Goal: Task Accomplishment & Management: Contribute content

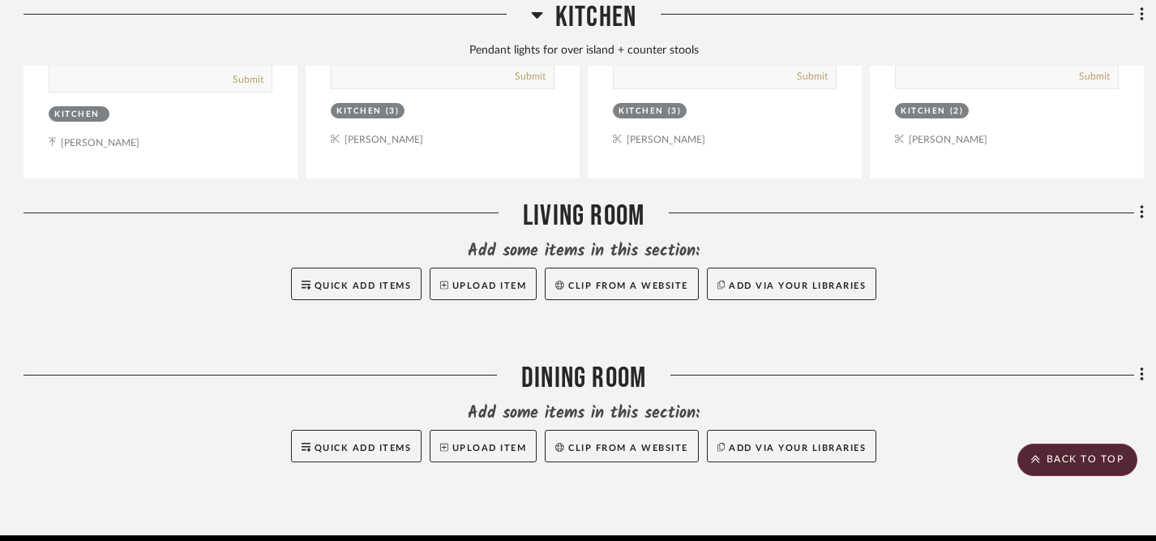
scroll to position [1905, 1]
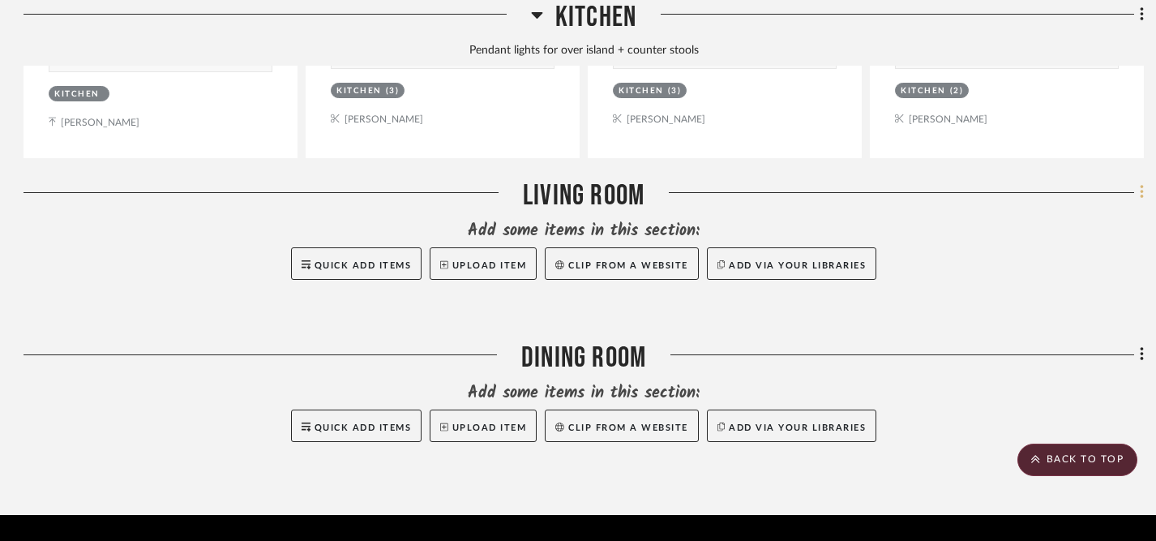
click at [1142, 192] on icon at bounding box center [1142, 192] width 5 height 18
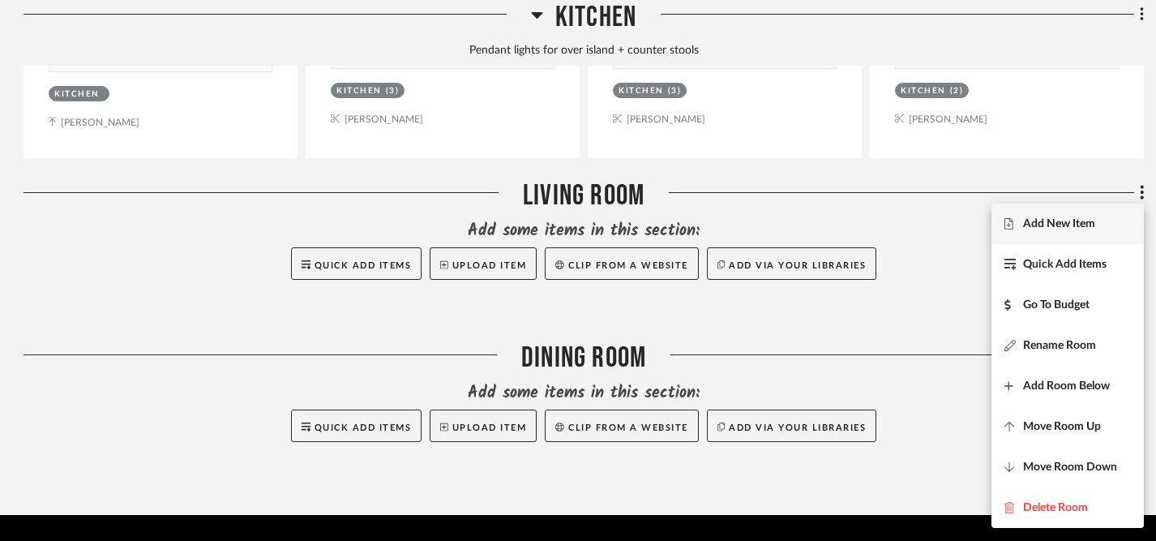
click at [1088, 221] on span "Add New Item" at bounding box center [1059, 224] width 72 height 14
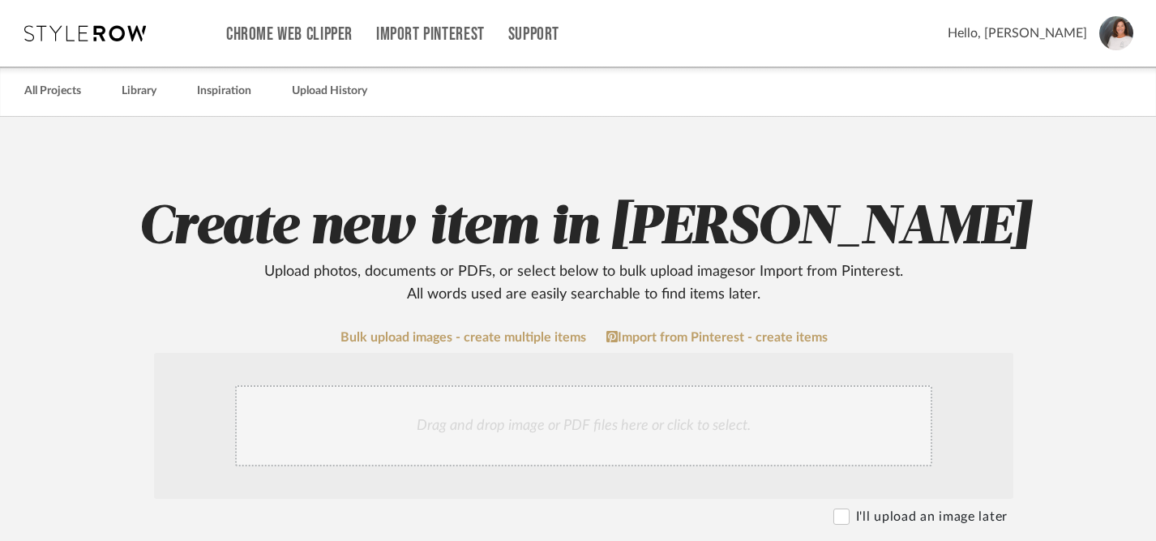
click at [611, 426] on div "Drag and drop image or PDF files here or click to select." at bounding box center [583, 425] width 697 height 81
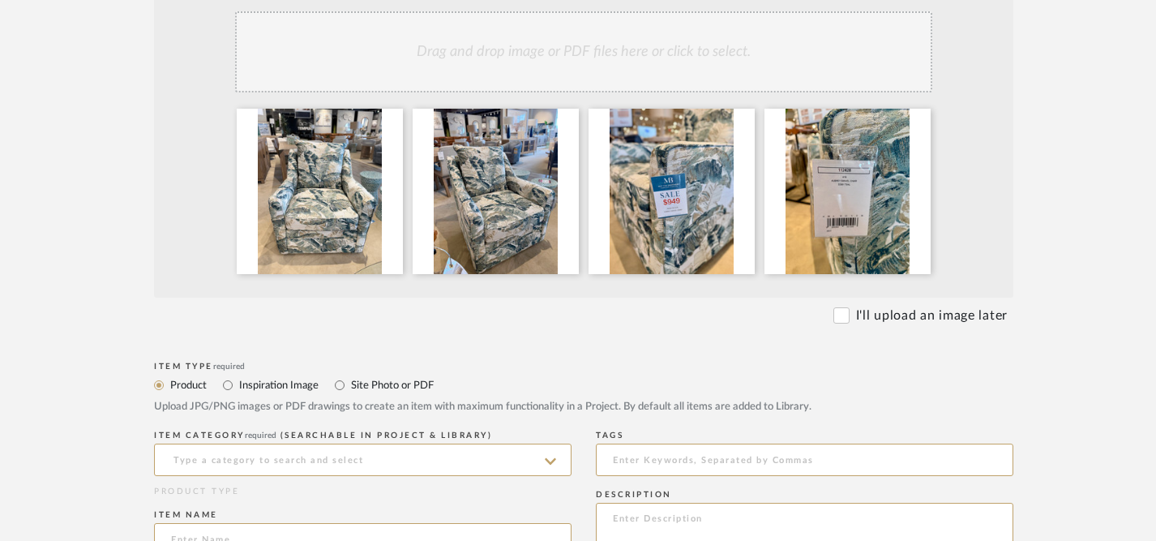
scroll to position [367, 0]
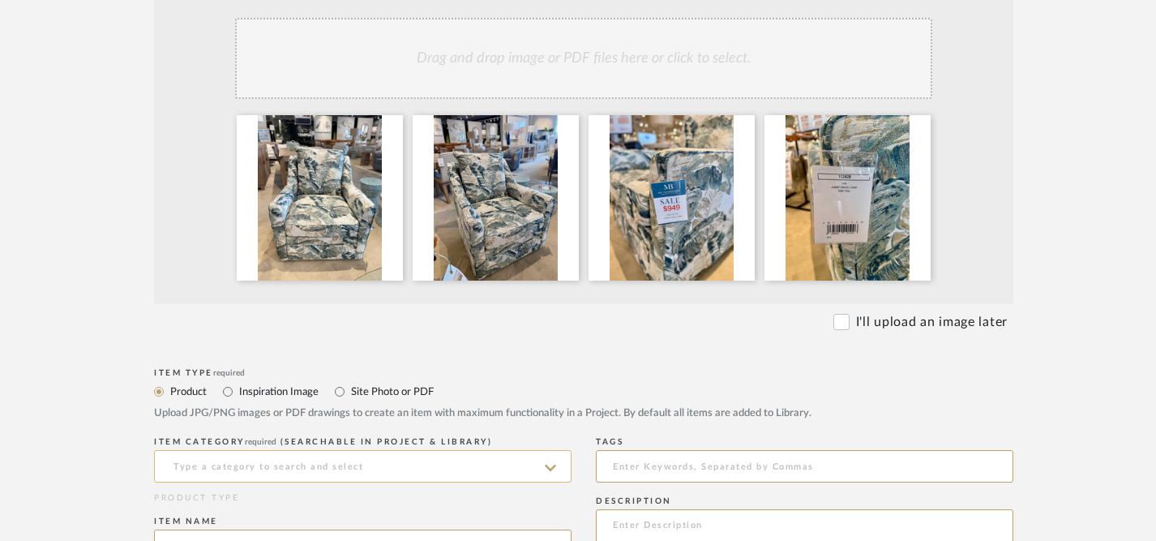
click at [361, 468] on input at bounding box center [363, 466] width 418 height 32
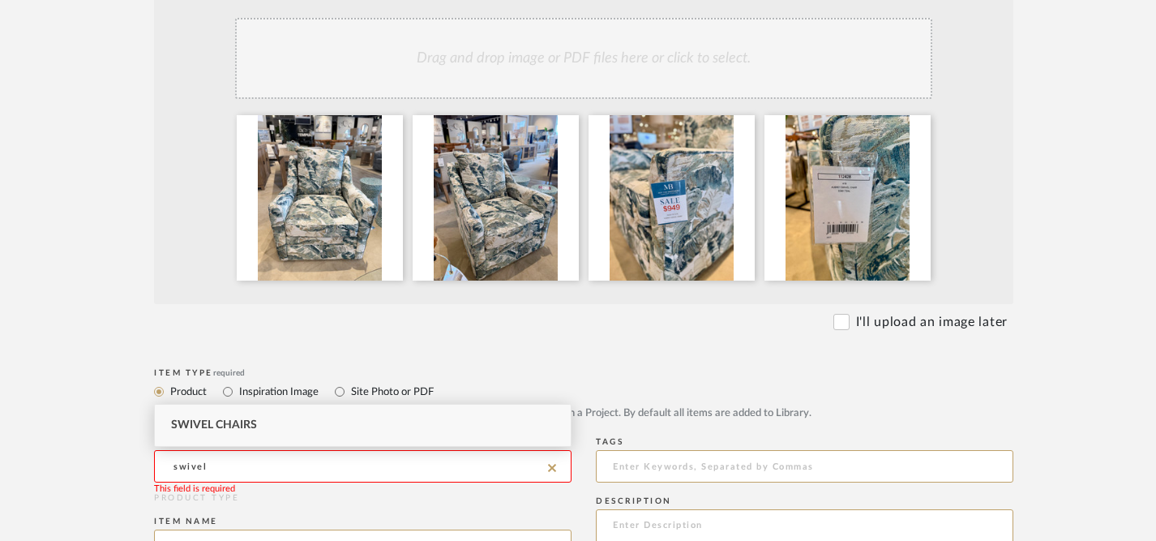
click at [296, 422] on div "Swivel Chairs" at bounding box center [363, 425] width 416 height 41
type input "Swivel Chairs"
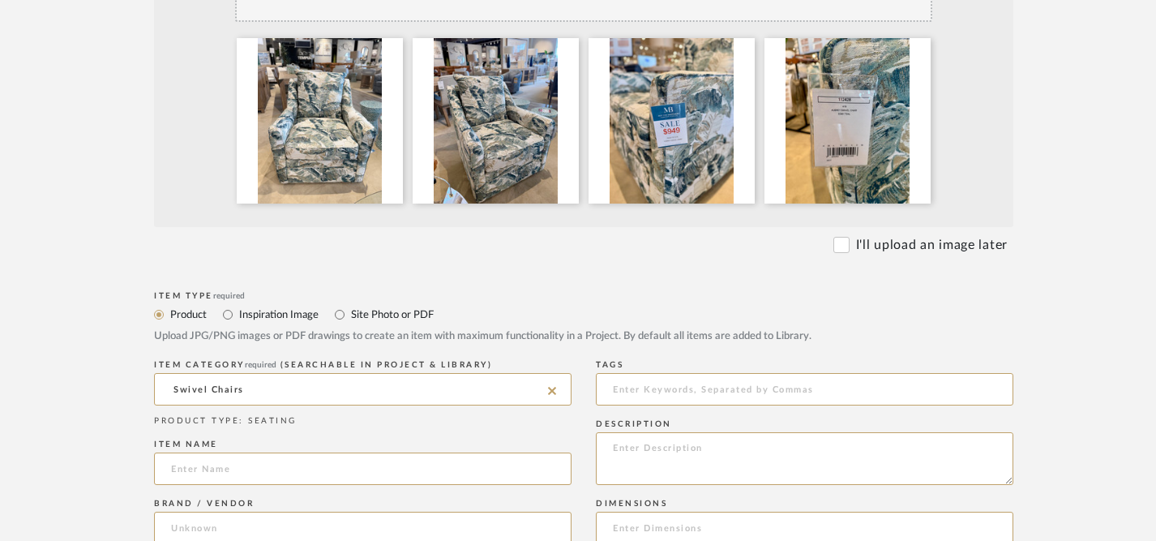
scroll to position [445, 0]
click at [439, 481] on input at bounding box center [363, 468] width 418 height 32
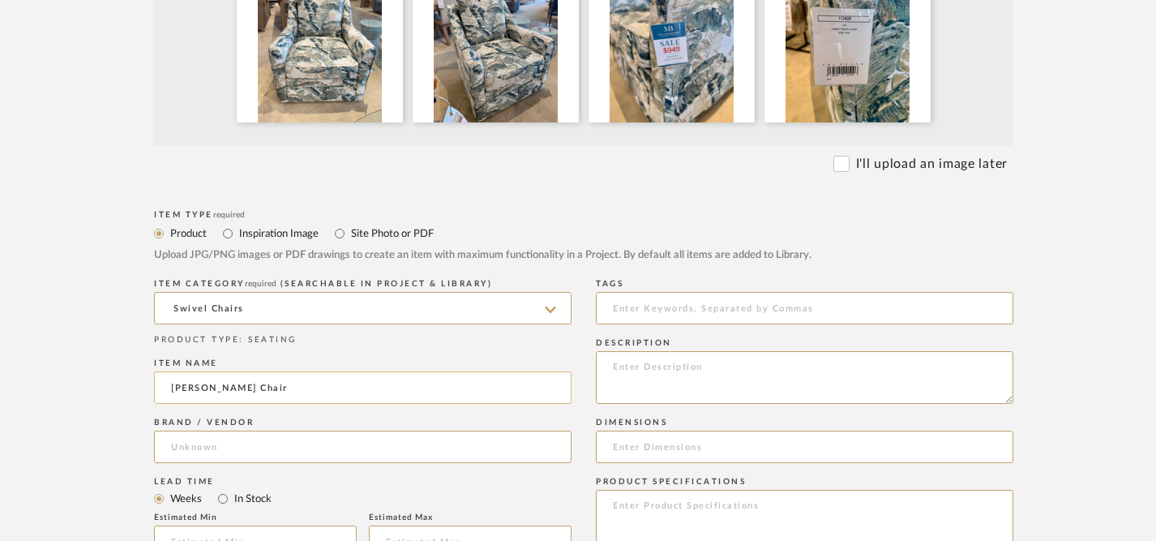
scroll to position [534, 0]
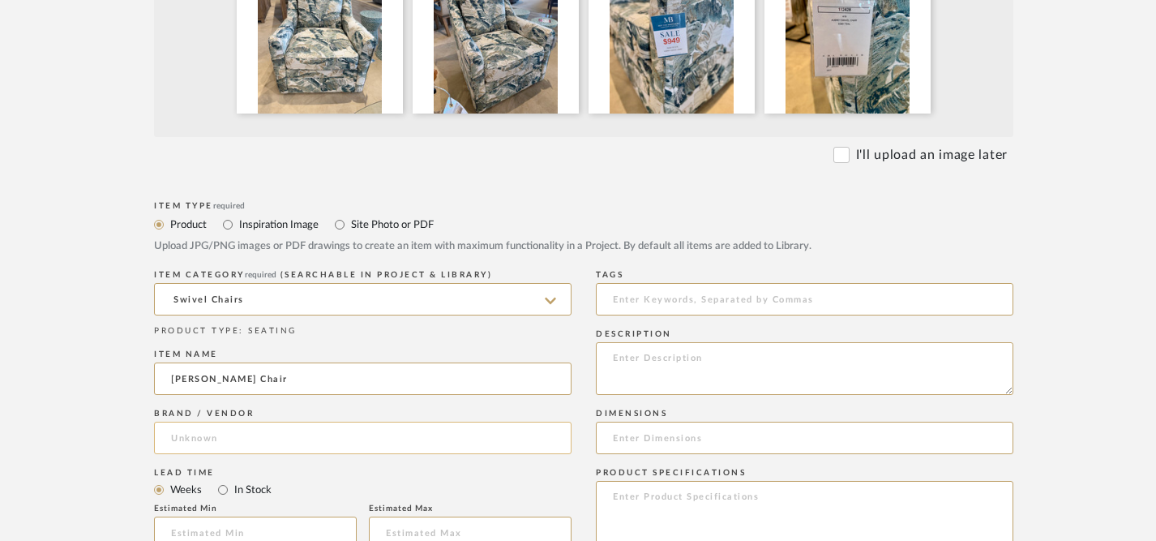
type input "[PERSON_NAME] Chair"
click at [442, 429] on input at bounding box center [363, 438] width 418 height 32
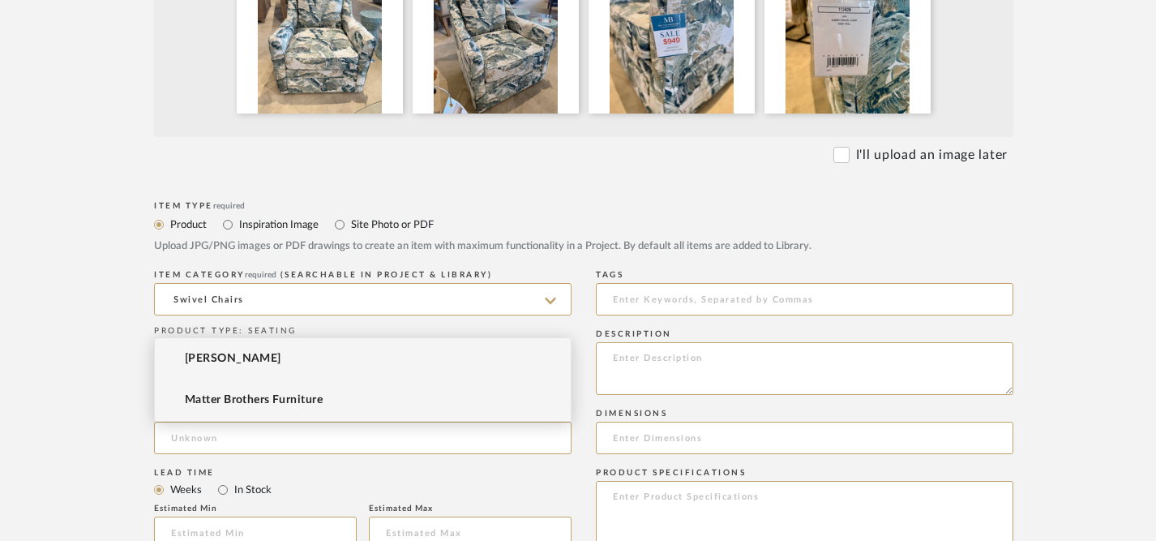
click at [368, 404] on mat-option "Matter Brothers Furniture" at bounding box center [363, 400] width 416 height 41
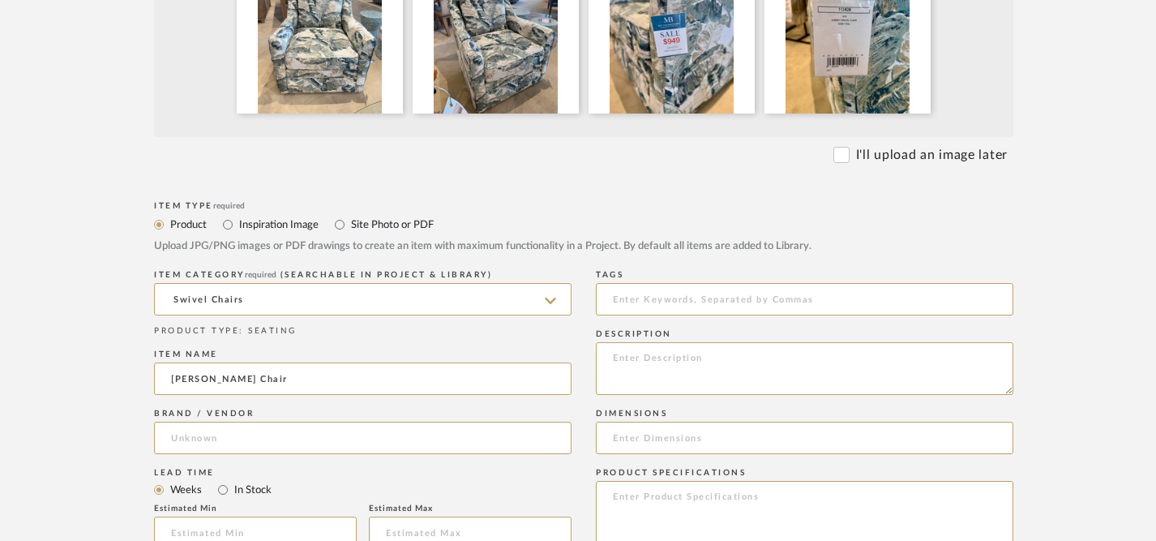
type input "Matter Brothers Furniture"
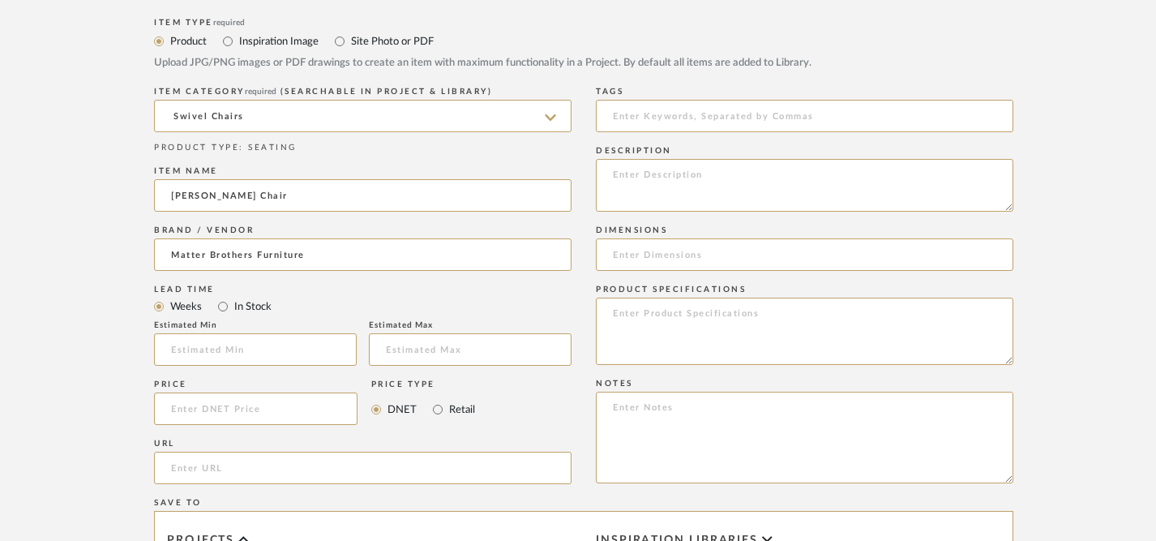
scroll to position [723, 0]
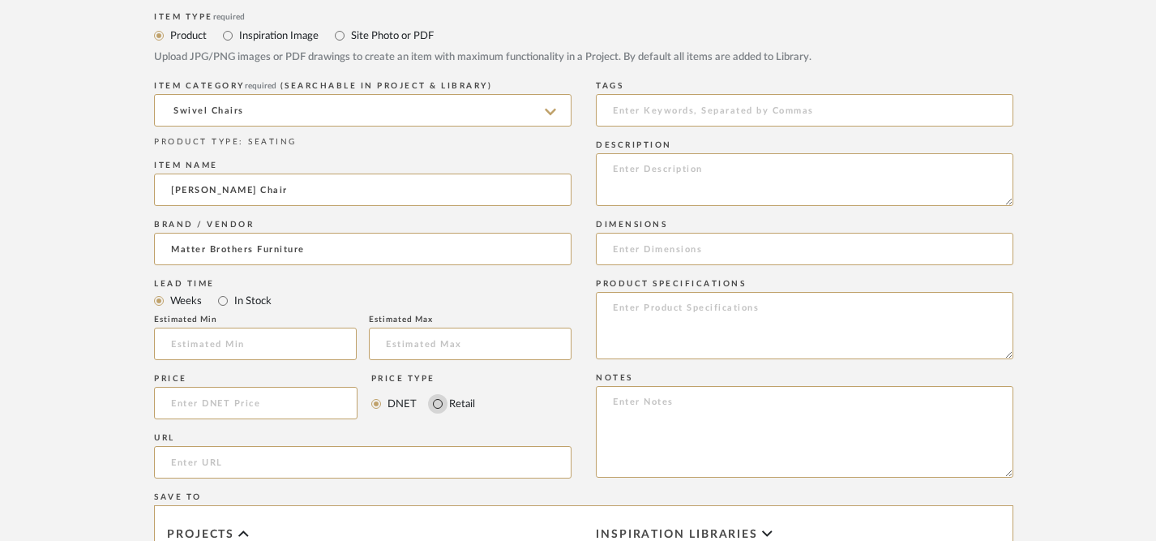
click at [436, 407] on input "Retail" at bounding box center [437, 403] width 19 height 19
radio input "true"
click at [293, 405] on input at bounding box center [256, 403] width 204 height 32
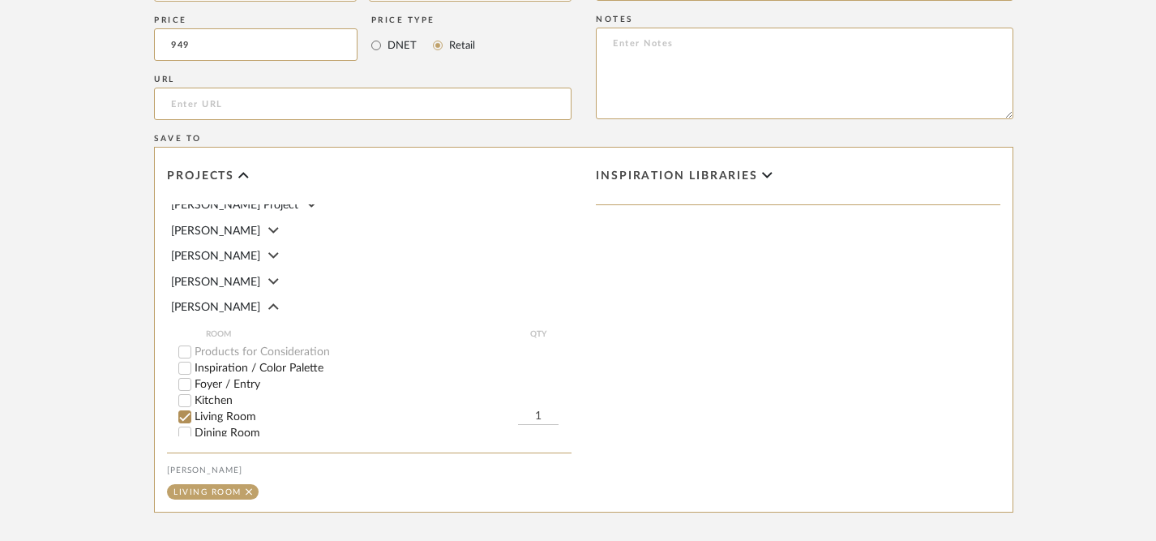
scroll to position [65, 0]
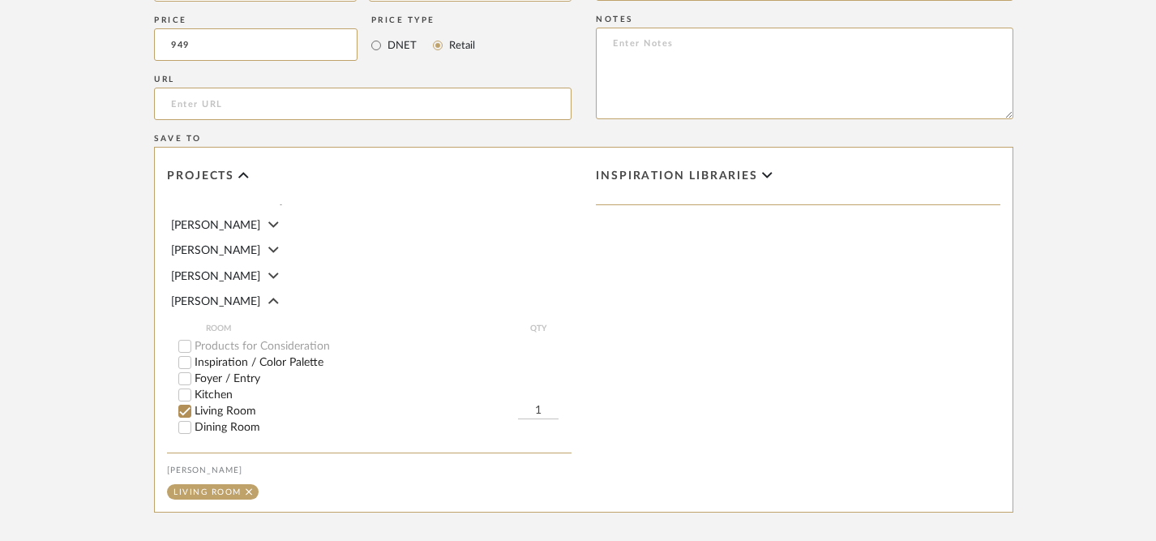
type input "$949.00"
drag, startPoint x: 543, startPoint y: 404, endPoint x: 527, endPoint y: 404, distance: 16.2
click at [527, 404] on input "1" at bounding box center [538, 411] width 41 height 16
drag, startPoint x: 548, startPoint y: 405, endPoint x: 535, endPoint y: 405, distance: 13.0
click at [535, 405] on input "1" at bounding box center [538, 411] width 41 height 16
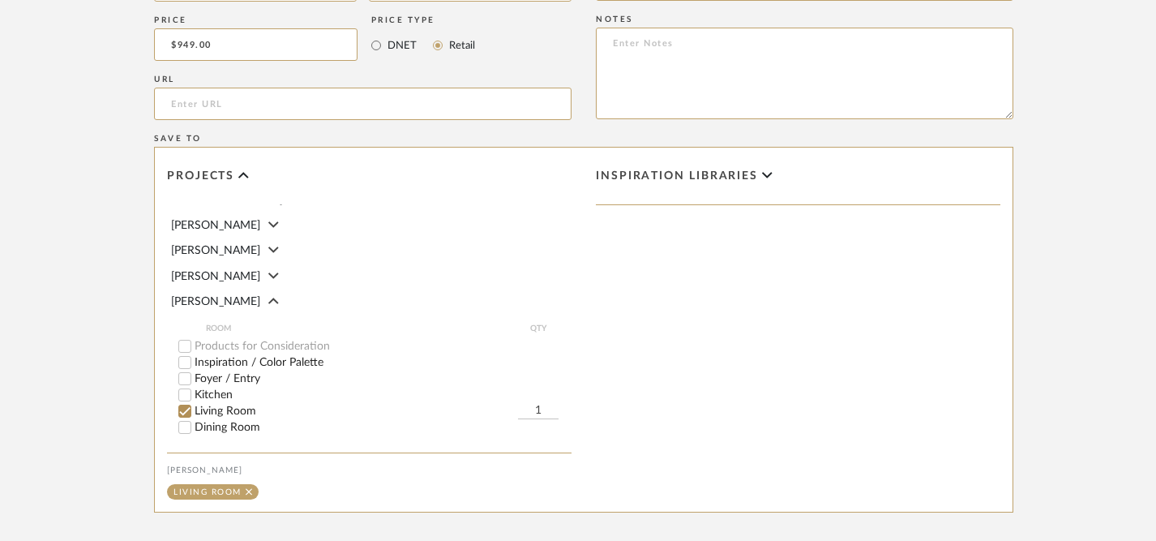
drag, startPoint x: 547, startPoint y: 407, endPoint x: 528, endPoint y: 406, distance: 18.7
click at [528, 406] on input "1" at bounding box center [538, 411] width 41 height 16
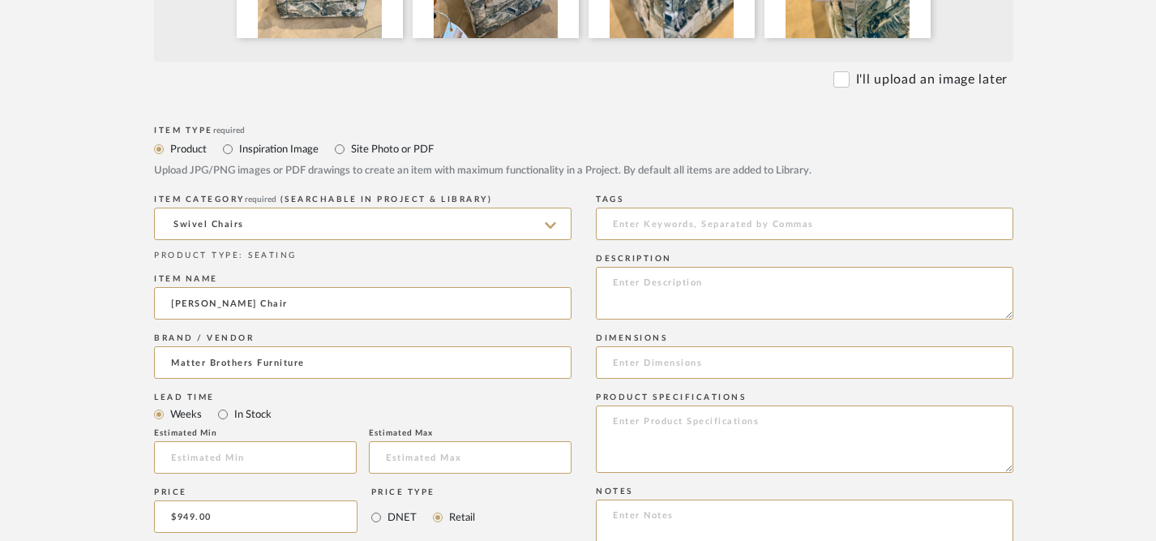
scroll to position [606, 0]
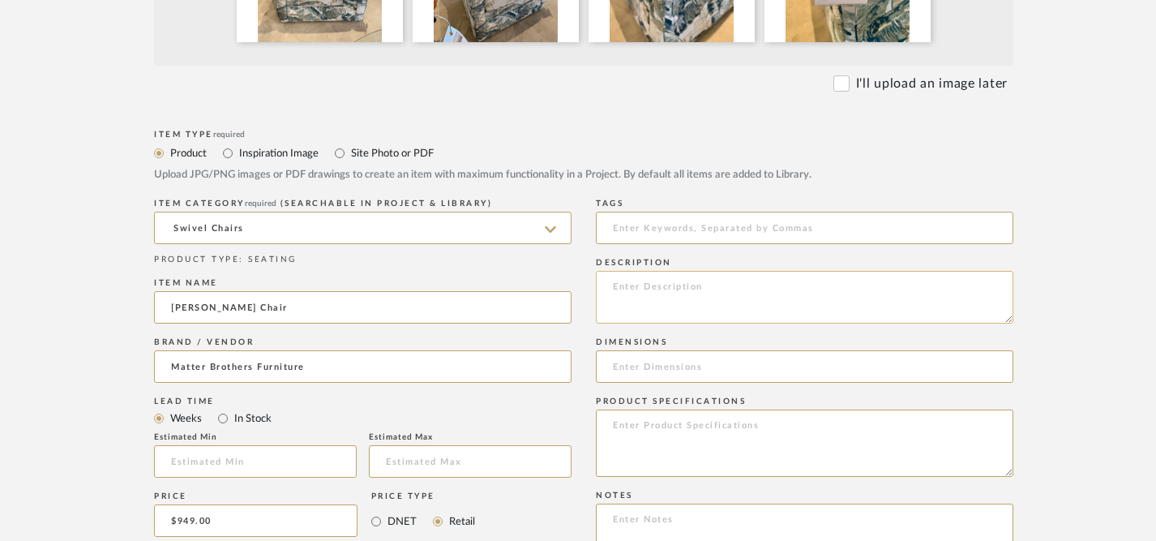
type input "2"
click at [735, 301] on textarea at bounding box center [805, 297] width 418 height 53
type textarea "[PERSON_NAME] swivel chair (33361 teal)"
click at [745, 374] on input at bounding box center [805, 366] width 418 height 32
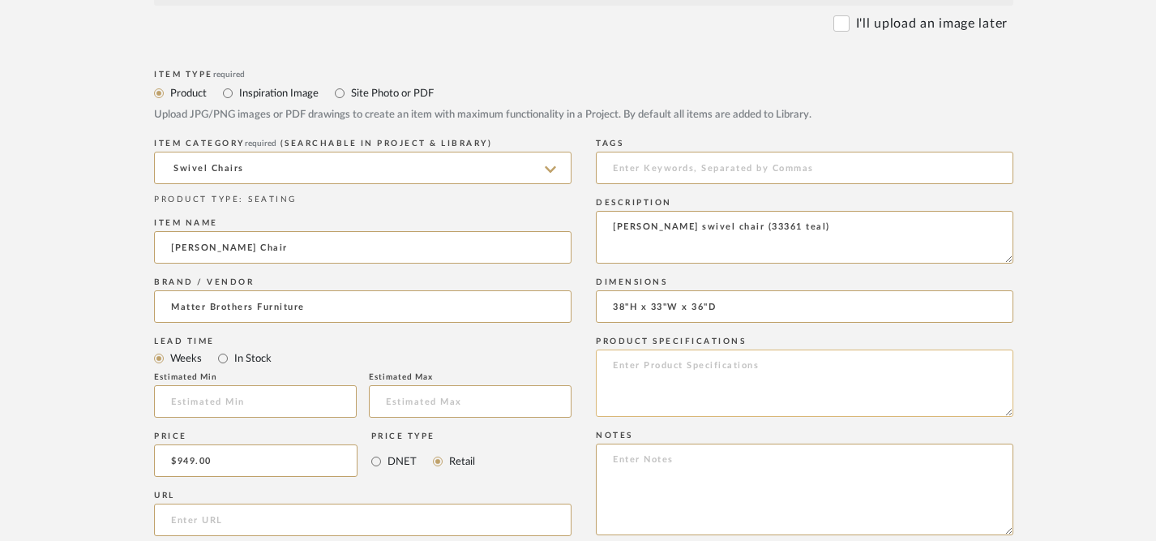
scroll to position [665, 0]
type input "38"H x 33"W x 36"D"
click at [716, 231] on textarea "[PERSON_NAME] swivel chair (33361 teal)" at bounding box center [805, 238] width 418 height 53
click at [654, 228] on textarea "[PERSON_NAME] swivel chair Brand: BEST (33361 teal)" at bounding box center [805, 238] width 418 height 53
click at [693, 229] on textarea "[PERSON_NAME] chair Brand: BEST (33361 teal)" at bounding box center [805, 238] width 418 height 53
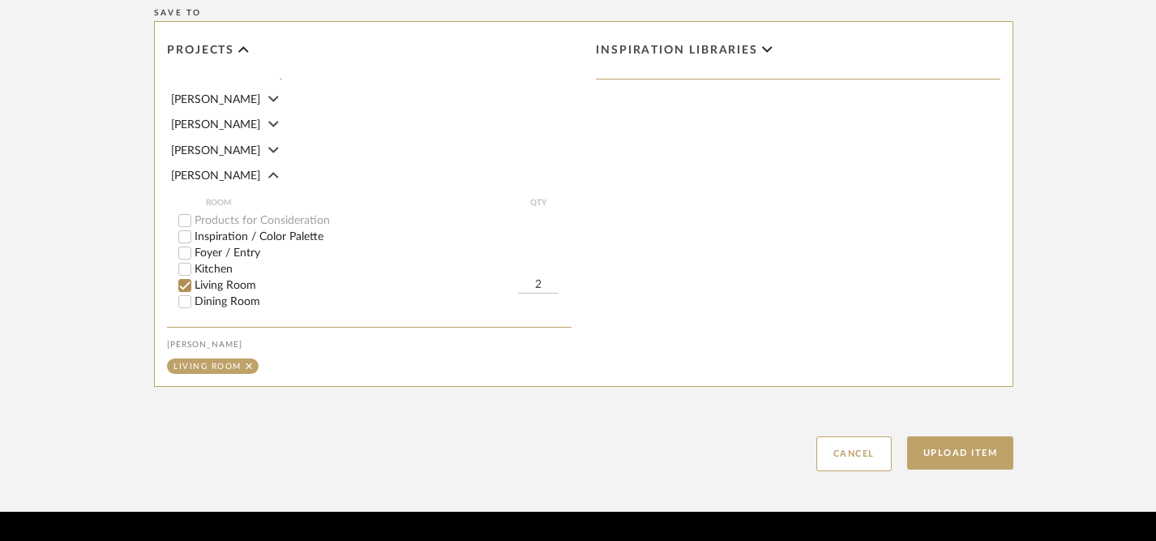
scroll to position [1254, 0]
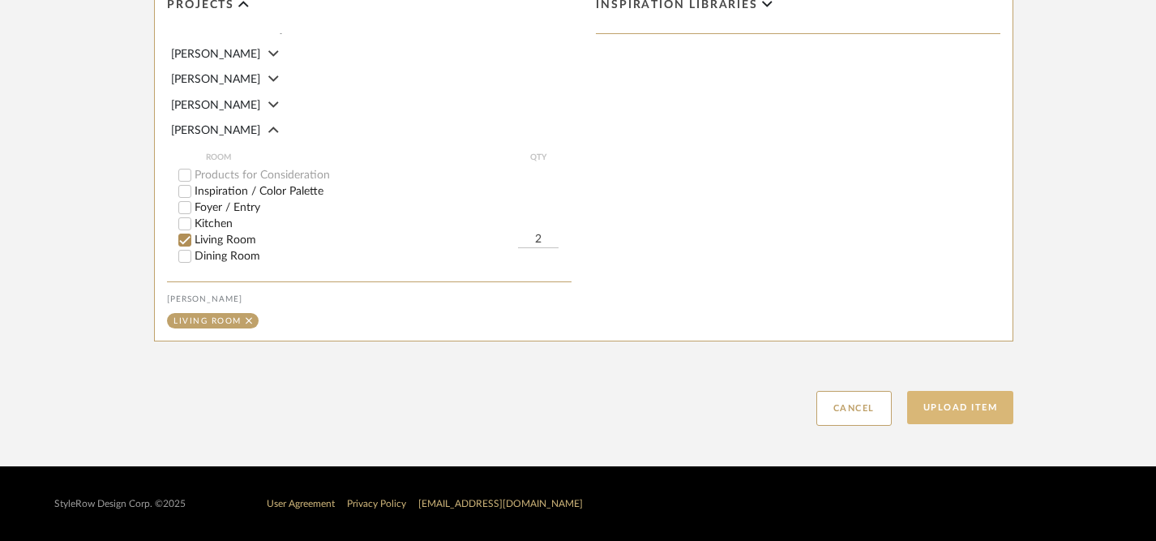
type textarea "[PERSON_NAME] Chair Brand: BEST (33361 teal)"
click at [972, 415] on button "Upload Item" at bounding box center [960, 407] width 107 height 33
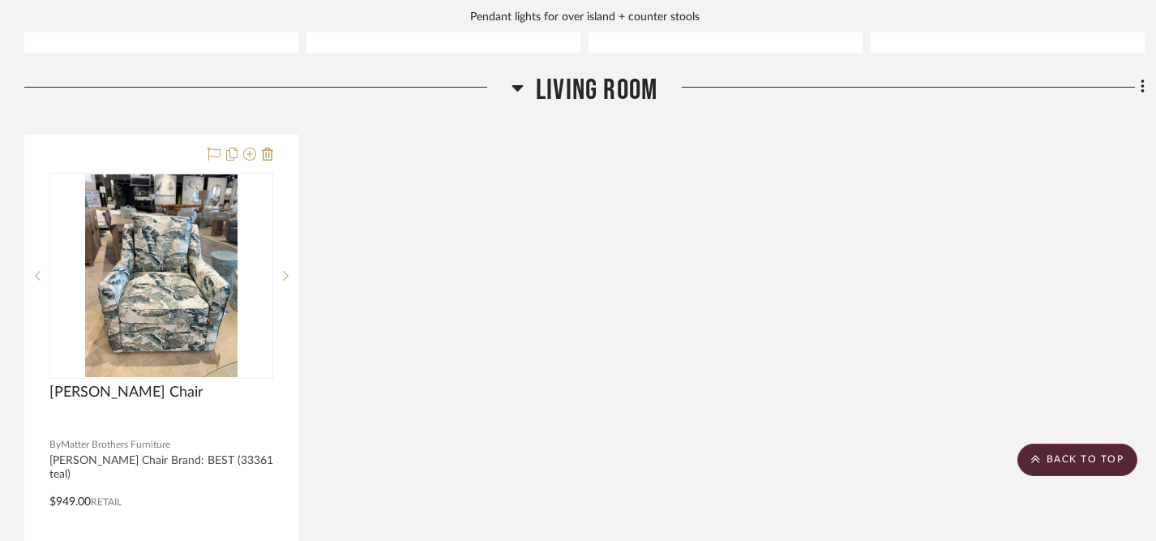
scroll to position [2008, 0]
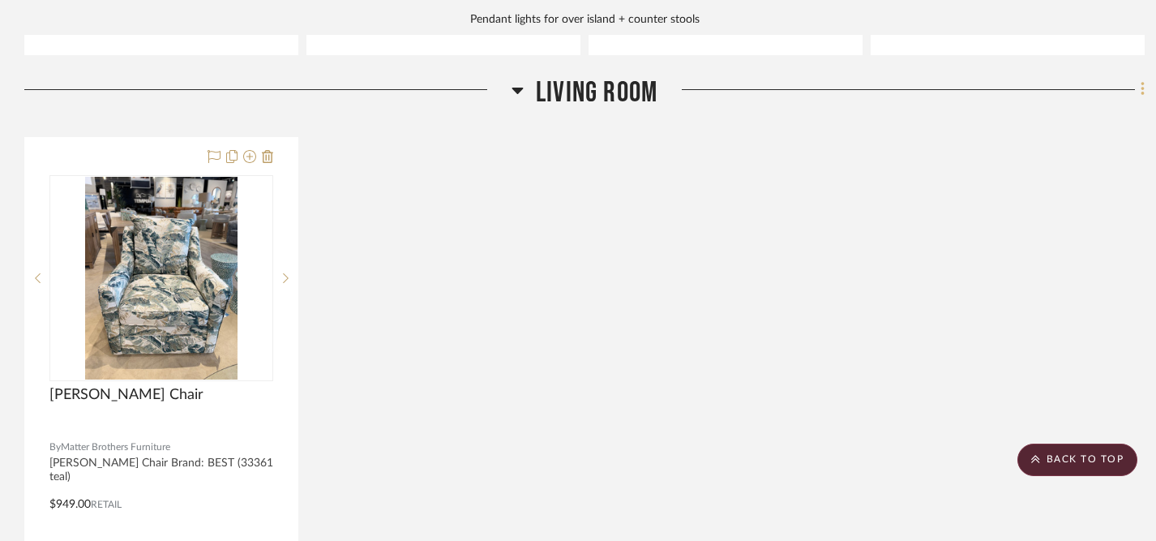
click at [1141, 85] on icon at bounding box center [1143, 89] width 5 height 18
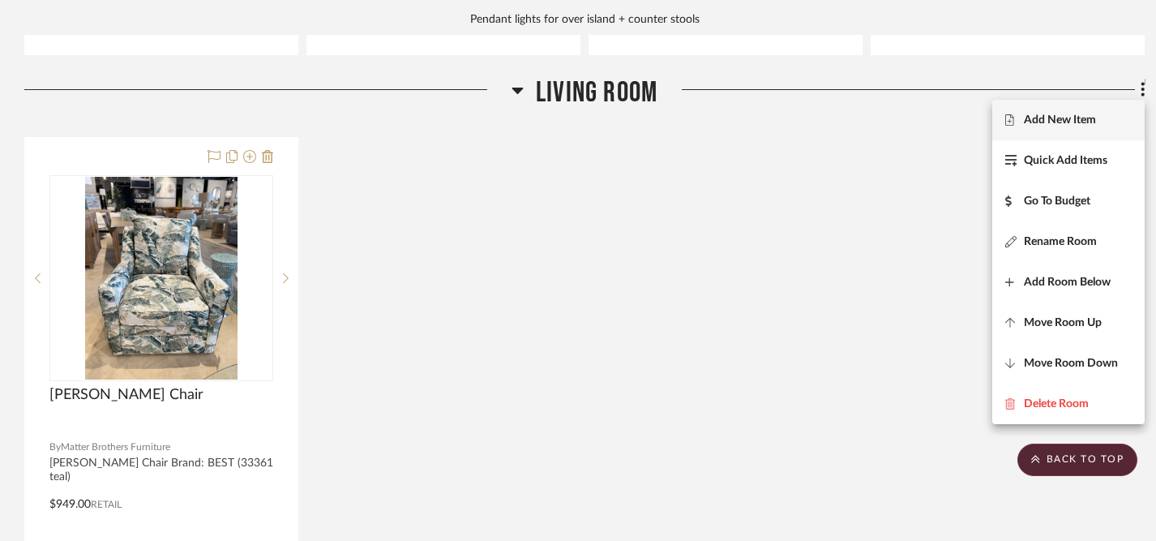
click at [1062, 118] on span "Add New Item" at bounding box center [1060, 121] width 72 height 14
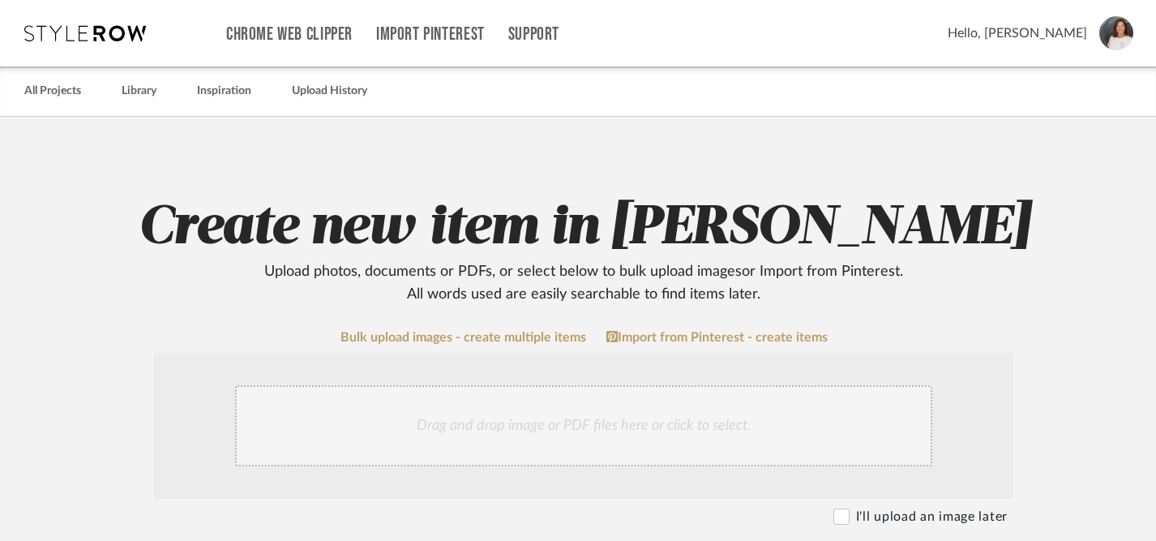
click at [562, 425] on div "Drag and drop image or PDF files here or click to select." at bounding box center [583, 425] width 697 height 81
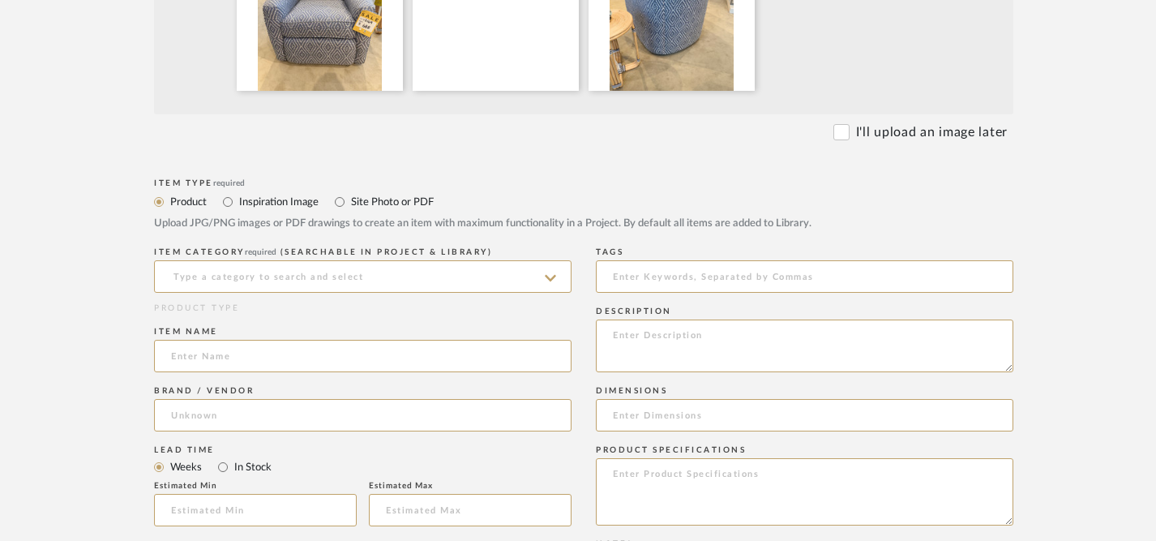
scroll to position [584, 0]
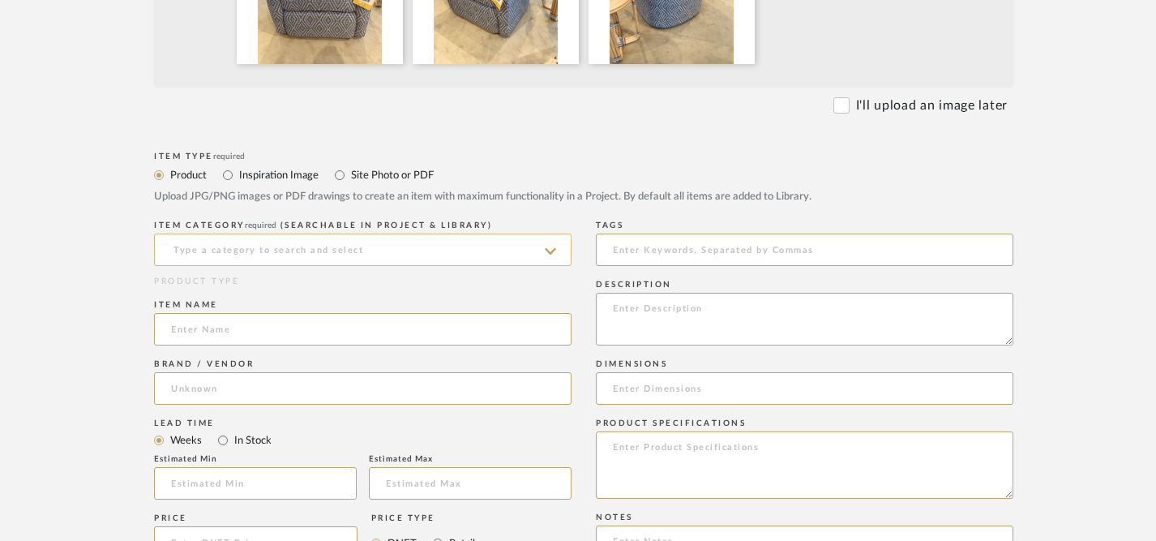
click at [461, 251] on input at bounding box center [363, 250] width 418 height 32
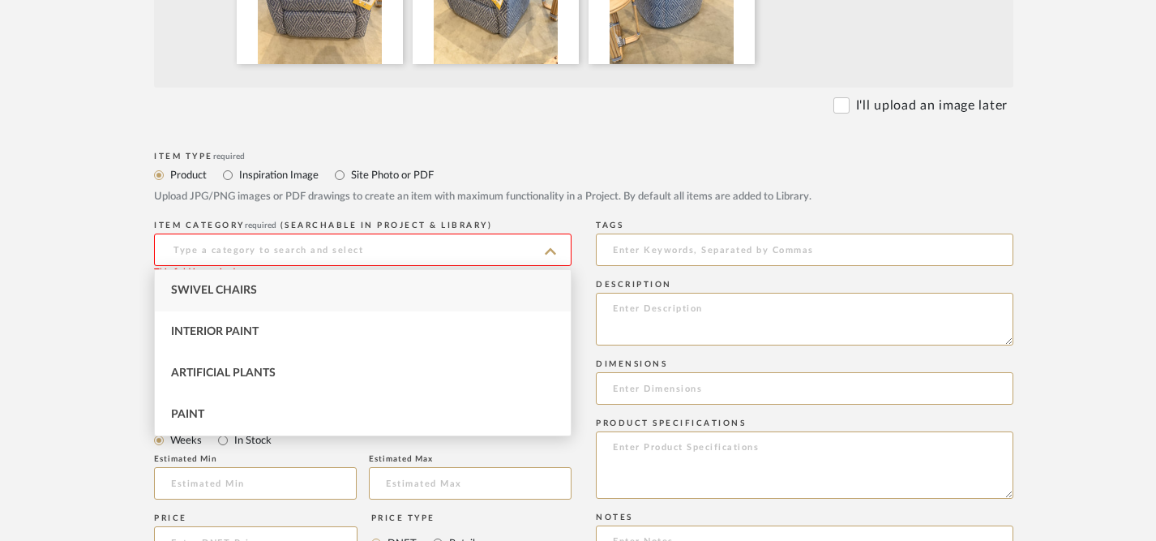
click at [408, 288] on div "Swivel Chairs" at bounding box center [363, 290] width 416 height 41
type input "Swivel Chairs"
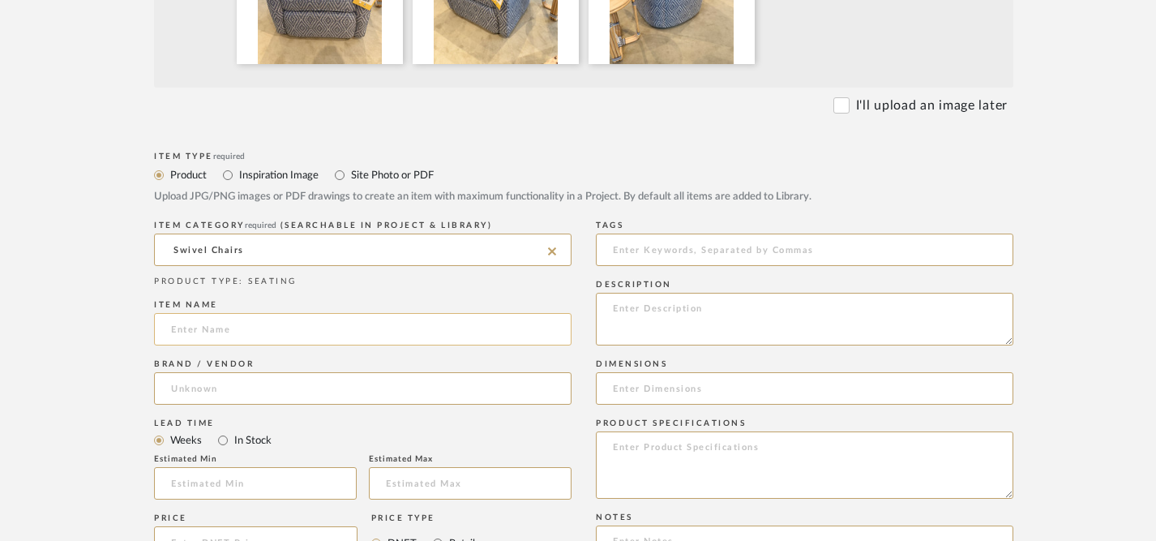
click at [477, 337] on input at bounding box center [363, 329] width 418 height 32
type input "Swivel Chair"
click at [483, 383] on input at bounding box center [363, 388] width 418 height 32
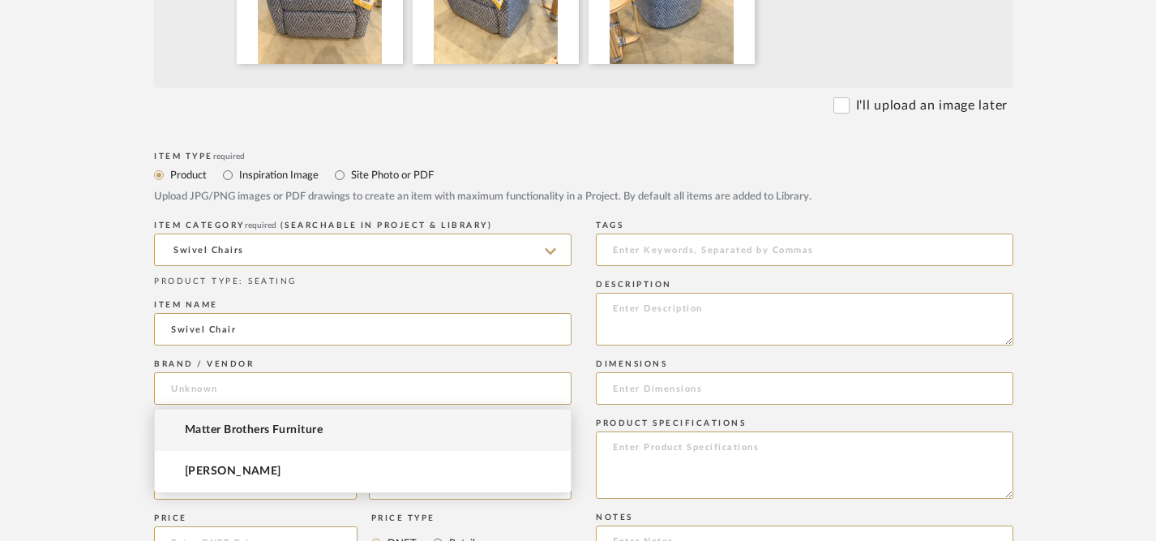
click at [458, 441] on mat-option "Matter Brothers Furniture" at bounding box center [363, 430] width 416 height 41
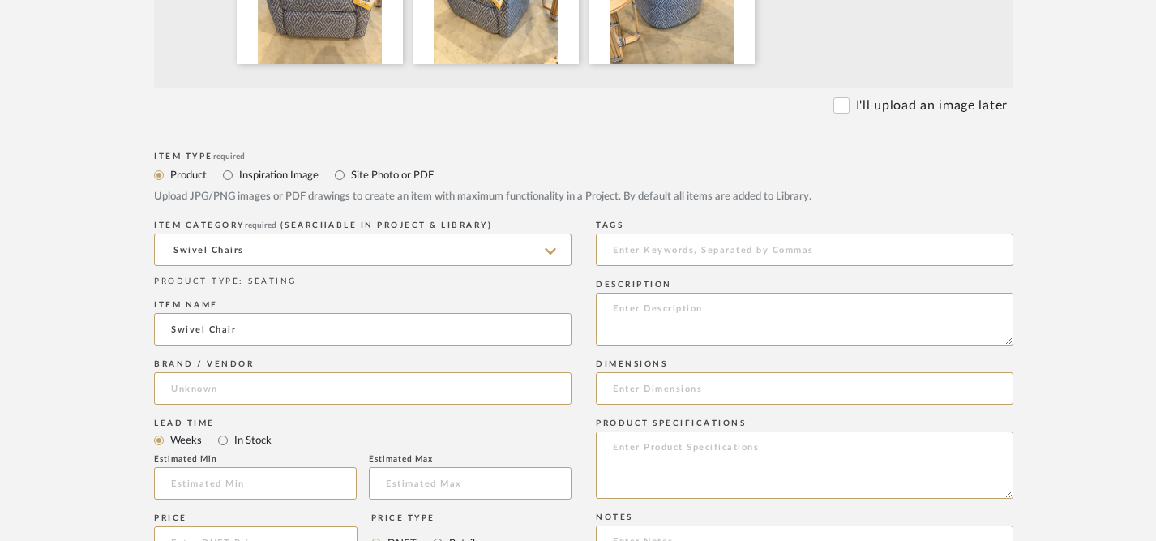
type input "Matter Brothers Furniture"
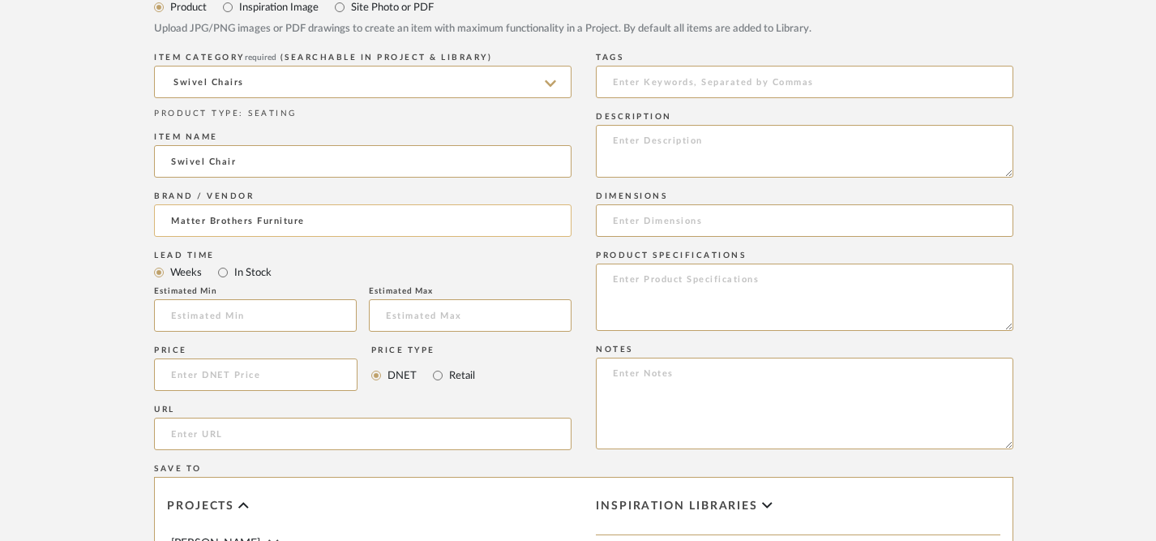
scroll to position [765, 0]
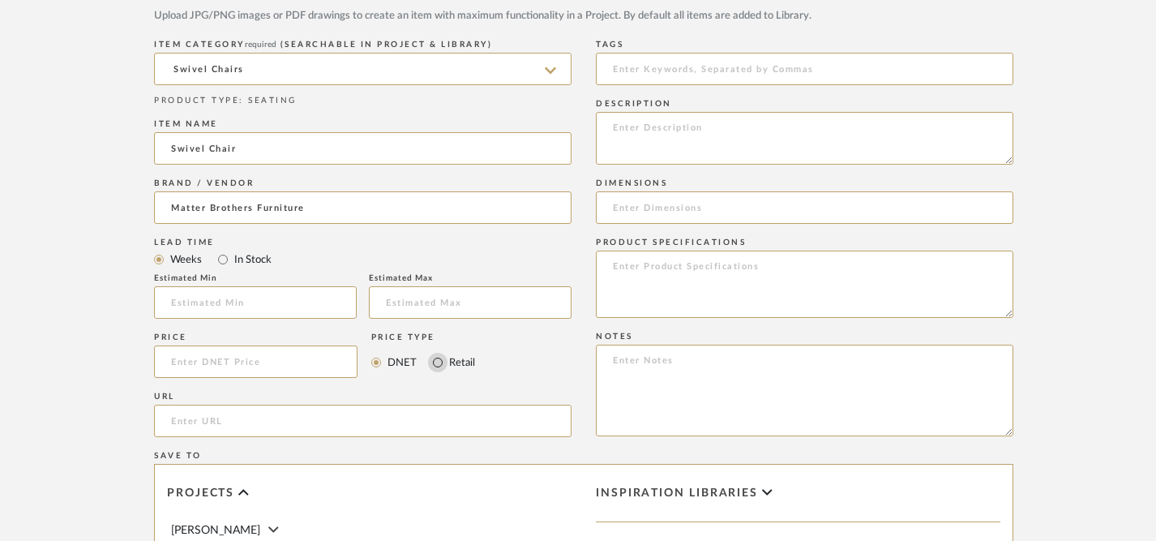
click at [440, 363] on input "Retail" at bounding box center [437, 362] width 19 height 19
radio input "true"
click at [320, 359] on input at bounding box center [256, 361] width 204 height 32
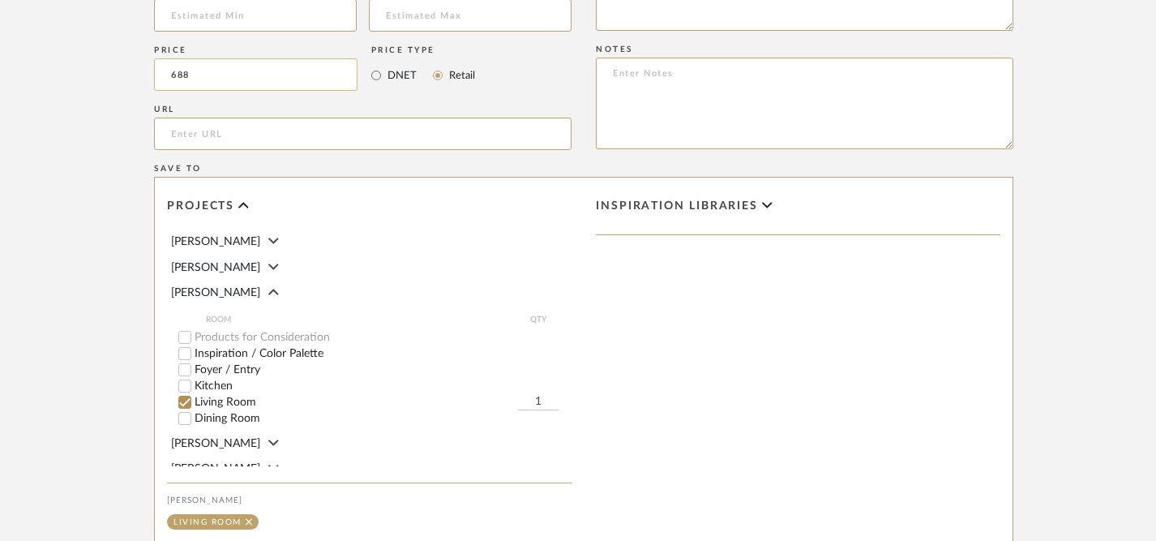
scroll to position [113, 0]
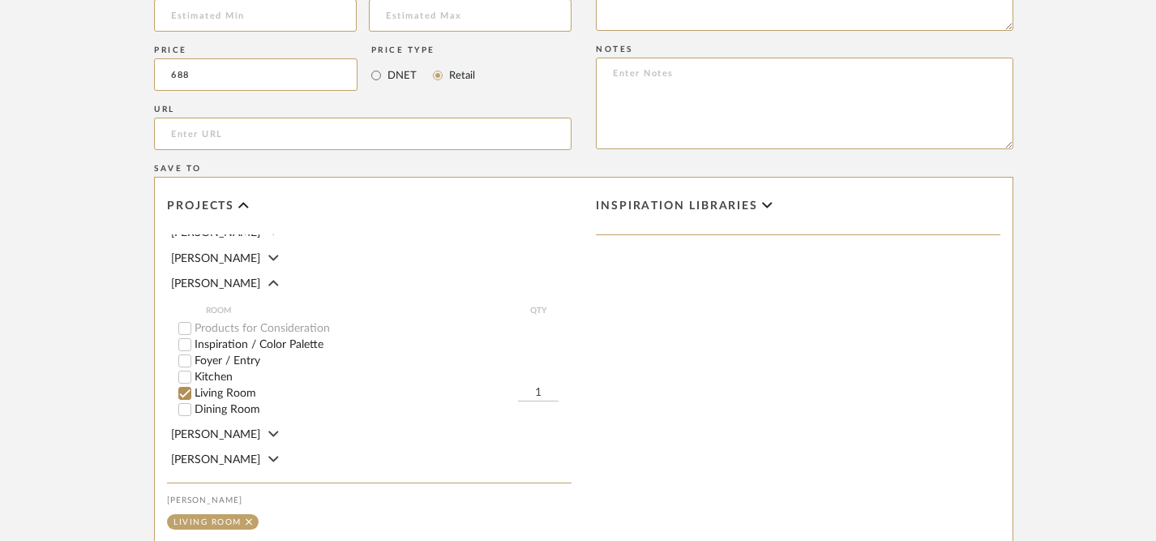
type input "$688.00"
click at [543, 386] on input "1" at bounding box center [538, 393] width 41 height 16
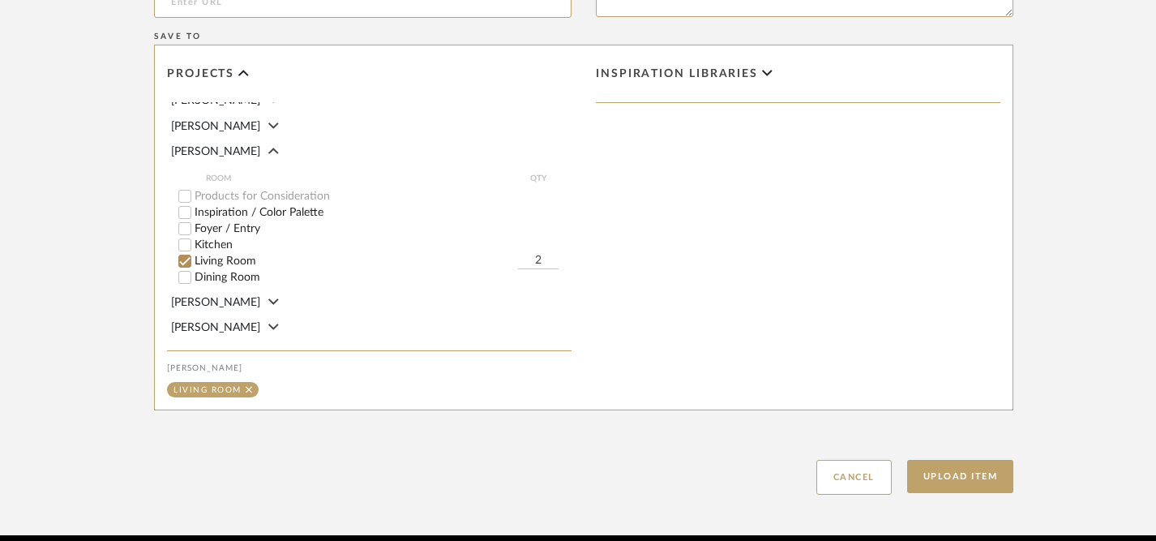
scroll to position [1191, 0]
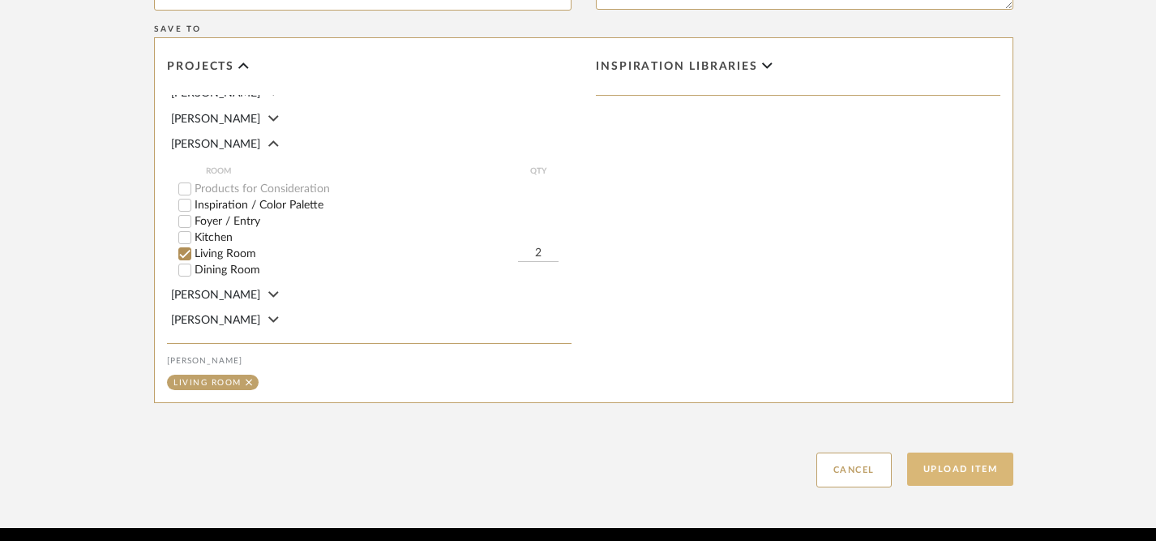
type input "2"
click at [951, 473] on button "Upload Item" at bounding box center [960, 469] width 107 height 33
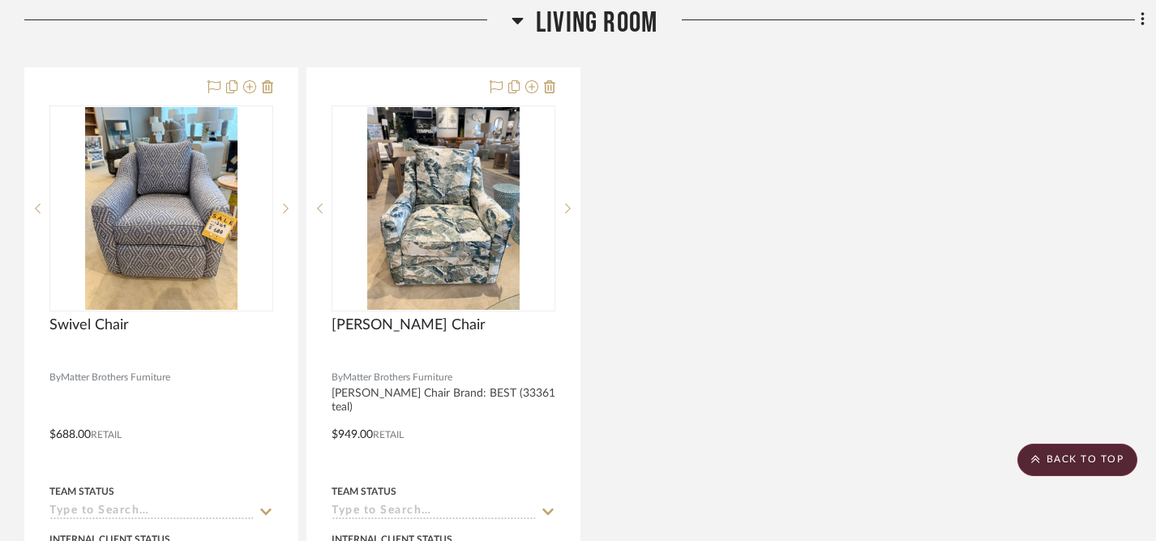
scroll to position [2079, 0]
click at [1143, 12] on icon at bounding box center [1142, 19] width 3 height 14
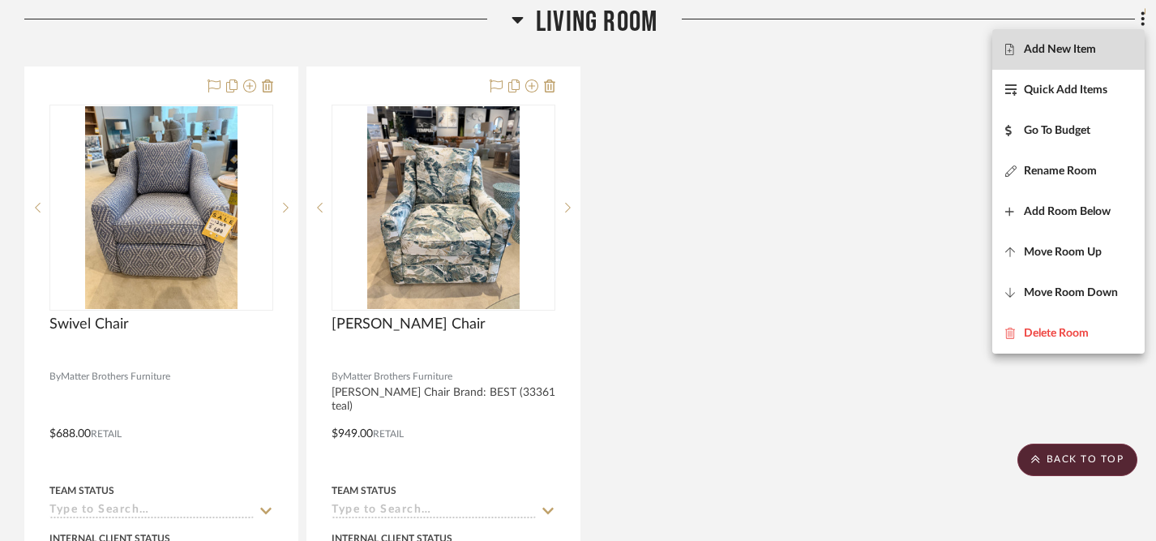
click at [1063, 49] on span "Add New Item" at bounding box center [1060, 50] width 72 height 14
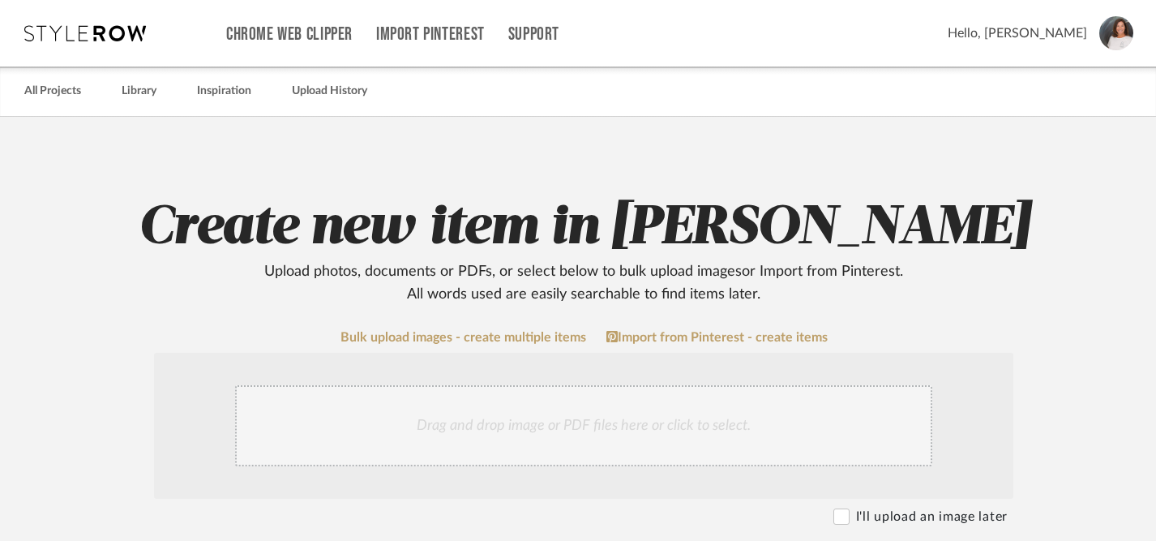
click at [516, 421] on div "Drag and drop image or PDF files here or click to select." at bounding box center [583, 425] width 697 height 81
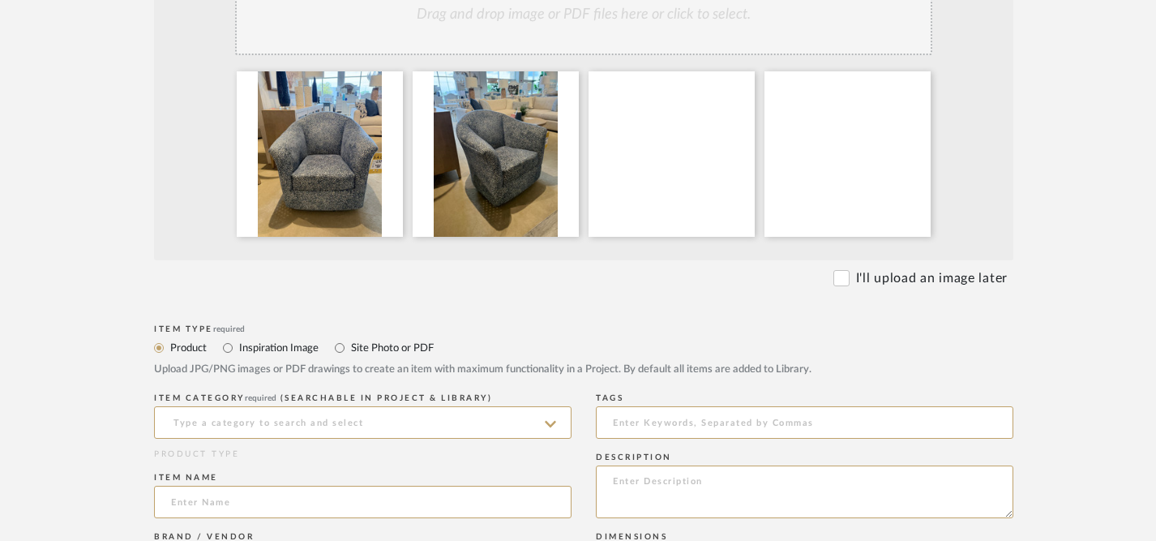
scroll to position [416, 0]
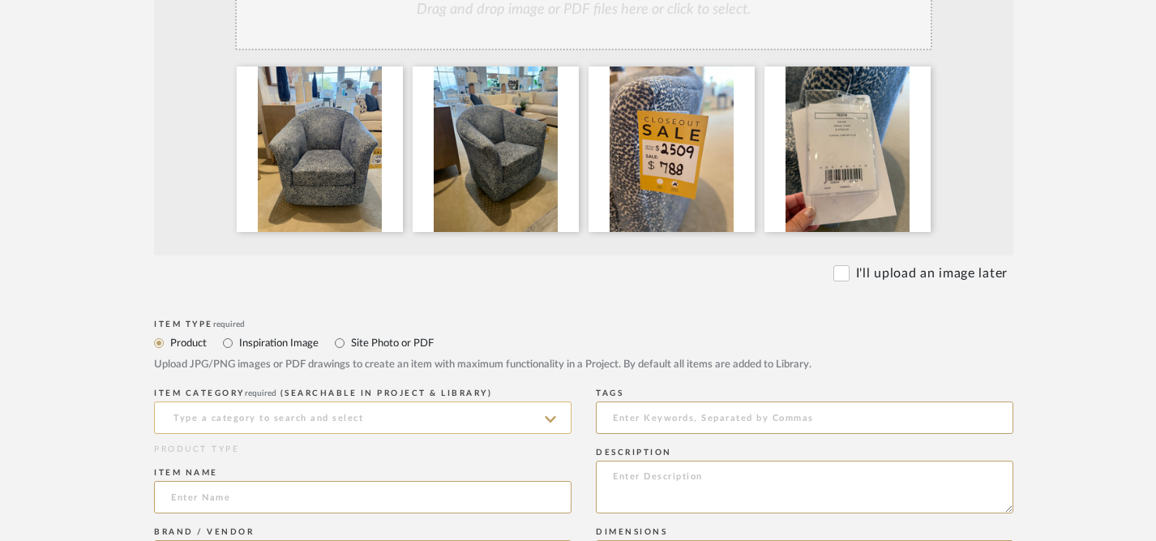
click at [420, 427] on input at bounding box center [363, 417] width 418 height 32
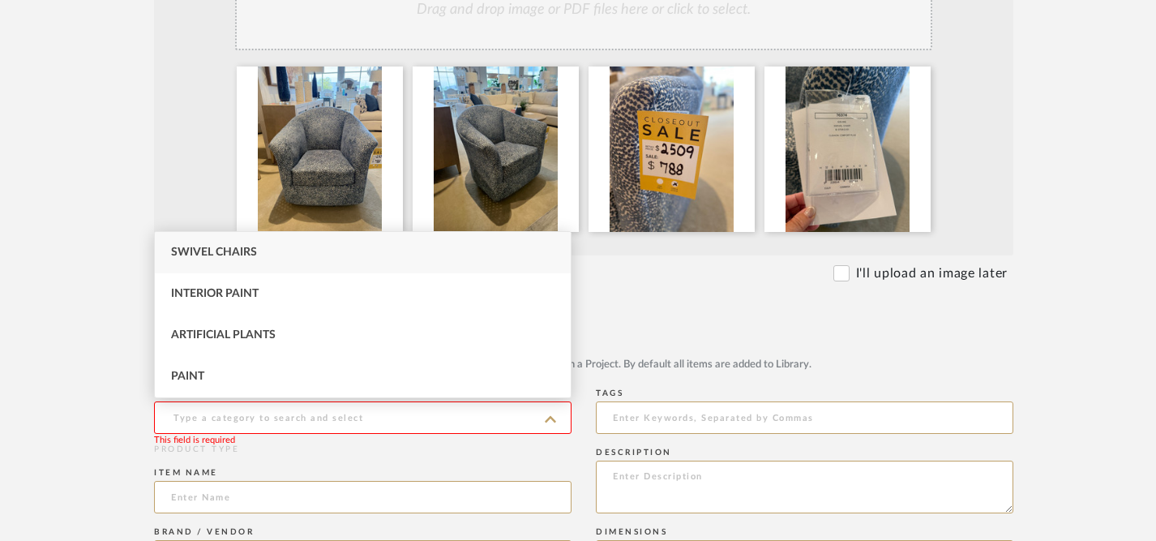
click at [368, 260] on div "Swivel Chairs" at bounding box center [363, 252] width 416 height 41
type input "Swivel Chairs"
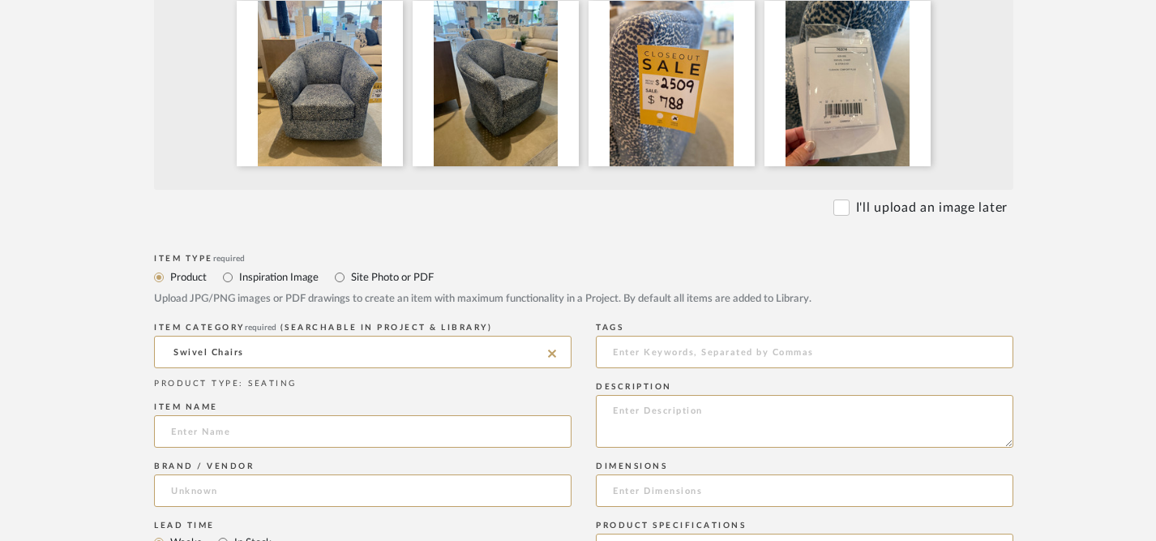
scroll to position [484, 0]
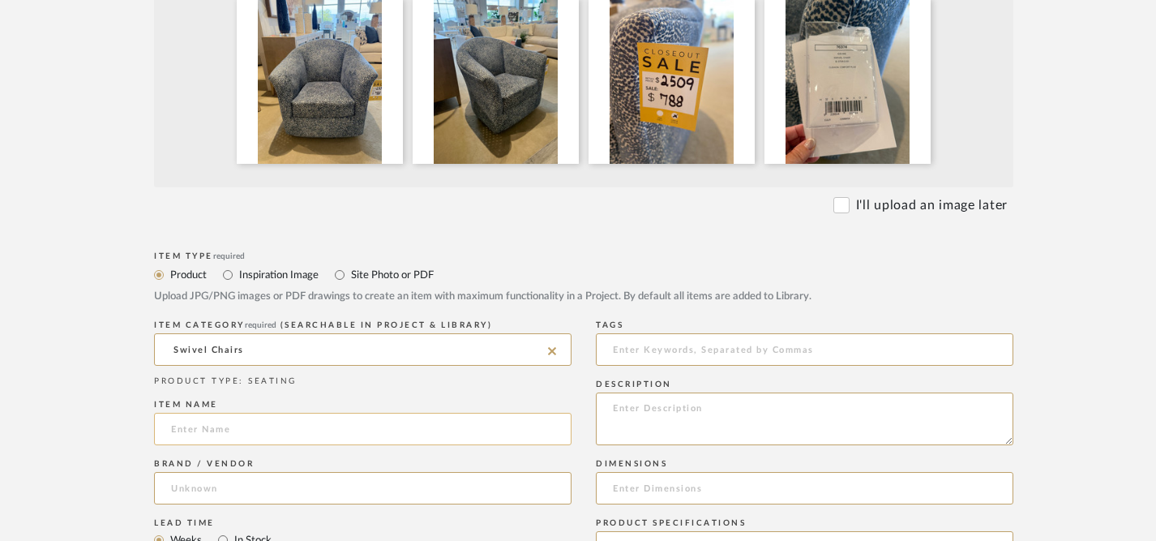
click at [358, 437] on input at bounding box center [363, 429] width 418 height 32
type input "Comfort Plus Swivel Chair"
click at [358, 491] on input at bounding box center [363, 488] width 418 height 32
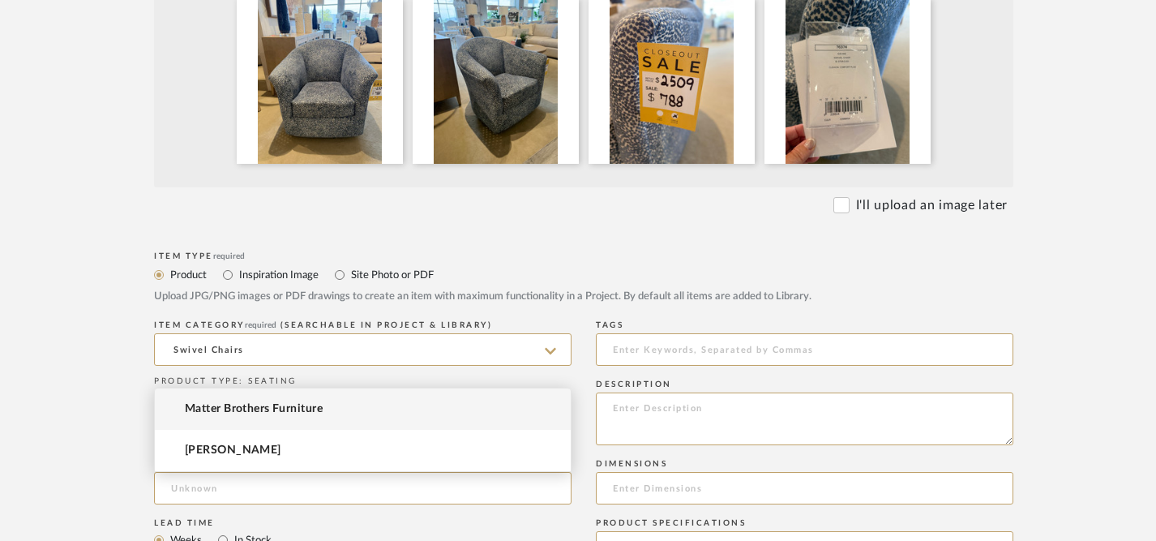
click at [370, 409] on mat-option "Matter Brothers Furniture" at bounding box center [363, 408] width 416 height 41
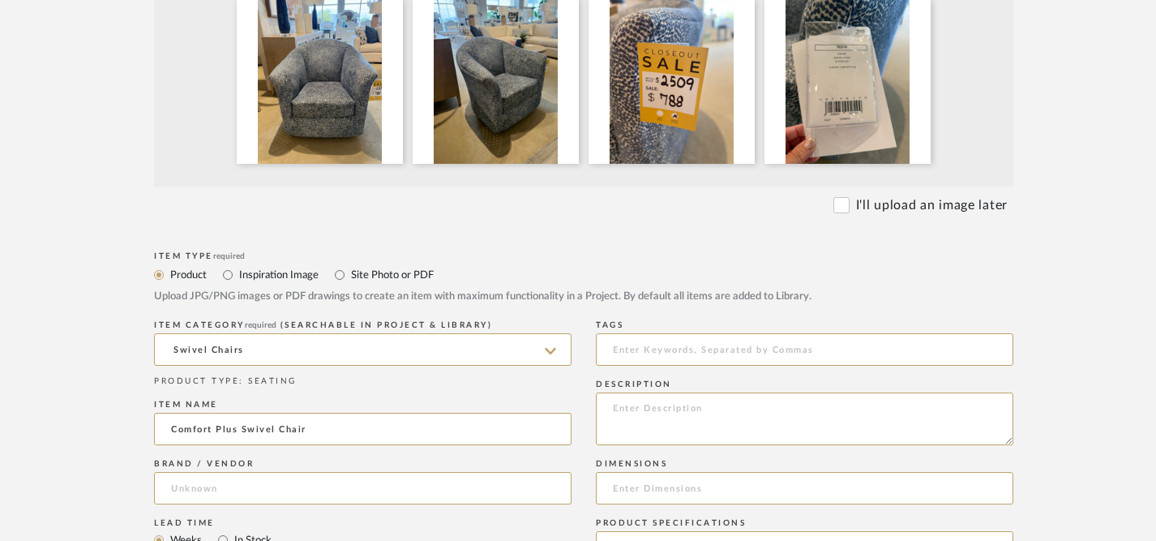
type input "Matter Brothers Furniture"
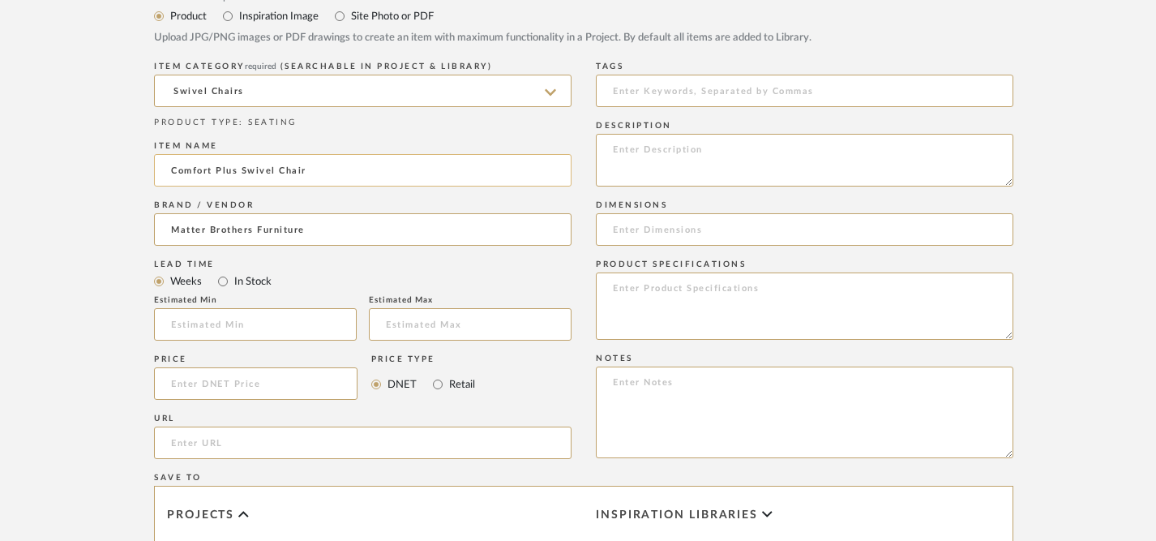
scroll to position [750, 0]
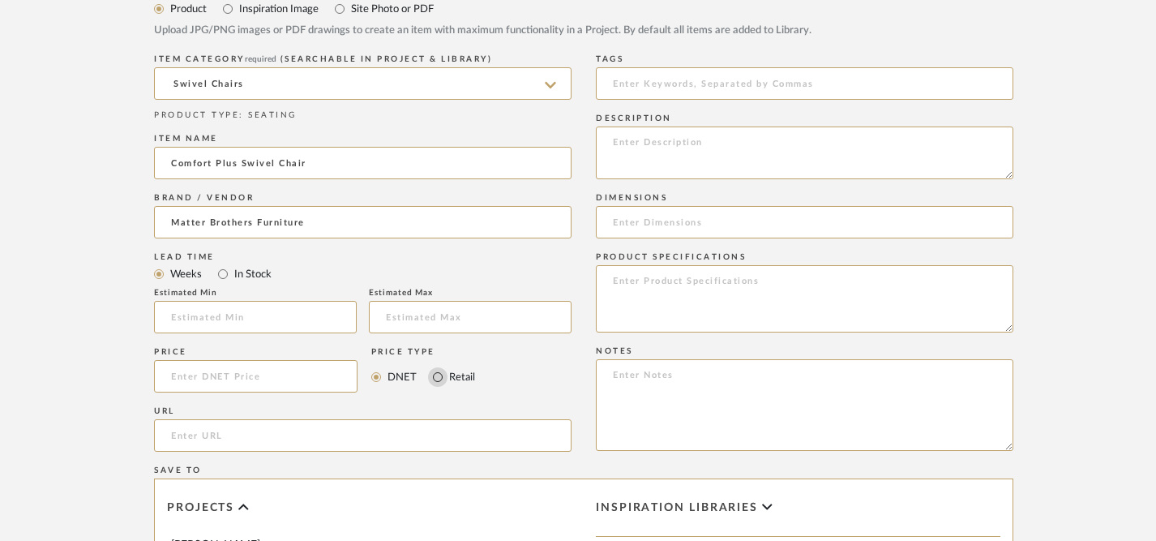
click at [438, 380] on input "Retail" at bounding box center [437, 376] width 19 height 19
radio input "true"
click at [265, 379] on input at bounding box center [256, 376] width 204 height 32
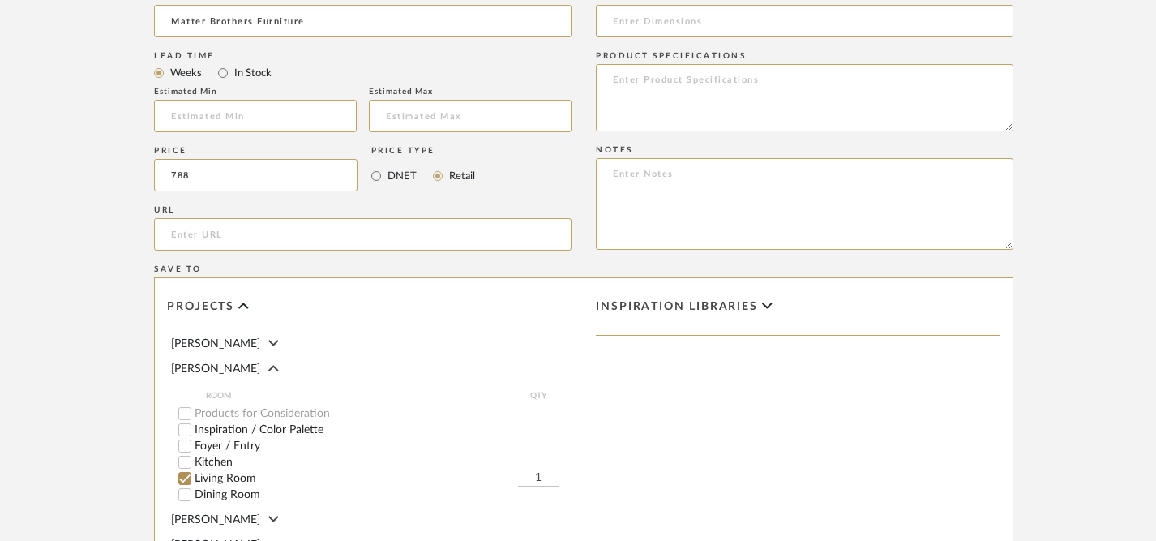
scroll to position [955, 0]
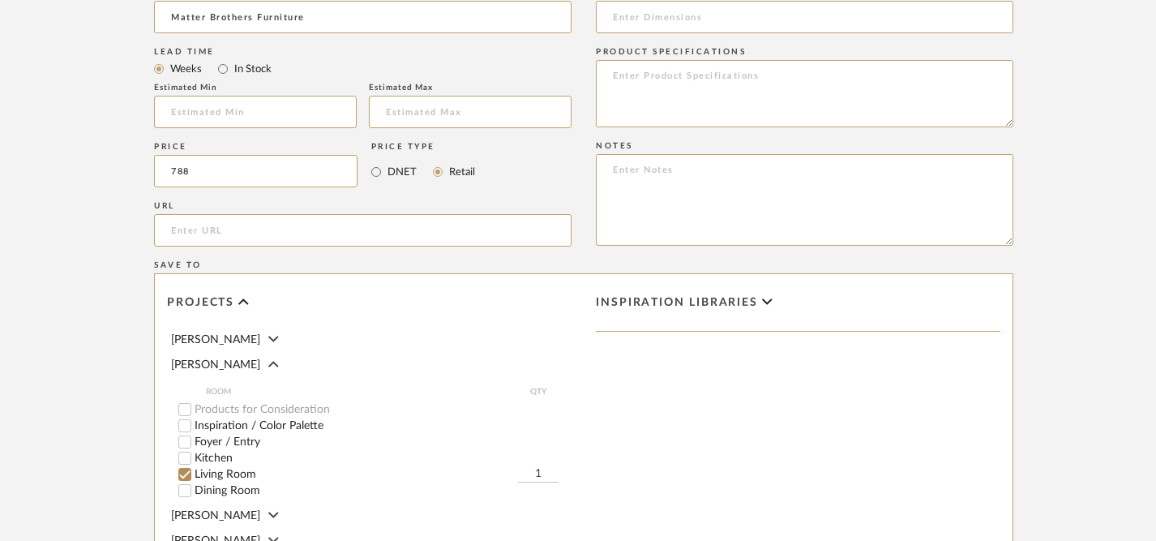
type input "$788.00"
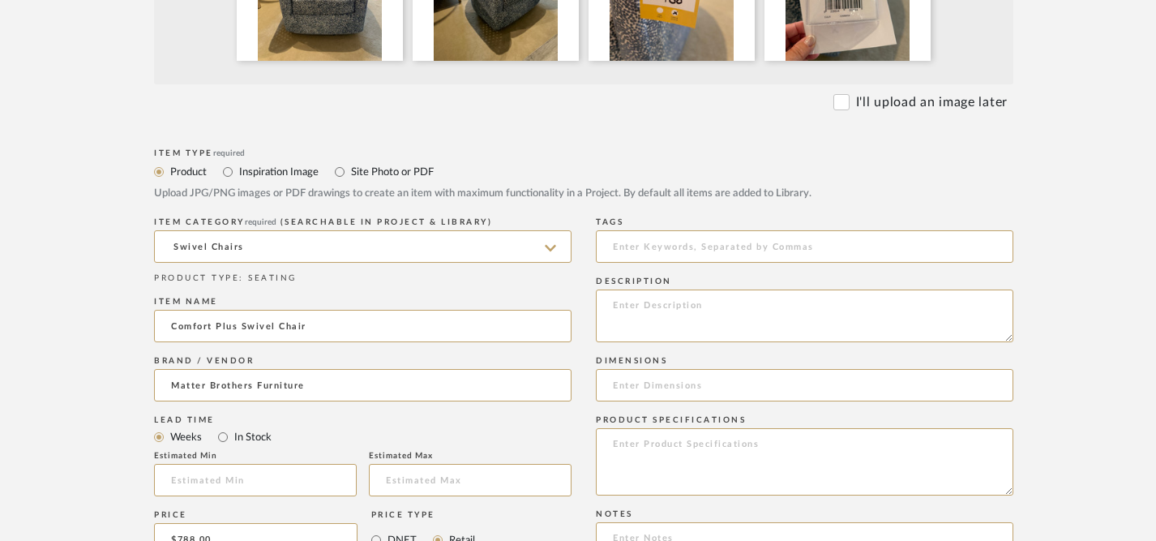
scroll to position [577, 0]
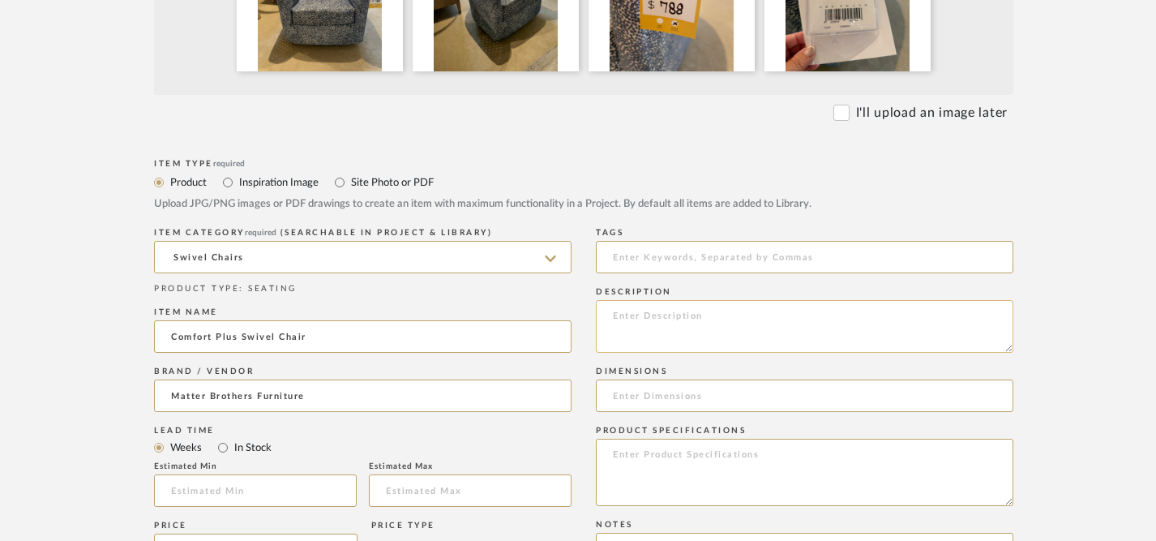
type input "2"
click at [800, 337] on textarea at bounding box center [805, 326] width 418 height 53
click at [820, 391] on input at bounding box center [805, 396] width 418 height 32
type input "32"H x 34"W x 34"D"
click at [788, 458] on textarea at bounding box center [805, 472] width 418 height 67
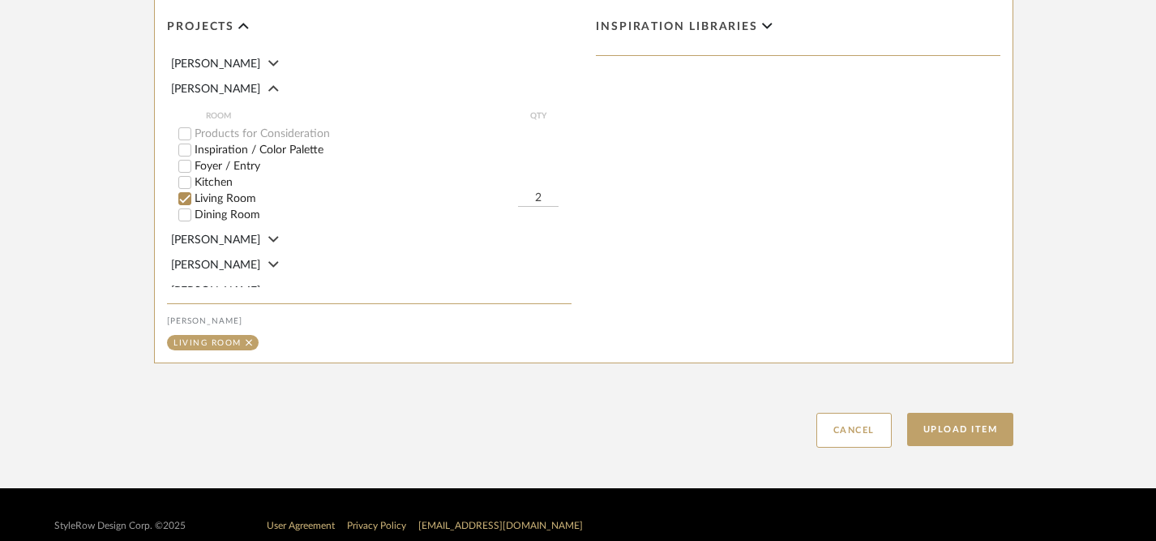
scroll to position [1254, 0]
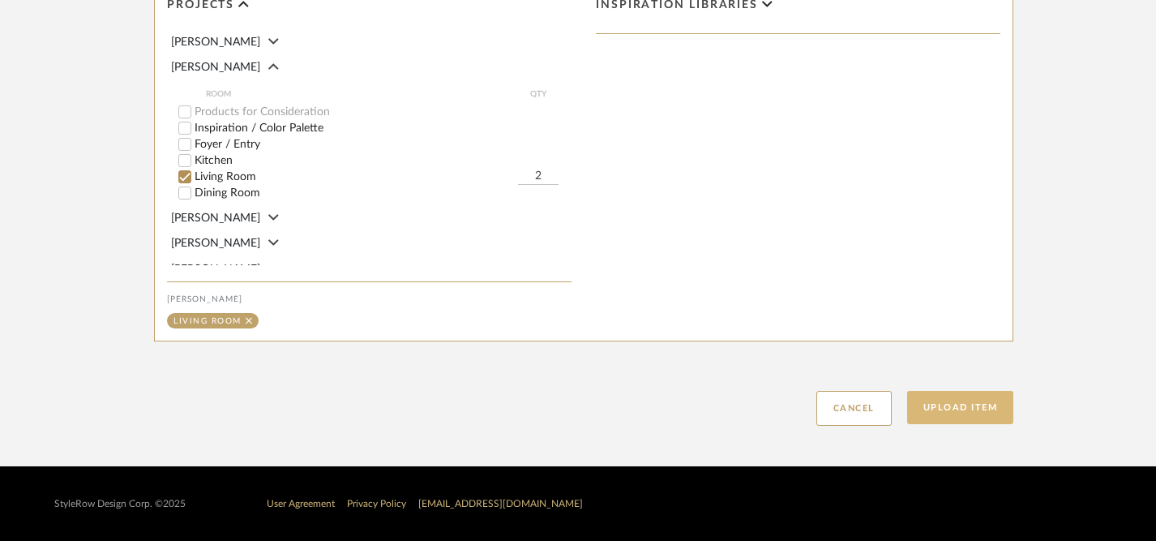
type textarea "76374 Swivel Chair B: 0704-D-61 Cushion: Comfort Plus"
click at [963, 411] on button "Upload Item" at bounding box center [960, 407] width 107 height 33
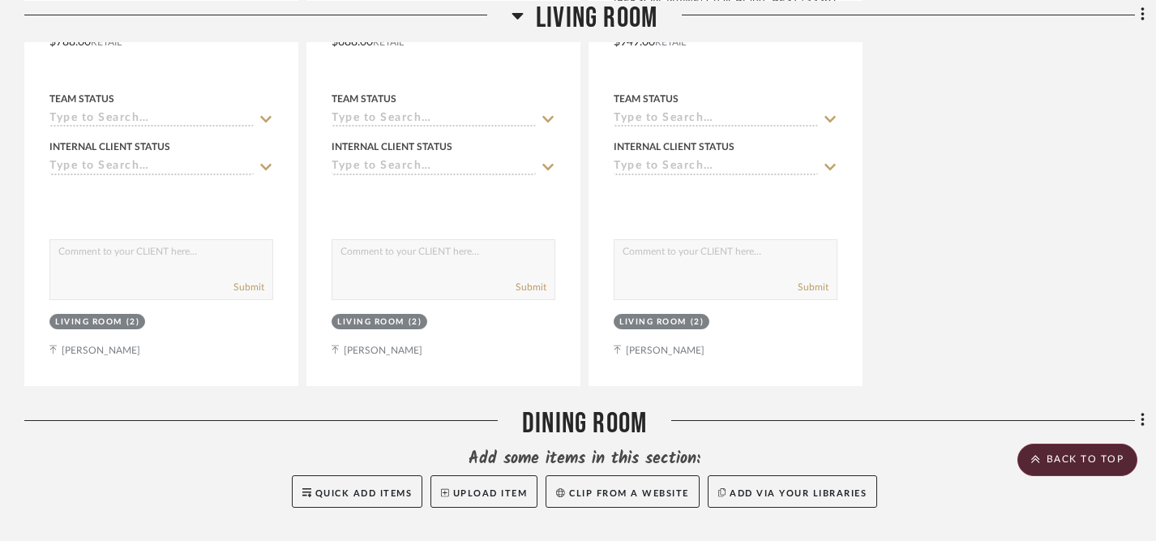
scroll to position [2580, 0]
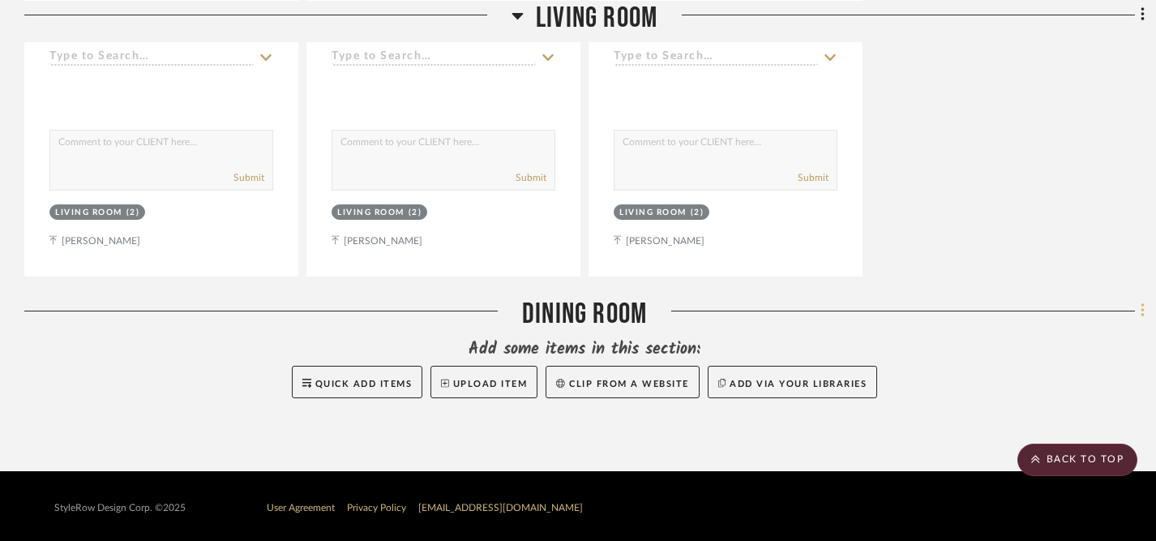
click at [1144, 306] on icon at bounding box center [1143, 311] width 5 height 18
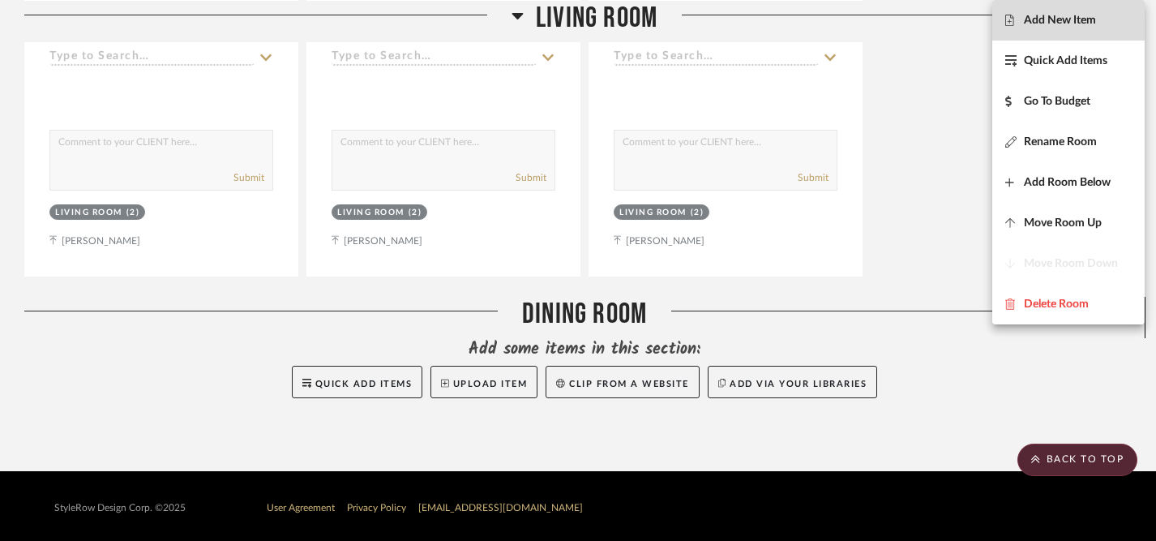
click at [1070, 15] on span "Add New Item" at bounding box center [1060, 21] width 72 height 14
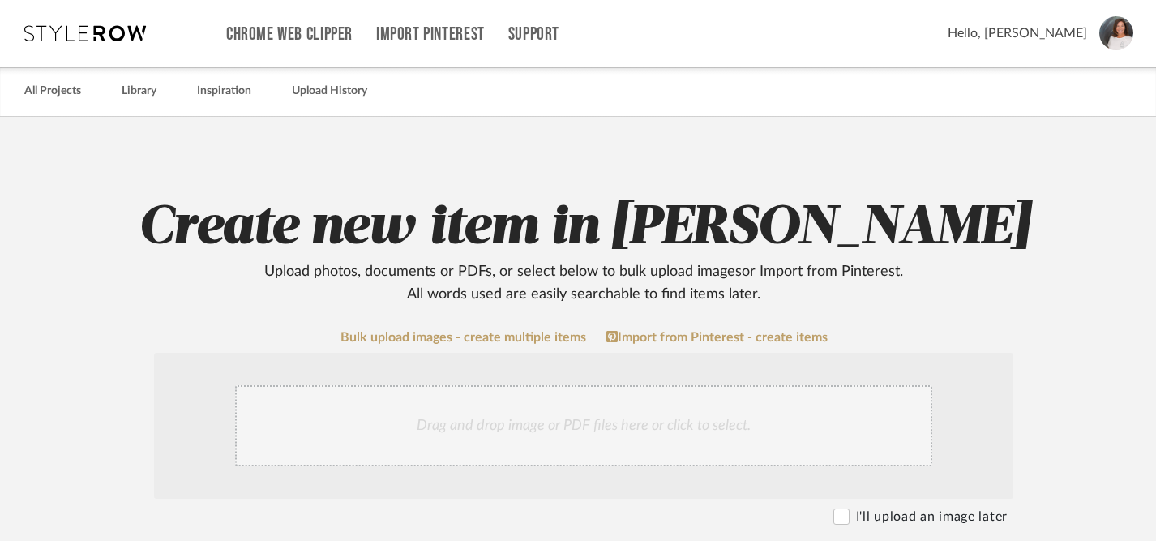
click at [453, 425] on div "Drag and drop image or PDF files here or click to select." at bounding box center [583, 425] width 697 height 81
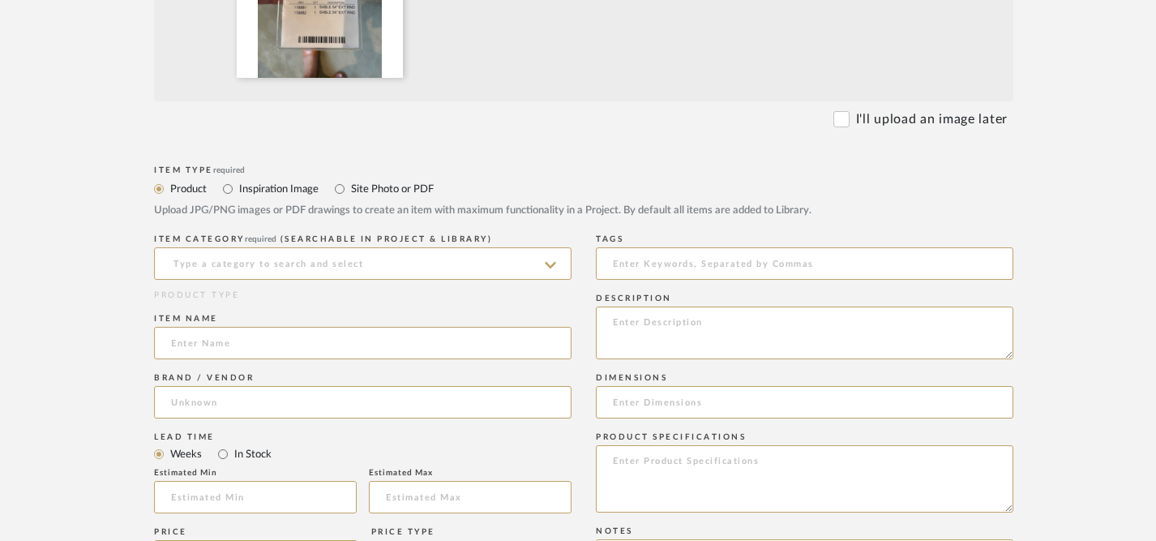
scroll to position [745, 0]
click at [470, 268] on input at bounding box center [363, 261] width 418 height 32
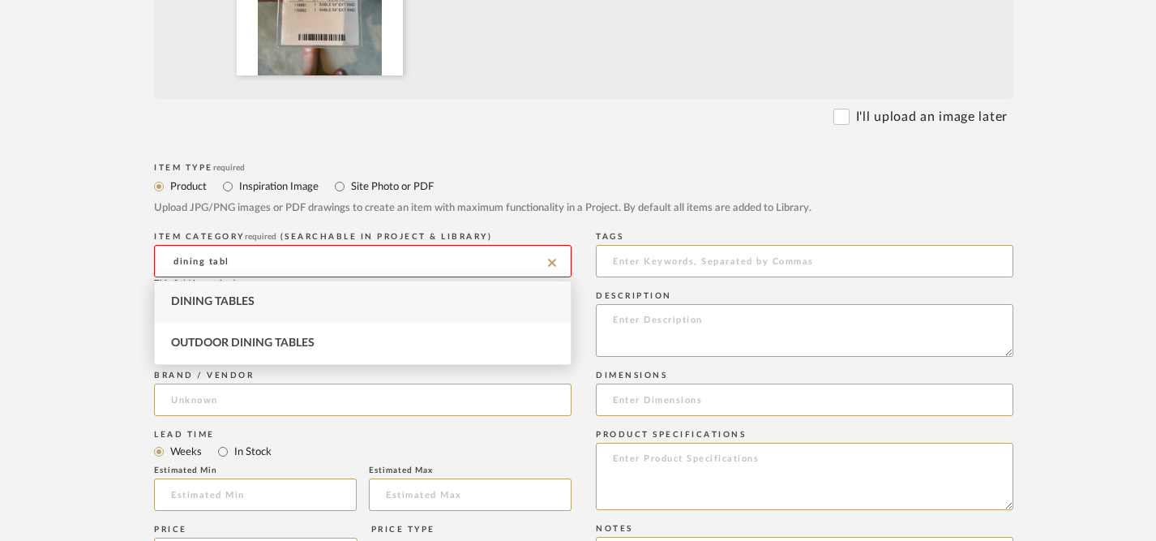
click at [408, 302] on div "Dining Tables" at bounding box center [363, 301] width 416 height 41
type input "Dining Tables"
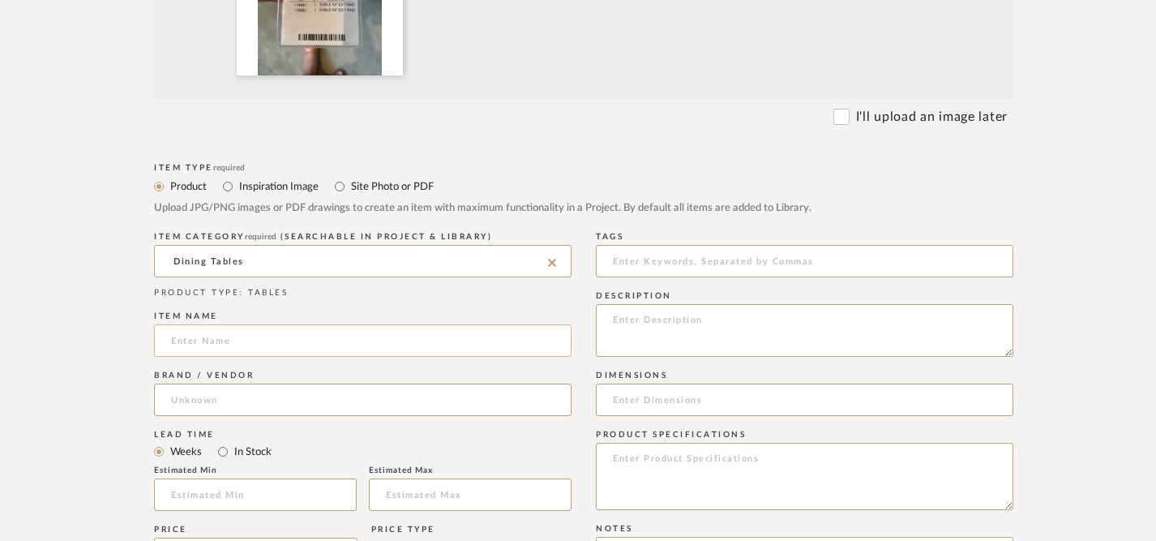
click at [429, 343] on input at bounding box center [363, 340] width 418 height 32
type input "Sable 54" Extendable Round Table"
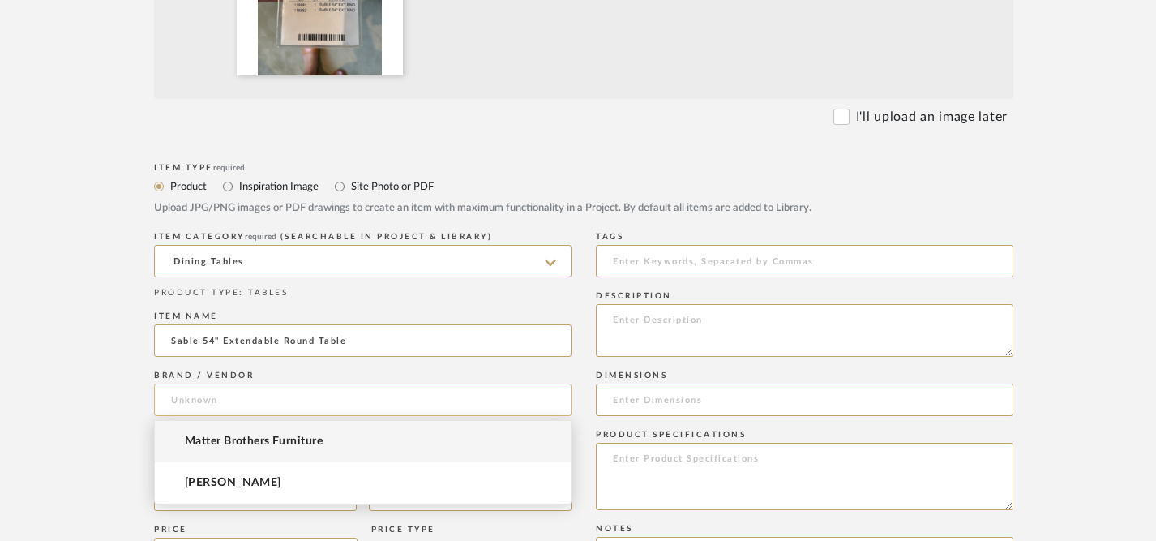
click at [362, 407] on input at bounding box center [363, 400] width 418 height 32
click at [387, 348] on input "Sable 54" Extendable Round Table" at bounding box center [363, 340] width 418 height 32
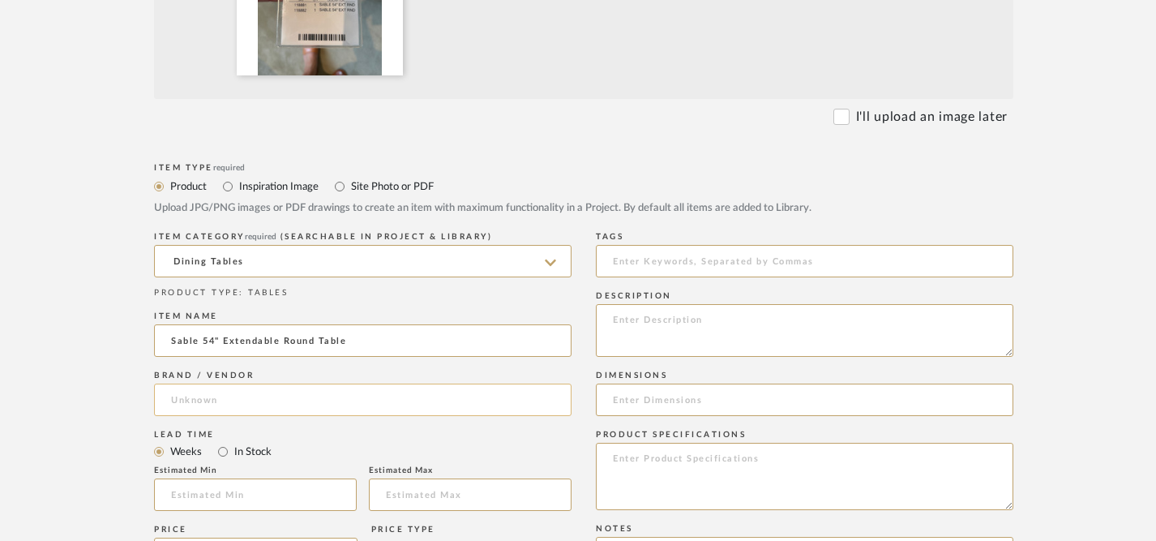
click at [360, 398] on input at bounding box center [363, 400] width 418 height 32
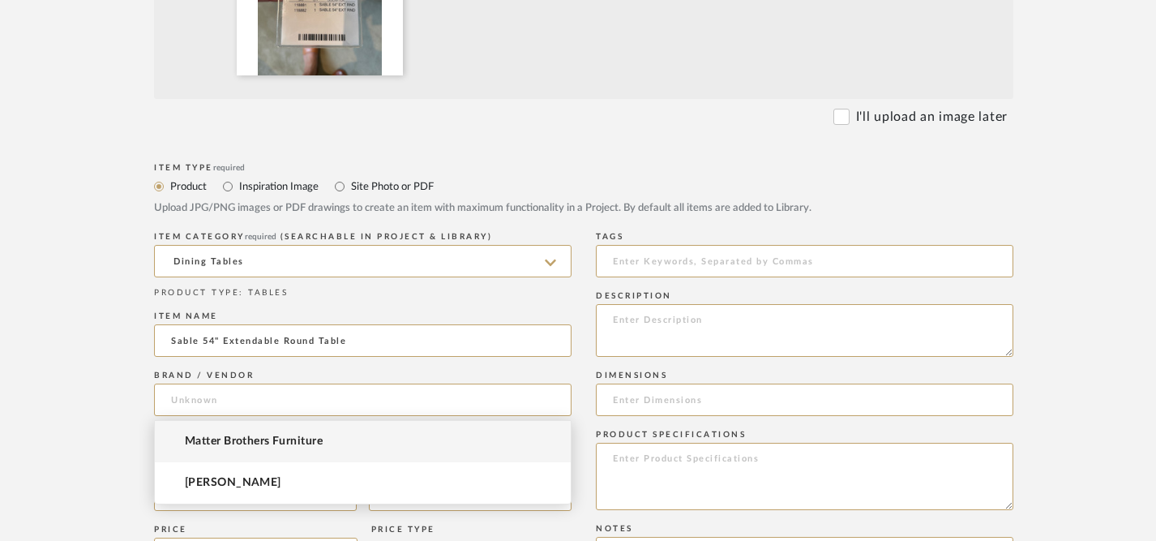
click at [345, 448] on mat-option "Matter Brothers Furniture" at bounding box center [363, 441] width 416 height 41
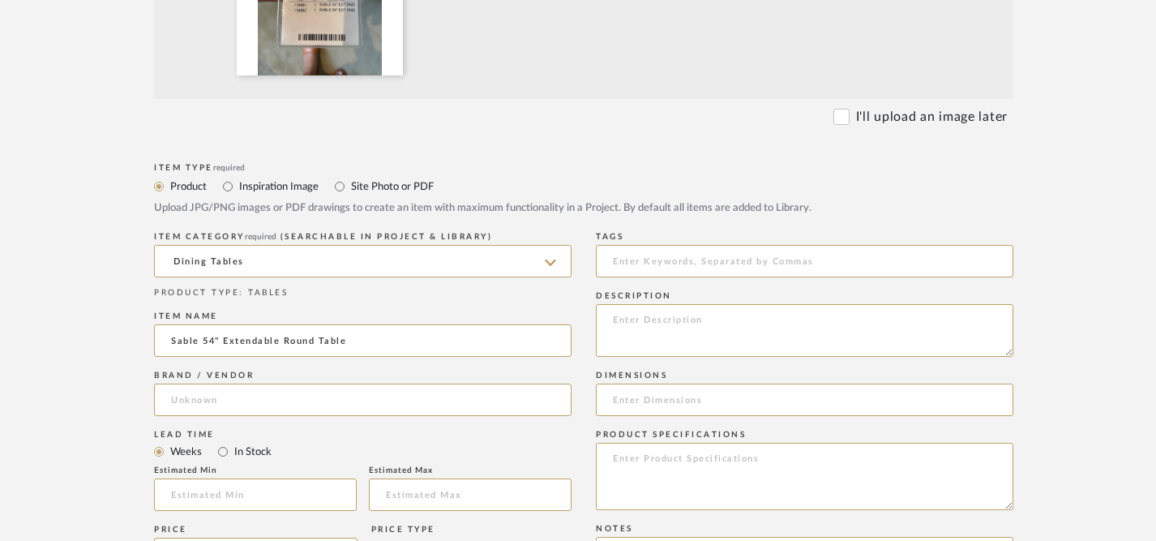
type input "Matter Brothers Furniture"
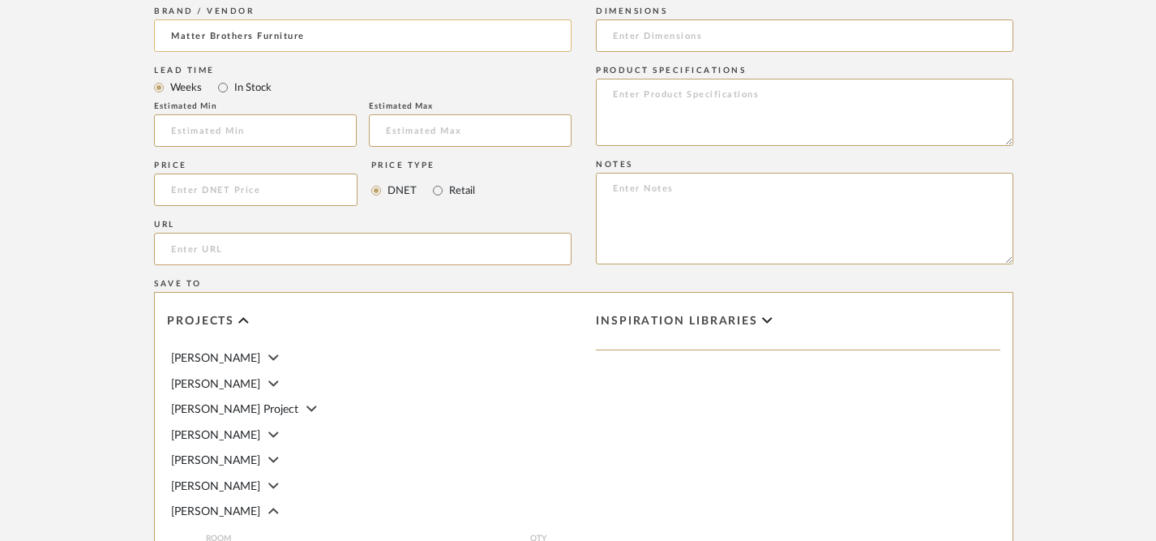
scroll to position [1114, 0]
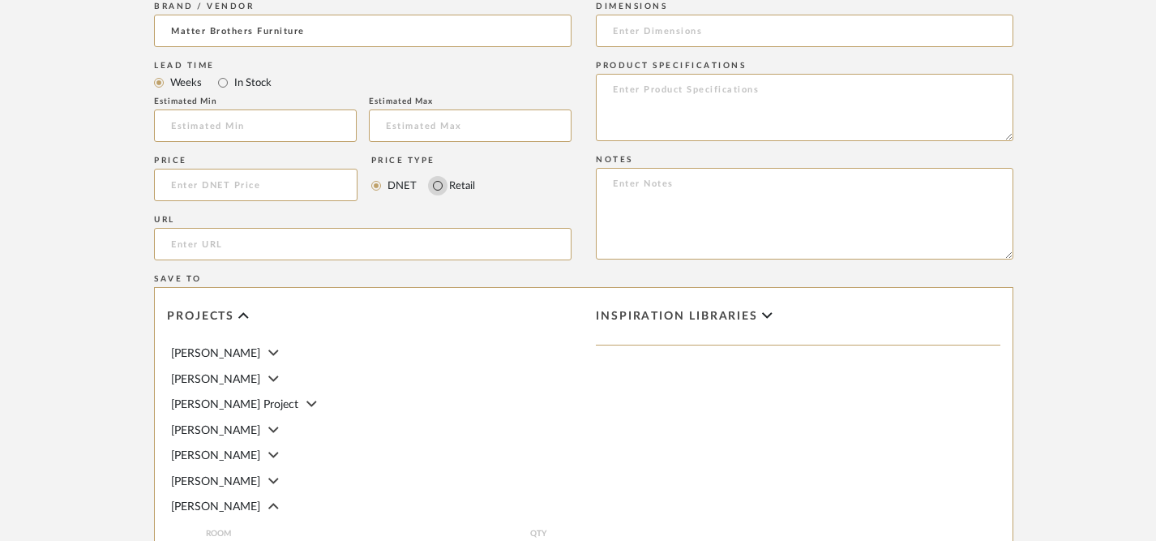
click at [437, 187] on input "Retail" at bounding box center [437, 185] width 19 height 19
radio input "true"
click at [287, 190] on input at bounding box center [256, 185] width 204 height 32
type input "$1,899.00"
click at [289, 251] on input "url" at bounding box center [363, 244] width 418 height 32
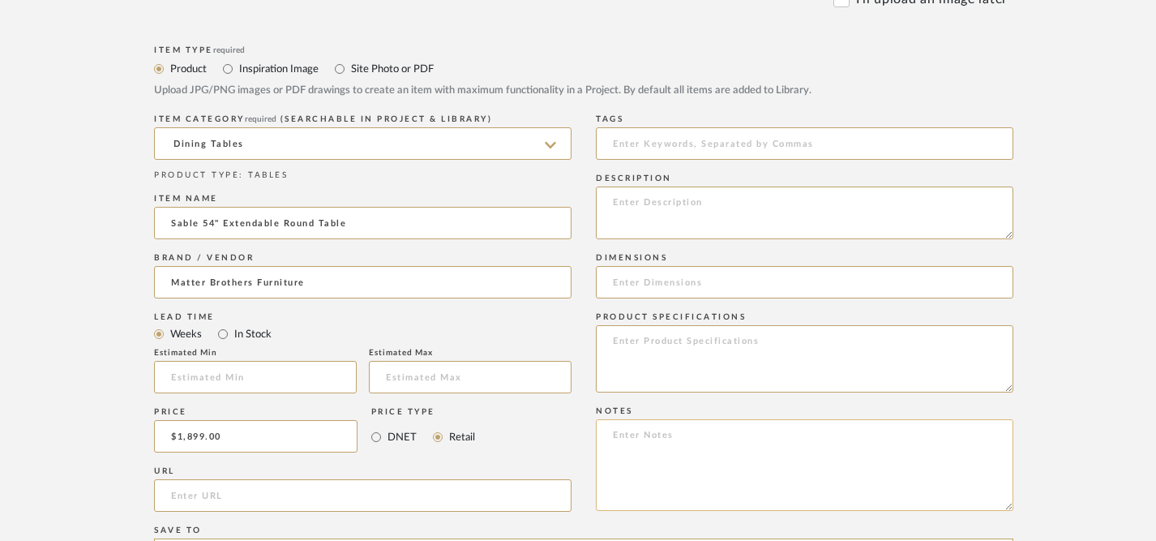
scroll to position [856, 0]
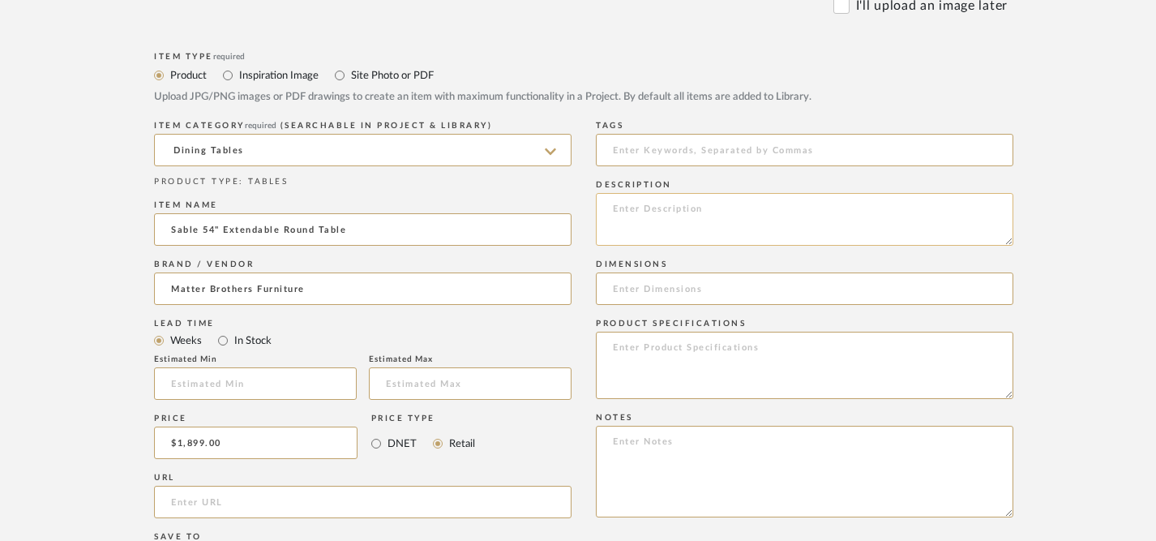
click at [648, 214] on textarea at bounding box center [805, 219] width 418 height 53
type textarea "SABLE 54" EXT RND DIN TBL KIT FINISH: SABLE"
click at [705, 295] on input at bounding box center [805, 288] width 418 height 32
type input "30"H X 54"W X 54"D"
click at [734, 362] on textarea at bounding box center [805, 365] width 418 height 67
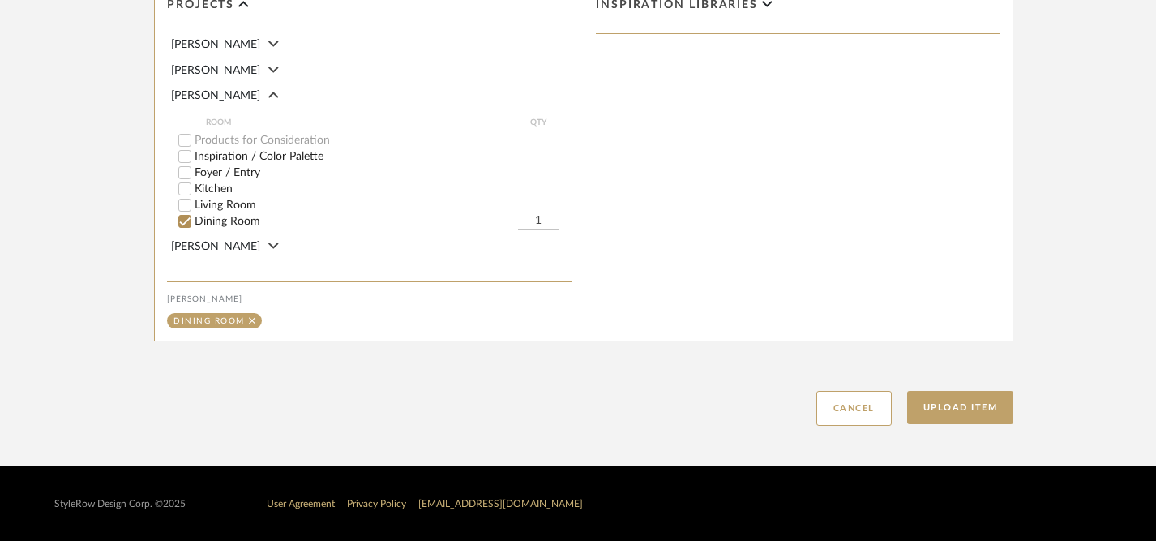
scroll to position [128, 0]
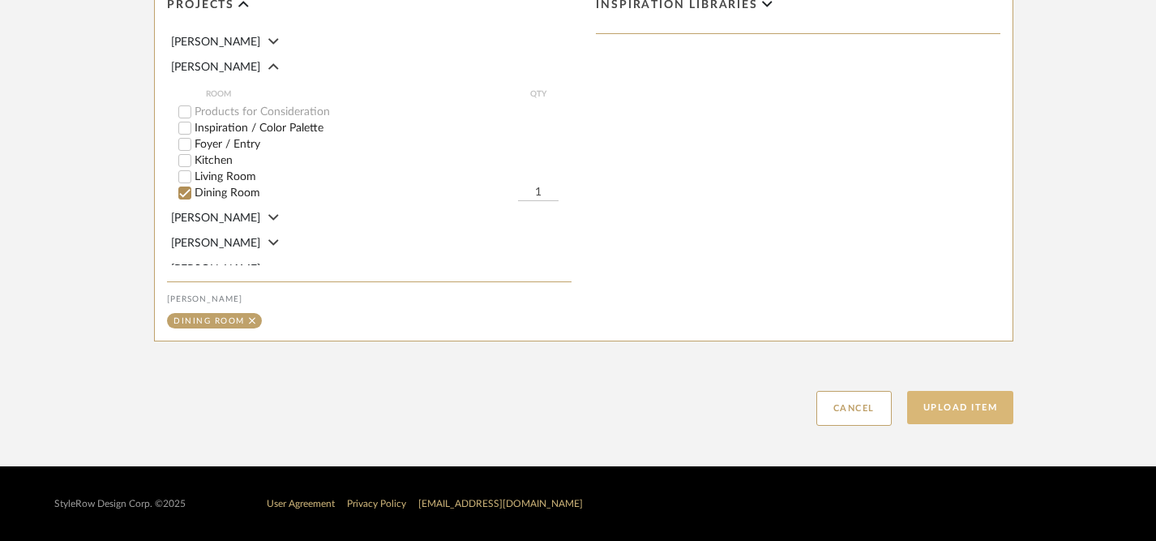
type textarea "KIT SKU: 118880 U470656 KIT Finish: Sable"
click at [955, 411] on button "Upload Item" at bounding box center [960, 407] width 107 height 33
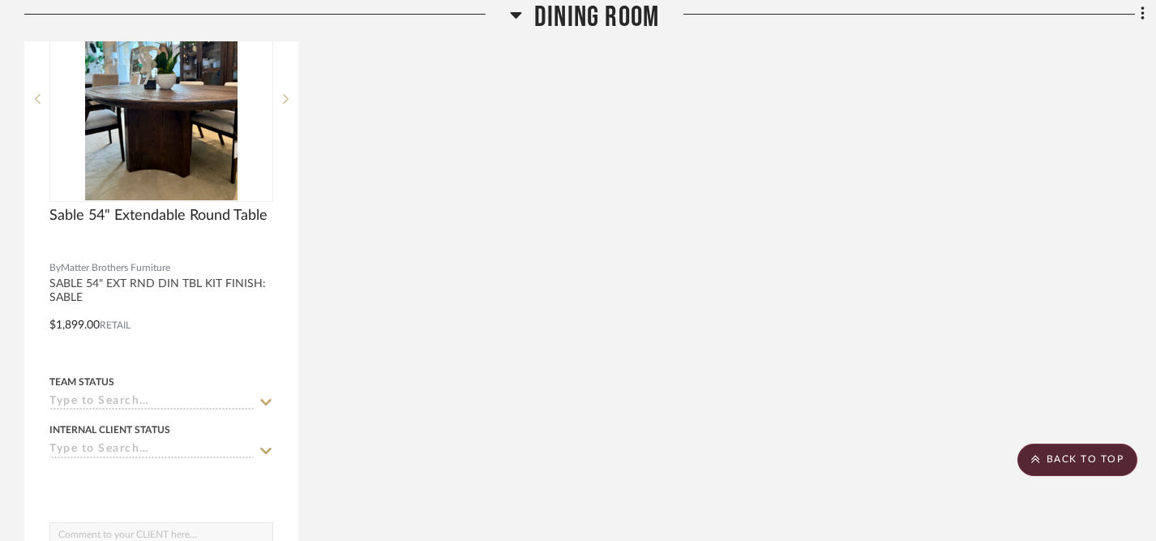
scroll to position [2980, 0]
click at [1142, 14] on icon at bounding box center [1143, 15] width 5 height 18
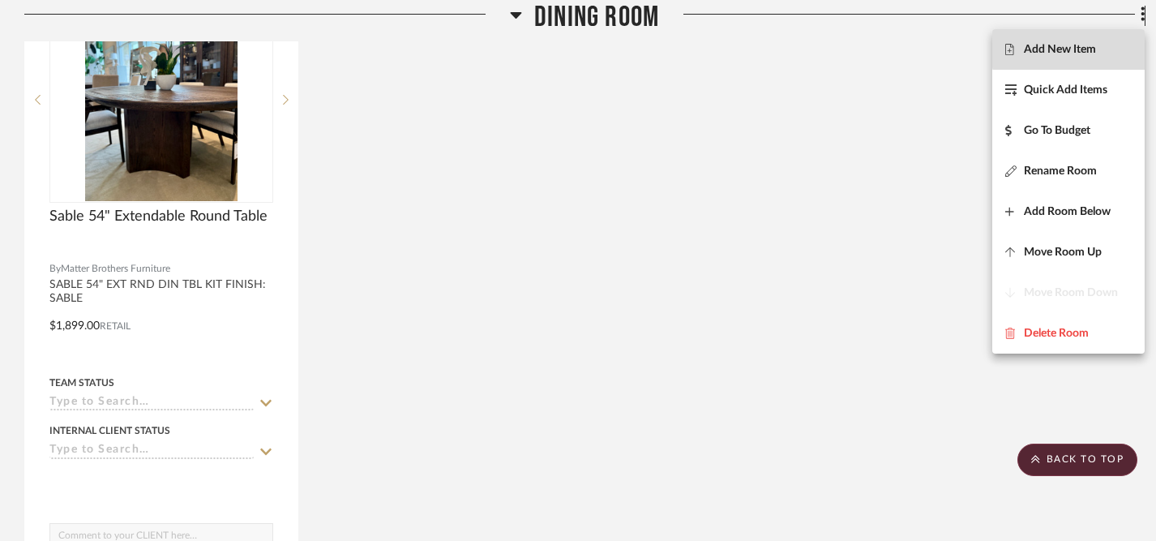
click at [1090, 46] on span "Add New Item" at bounding box center [1060, 50] width 72 height 14
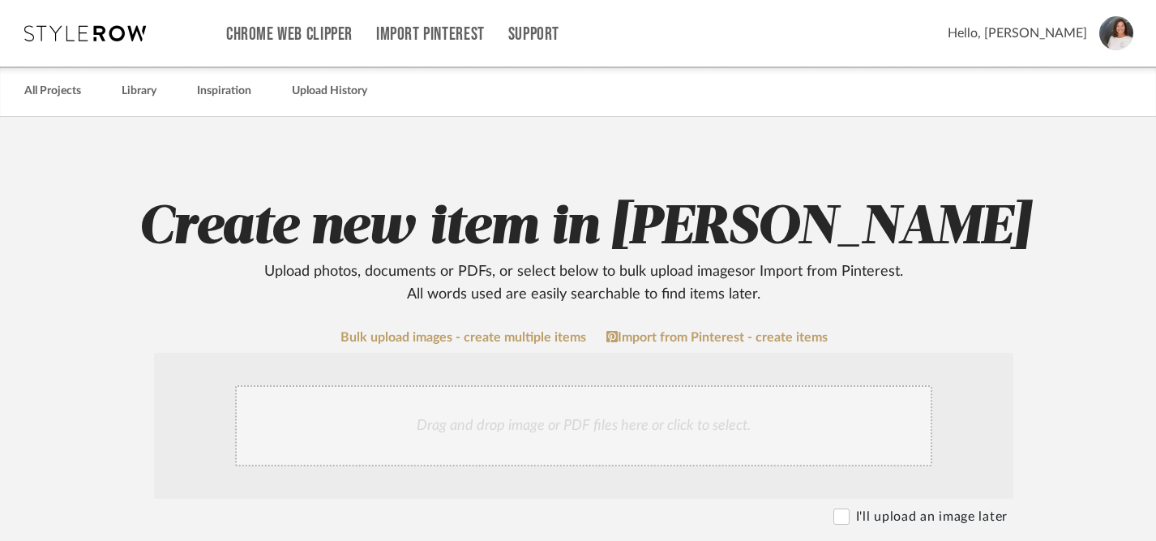
click at [680, 422] on div "Drag and drop image or PDF files here or click to select." at bounding box center [583, 425] width 697 height 81
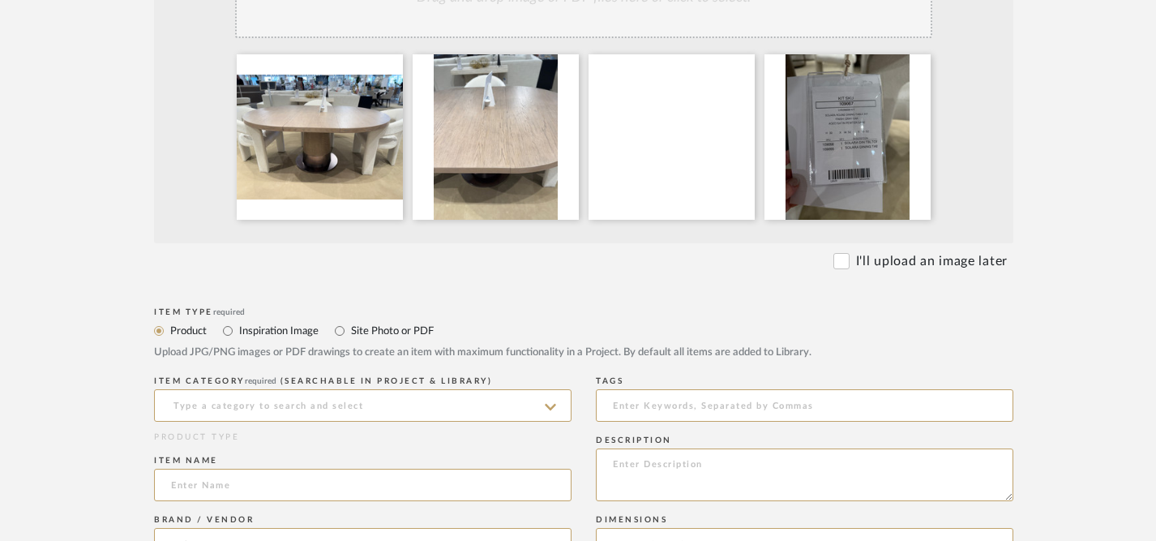
scroll to position [415, 0]
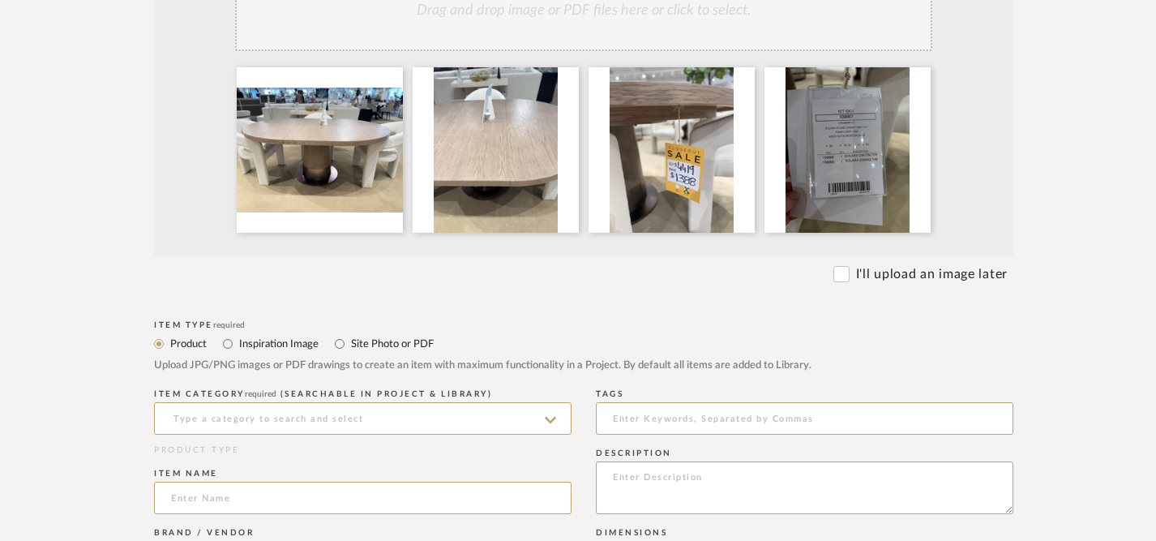
click at [555, 423] on icon at bounding box center [550, 420] width 11 height 13
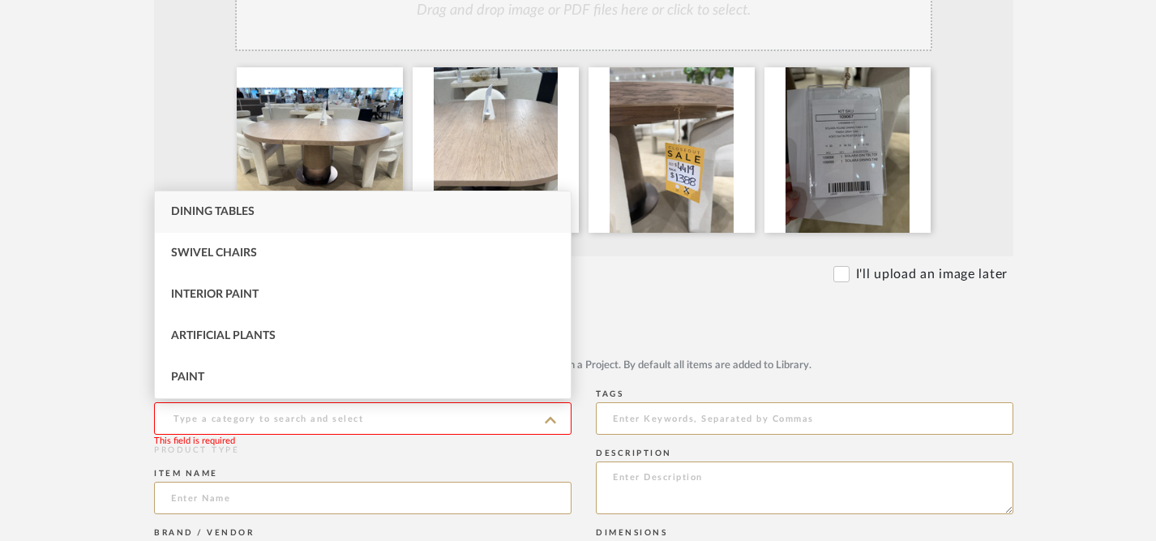
click at [435, 219] on div "Dining Tables" at bounding box center [363, 211] width 416 height 41
type input "Dining Tables"
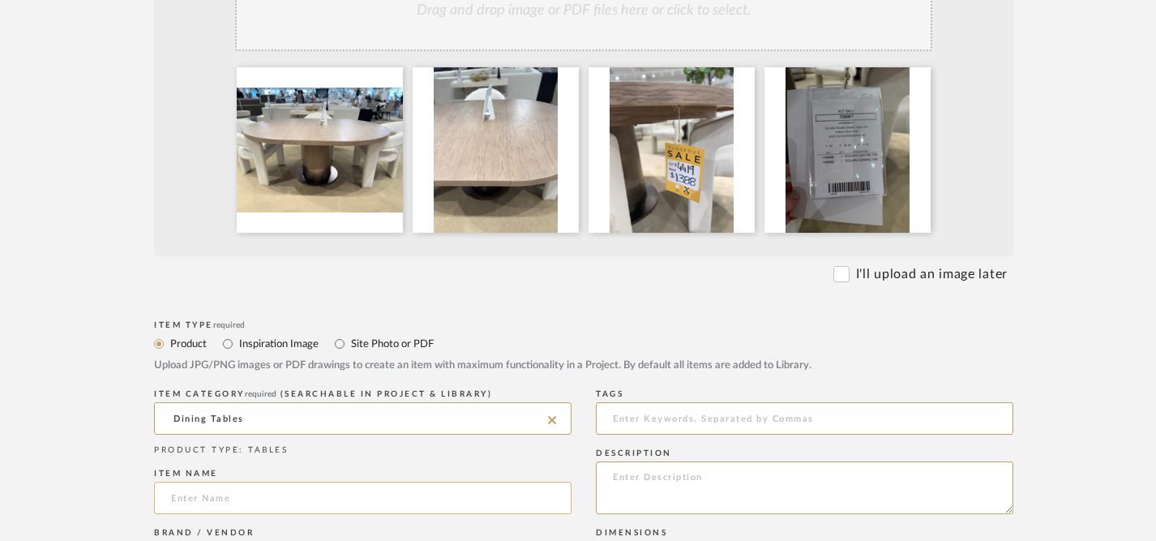
click at [378, 498] on input at bounding box center [363, 498] width 418 height 32
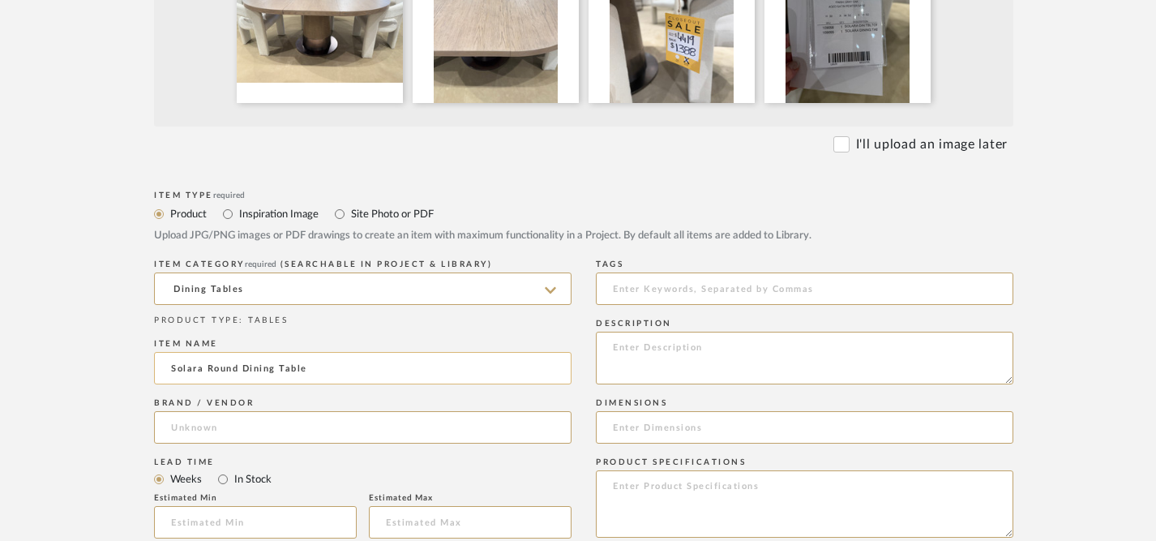
scroll to position [547, 0]
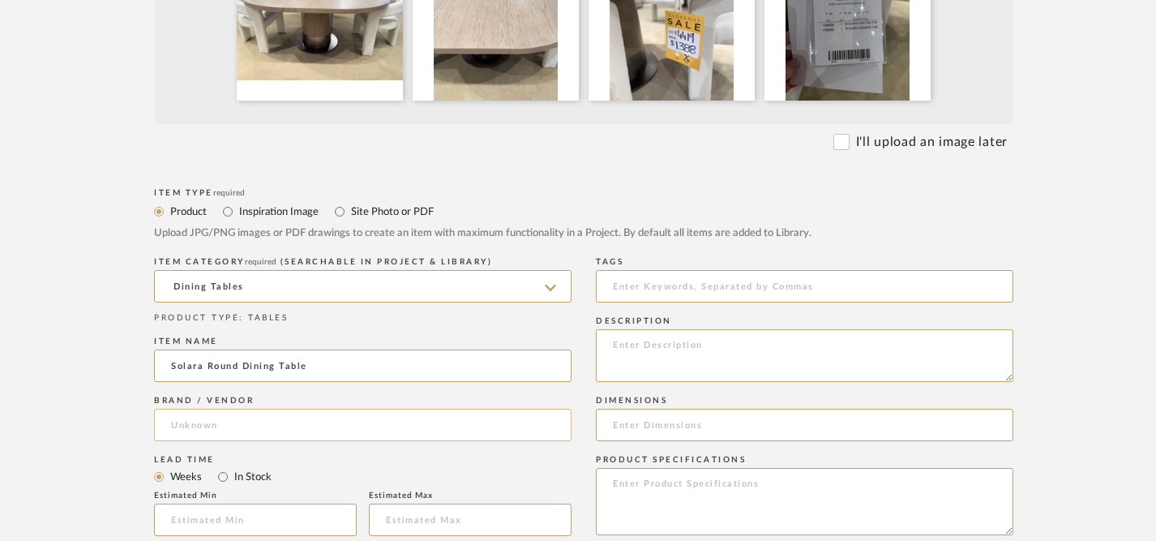
type input "Solara Round Dining Table"
click at [393, 423] on input at bounding box center [363, 425] width 418 height 32
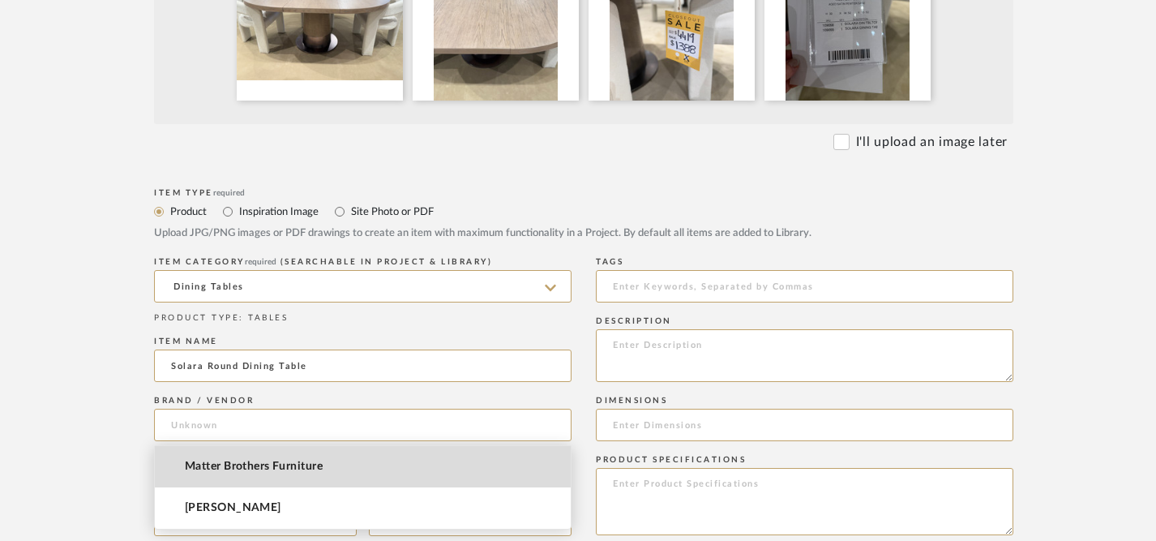
click at [369, 470] on mat-option "Matter Brothers Furniture" at bounding box center [363, 466] width 416 height 41
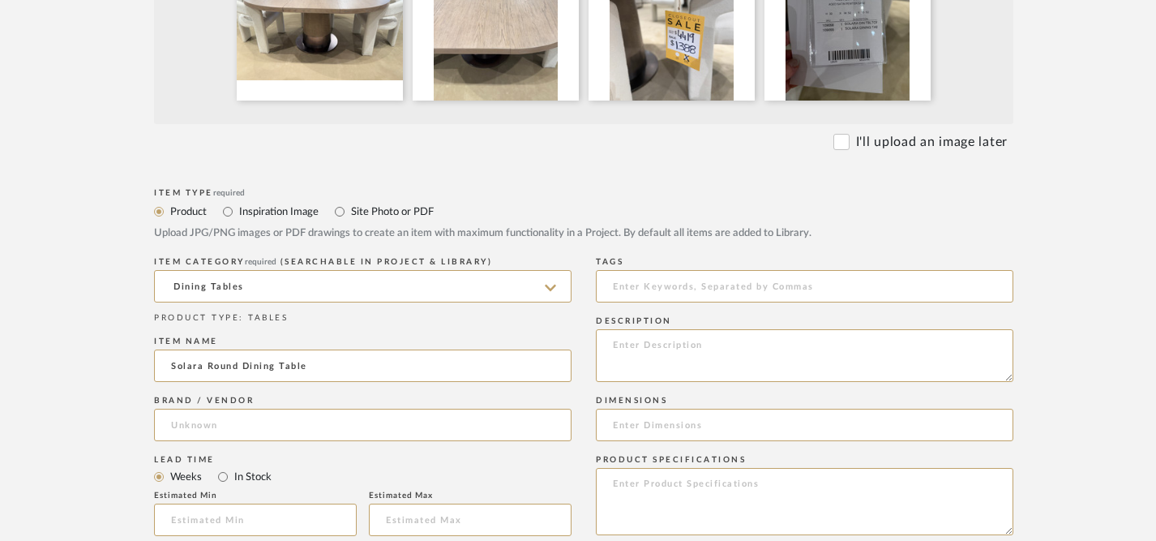
type input "Matter Brothers Furniture"
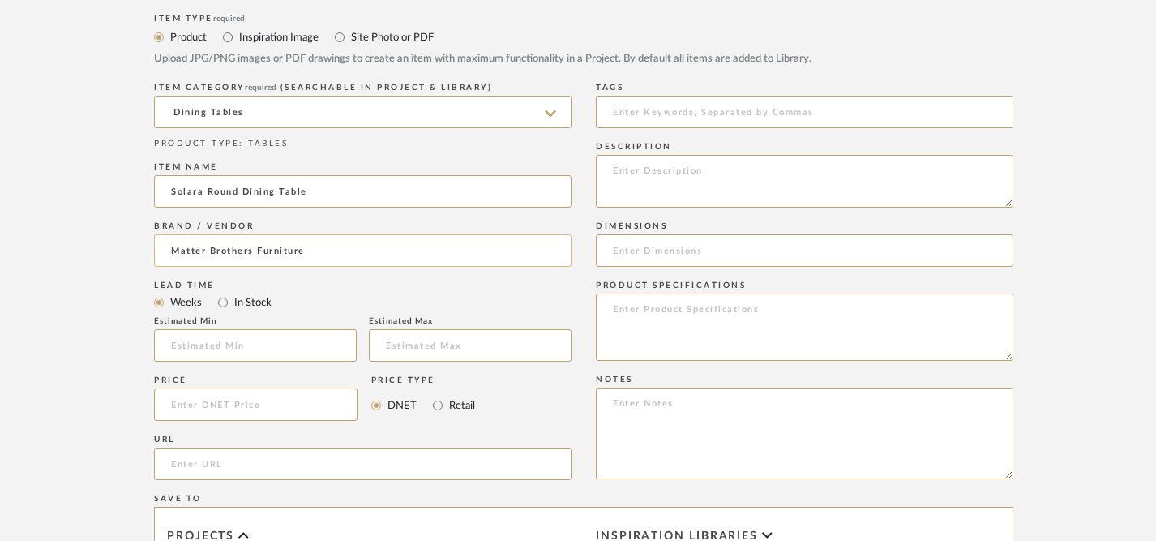
scroll to position [723, 0]
click at [440, 403] on input "Retail" at bounding box center [437, 403] width 19 height 19
radio input "true"
click at [292, 411] on input at bounding box center [256, 403] width 204 height 32
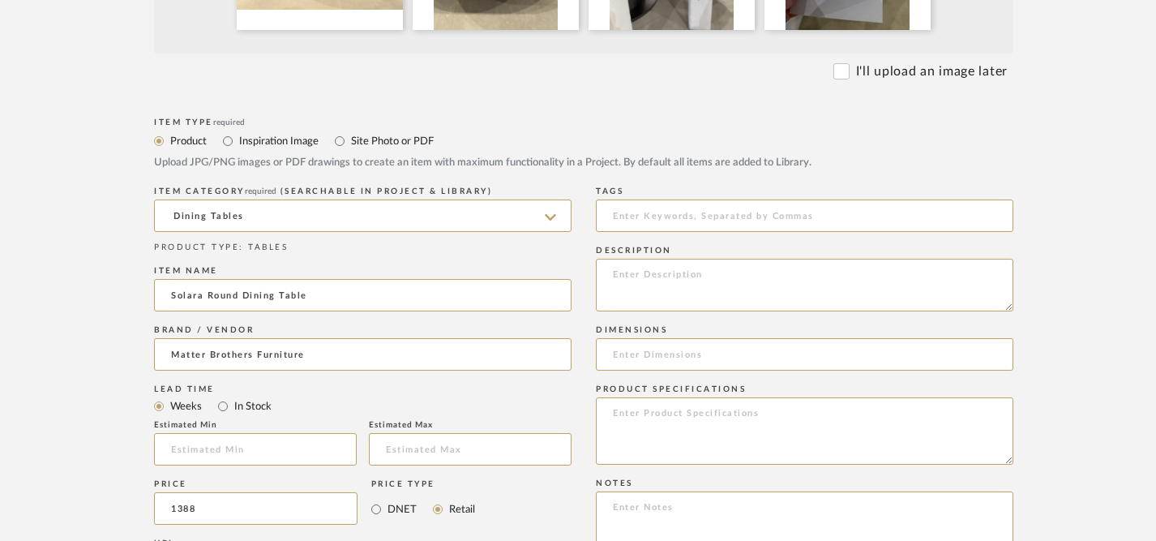
scroll to position [630, 0]
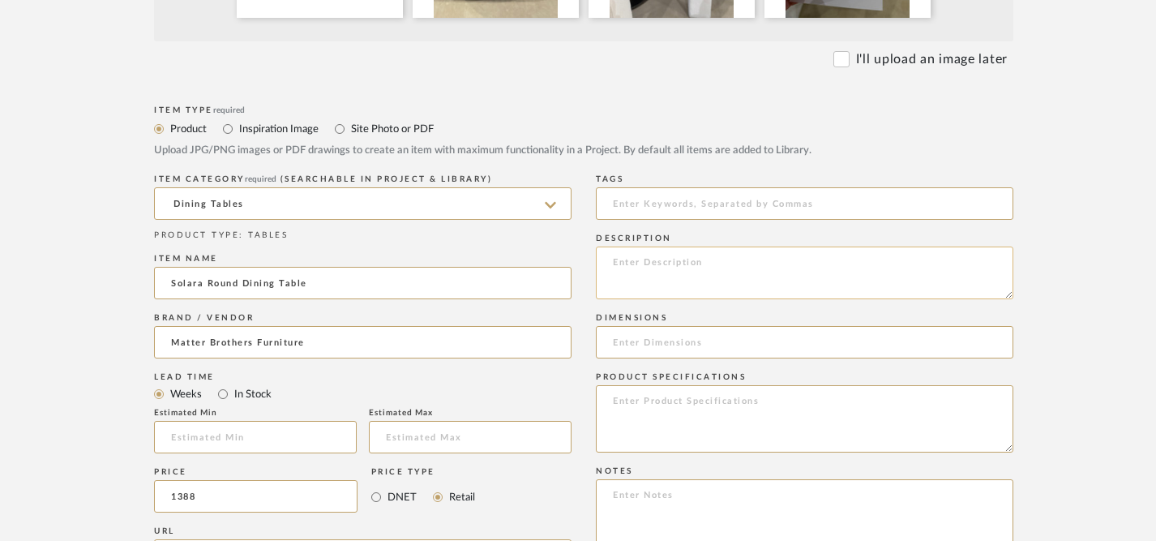
type input "$1,388.00"
click at [689, 285] on textarea at bounding box center [805, 273] width 418 height 53
type textarea "Solara Round Dining Kit Finish: Gray Oak Base: Aged Satin Pewter"
click at [683, 343] on input at bounding box center [805, 342] width 418 height 32
type input "30"H x 52"W x 52"D"
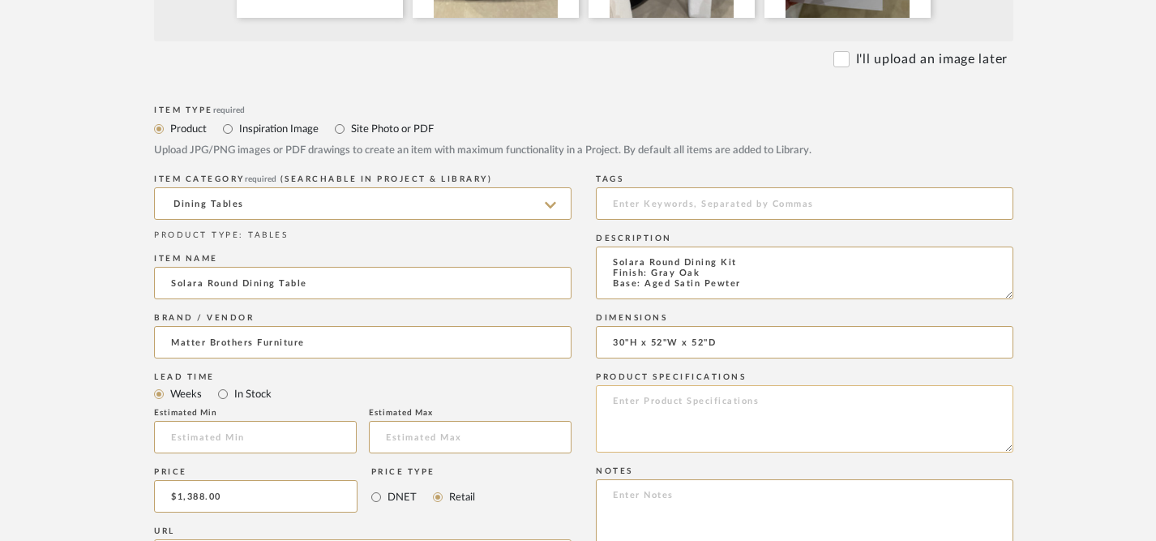
click at [683, 413] on textarea at bounding box center [805, 418] width 418 height 67
type textarea "KIT"
type textarea "s"
click at [709, 397] on textarea "KIT" at bounding box center [805, 418] width 418 height 67
type textarea "KIT SKU: 109067 U352B656 KIT FINISH: GRAY OAK BASE: AGED SATIN PEWTER"
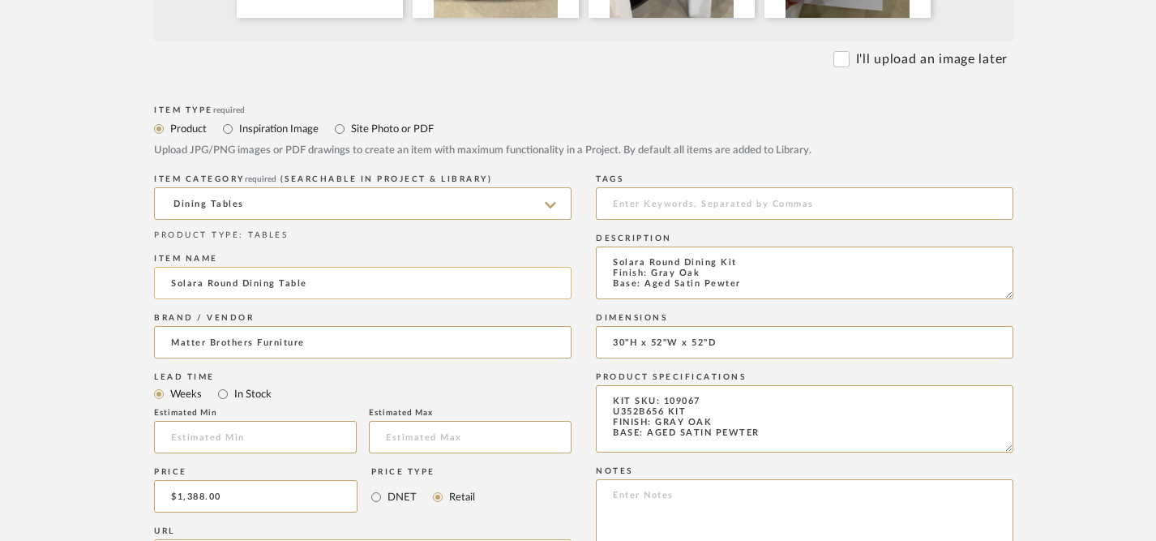
click at [241, 286] on input "Solara Round Dining Table" at bounding box center [363, 283] width 418 height 32
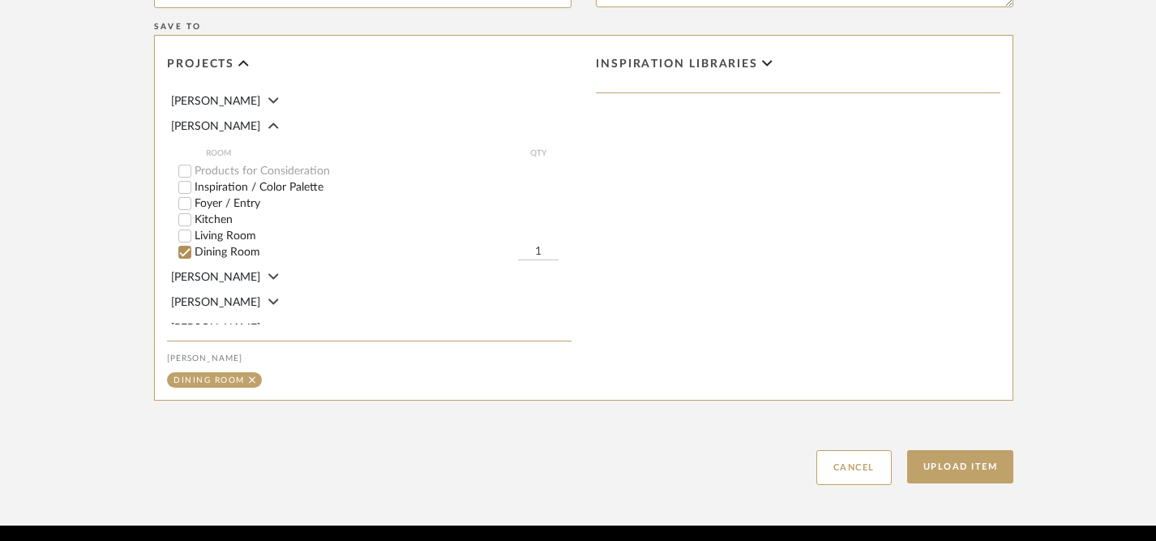
scroll to position [1254, 0]
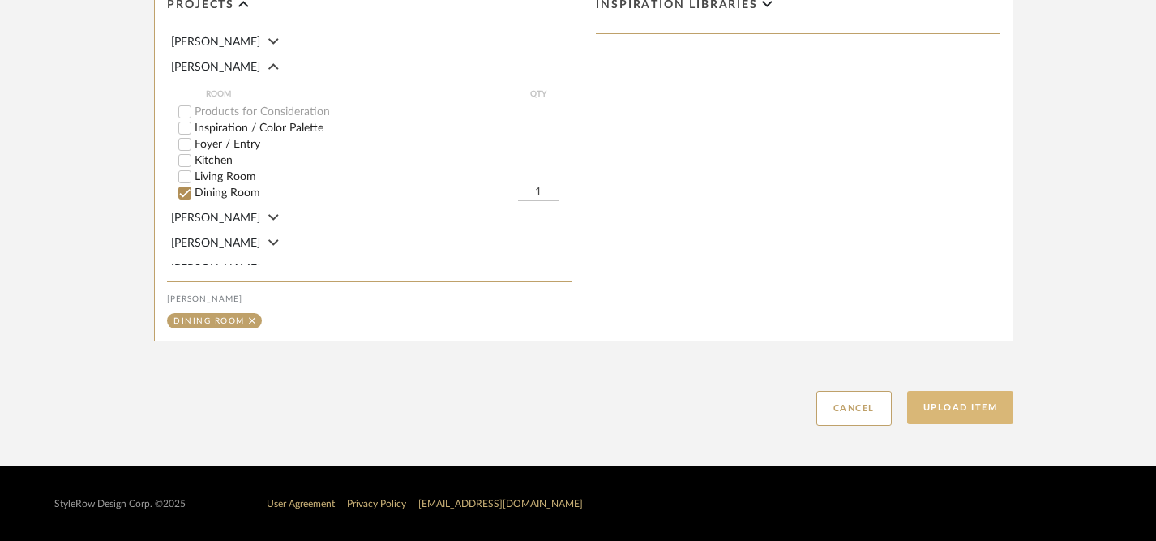
type input "Solara Round Extendable Dining Table"
click at [962, 410] on button "Upload Item" at bounding box center [960, 407] width 107 height 33
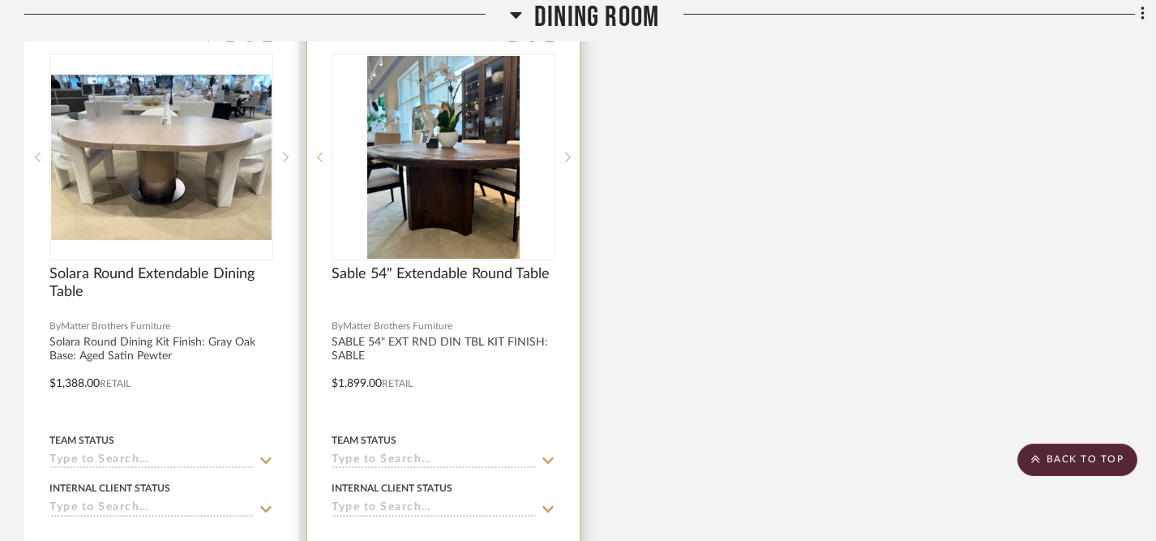
scroll to position [2903, 0]
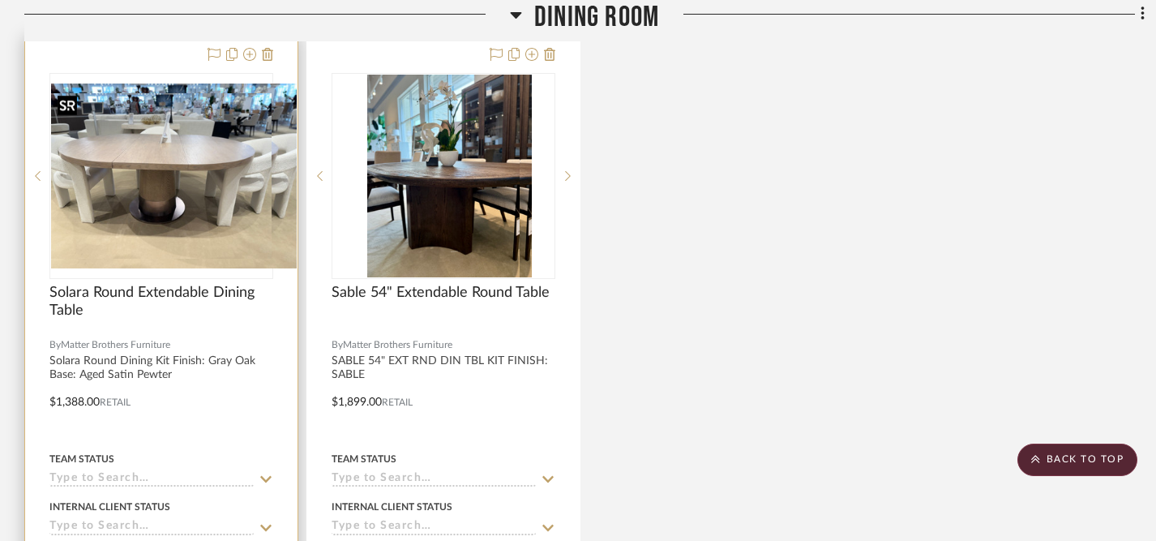
click at [205, 194] on div at bounding box center [161, 176] width 224 height 206
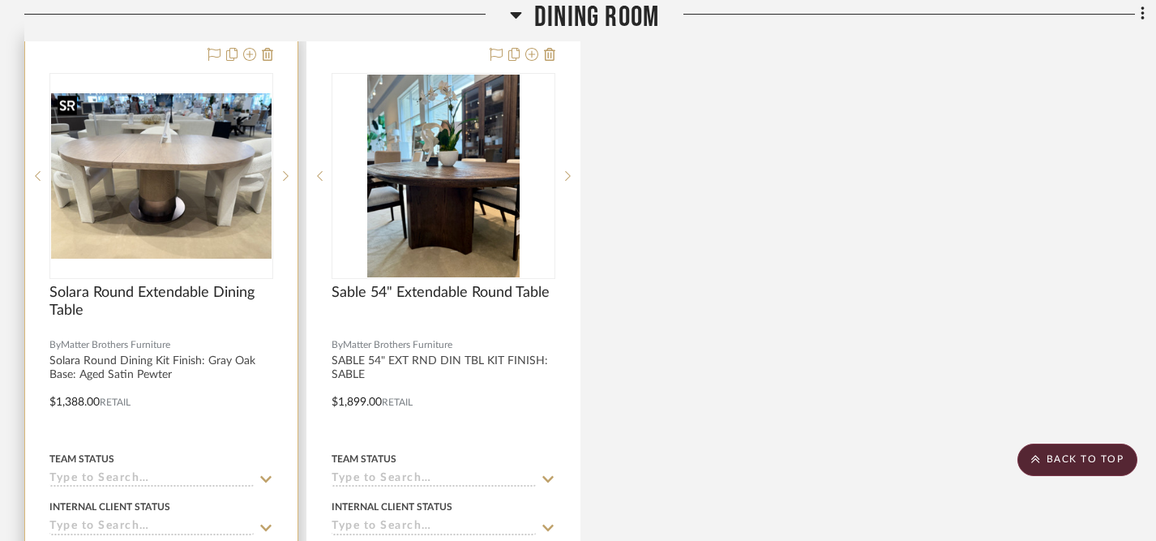
click at [163, 224] on img "0" at bounding box center [161, 175] width 221 height 165
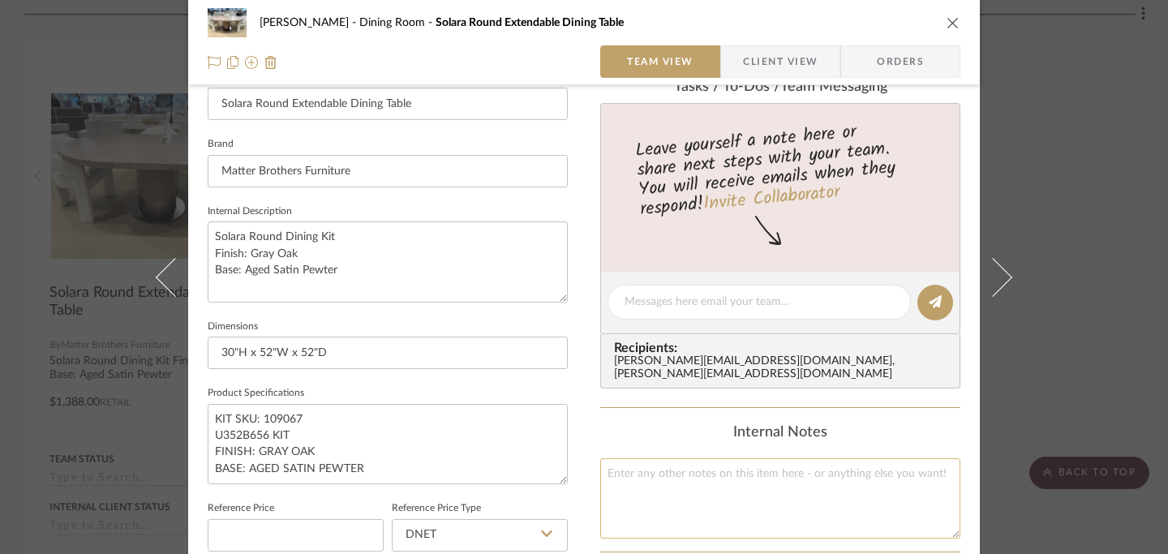
scroll to position [470, 0]
click at [680, 363] on div "[PERSON_NAME][EMAIL_ADDRESS][DOMAIN_NAME] , [PERSON_NAME][EMAIL_ADDRESS][DOMAIN…" at bounding box center [783, 369] width 339 height 26
click at [645, 350] on span "Recipients:" at bounding box center [783, 348] width 339 height 15
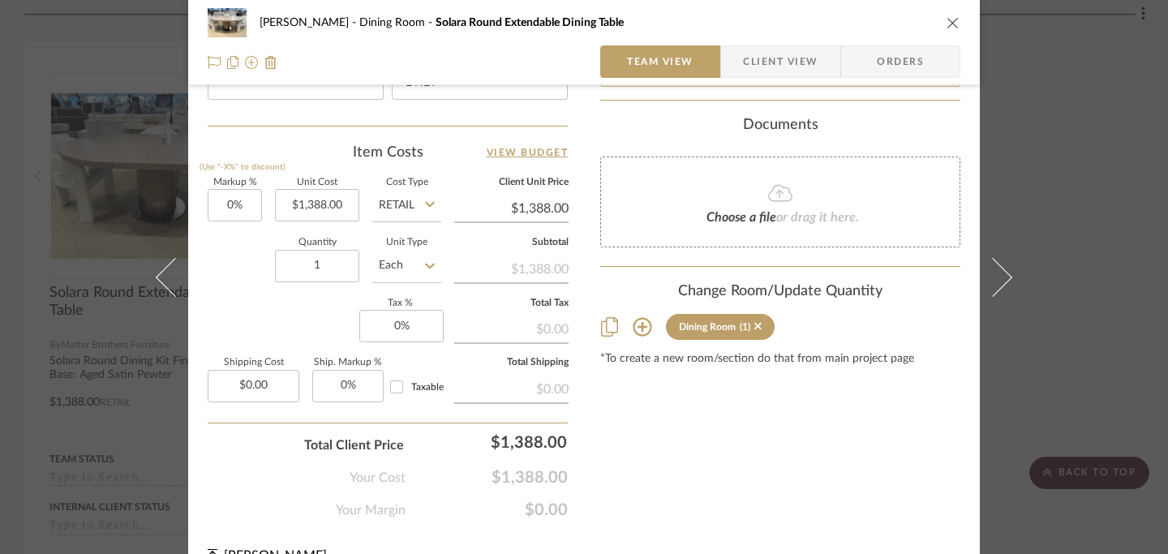
scroll to position [950, 0]
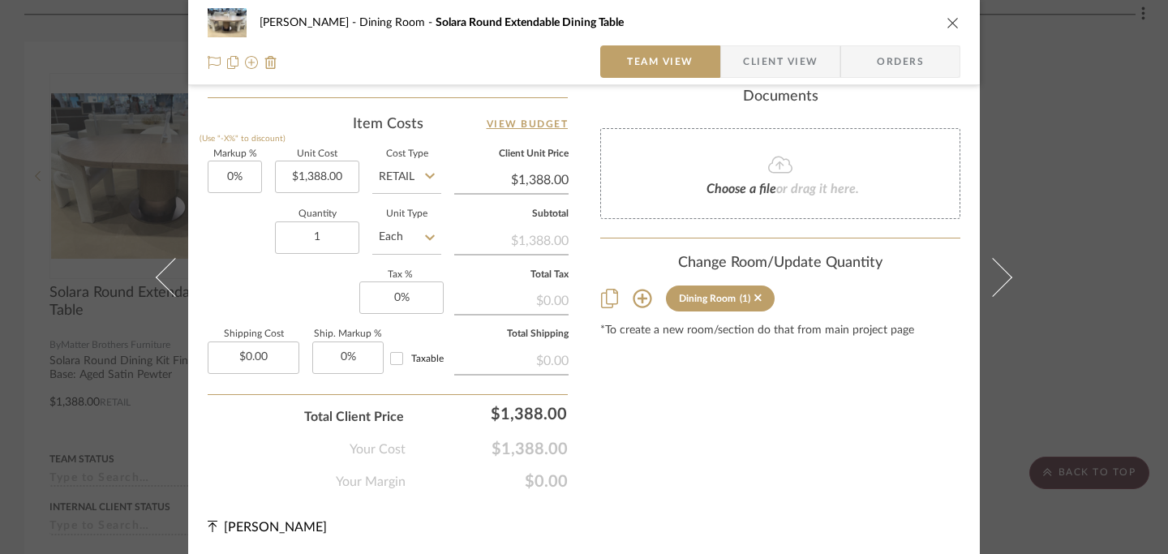
click at [946, 25] on icon "close" at bounding box center [952, 22] width 13 height 13
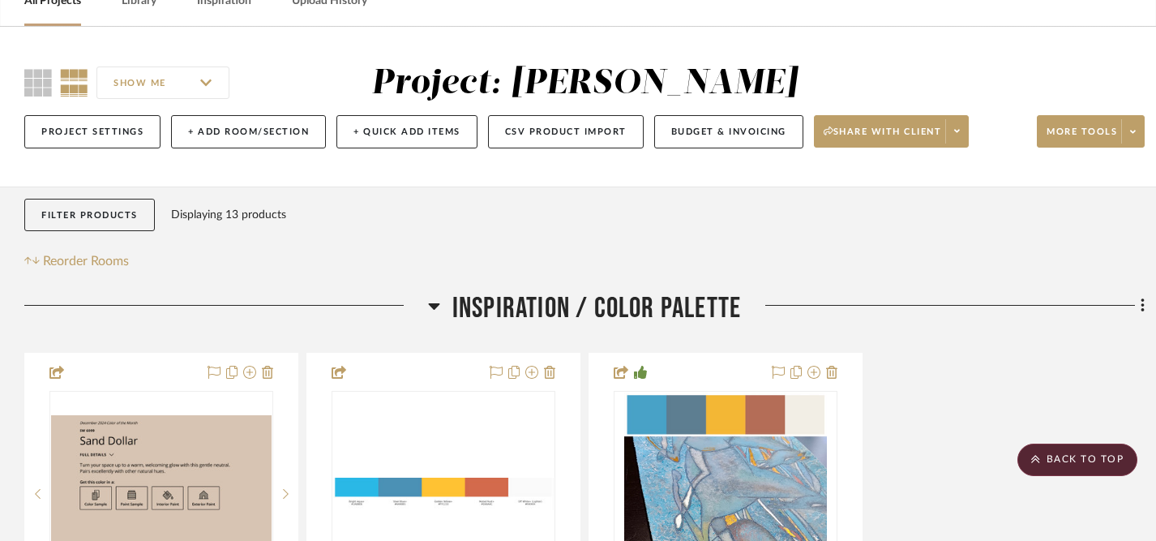
scroll to position [0, 0]
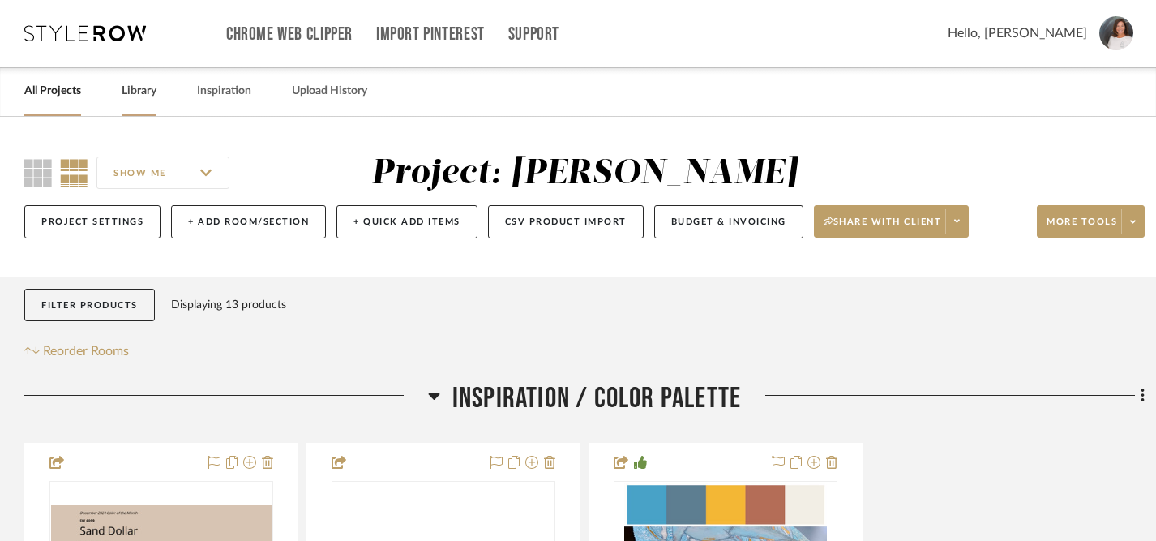
click at [135, 99] on link "Library" at bounding box center [139, 91] width 35 height 22
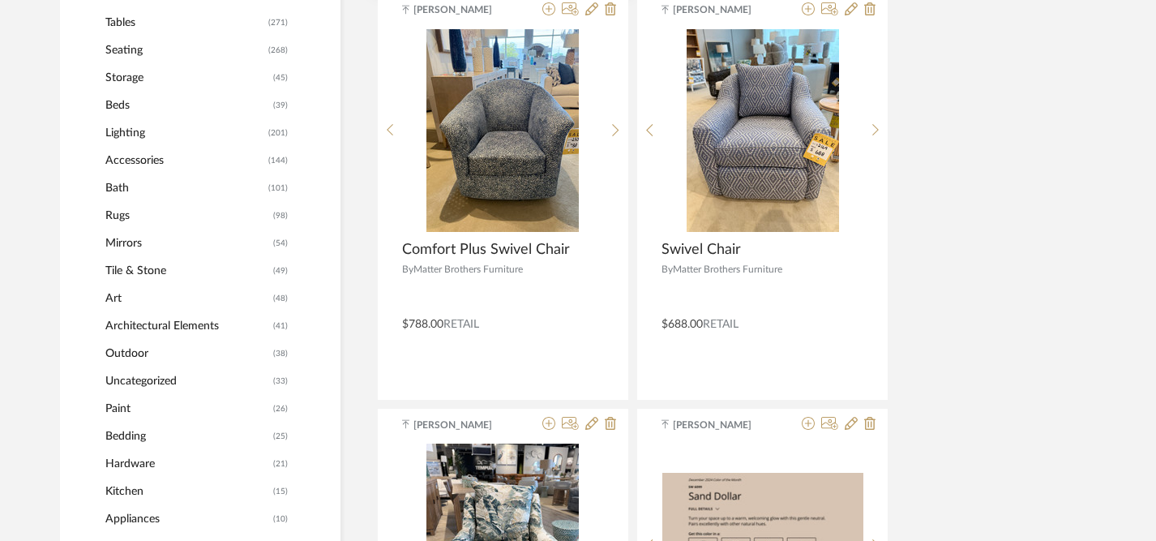
scroll to position [729, 0]
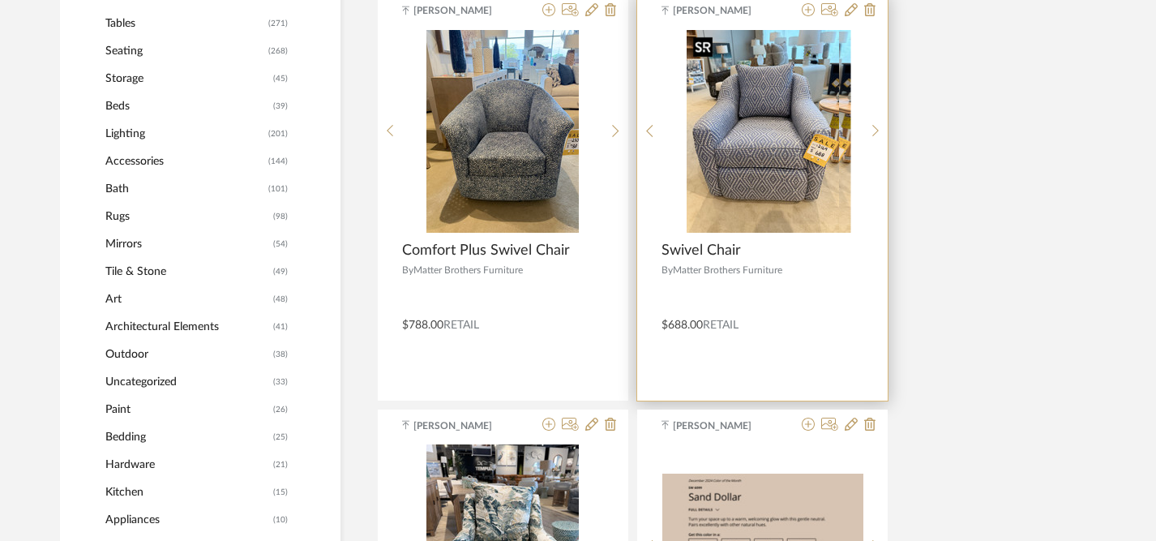
click at [765, 152] on img "0" at bounding box center [775, 131] width 152 height 203
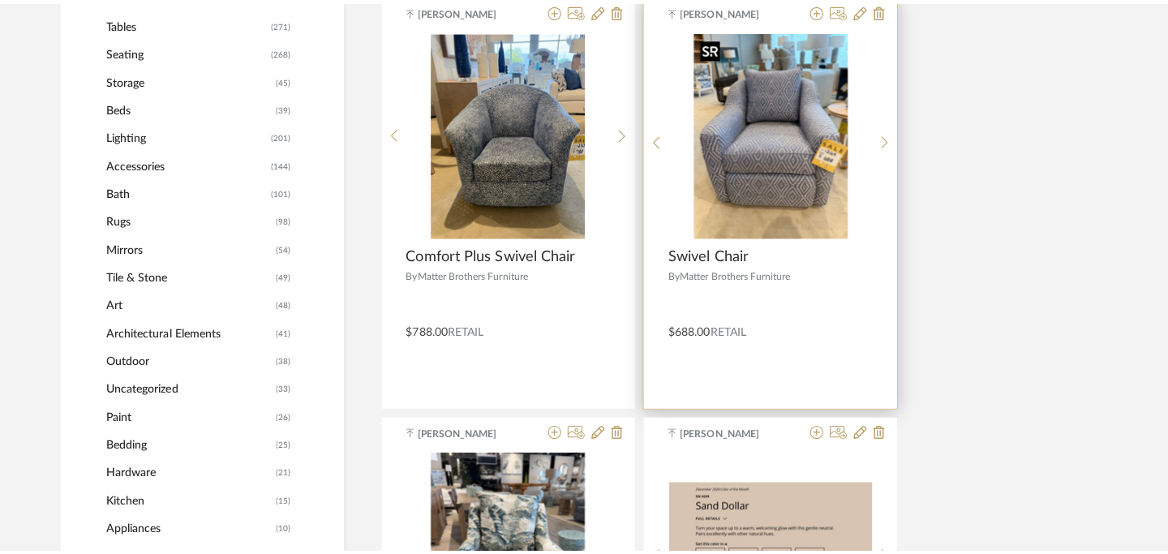
scroll to position [0, 0]
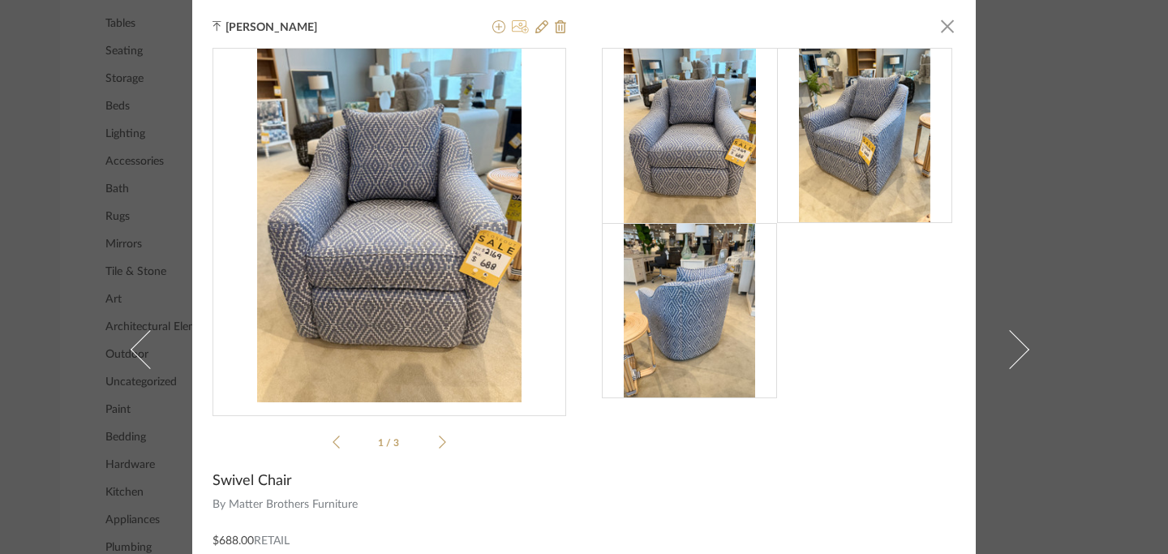
click at [514, 24] on icon at bounding box center [520, 26] width 17 height 13
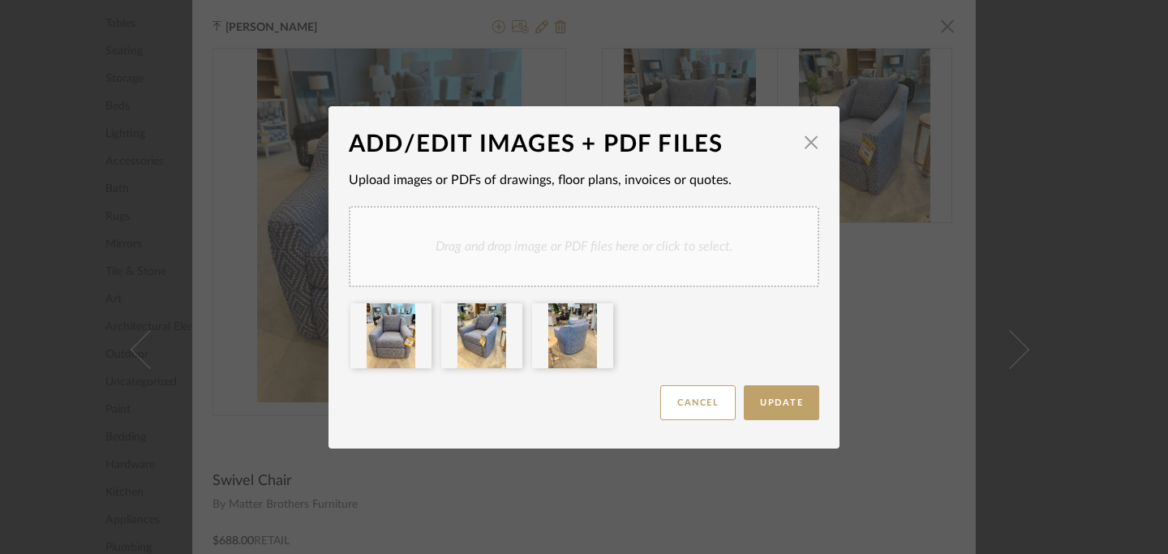
click at [633, 254] on div "Drag and drop image or PDF files here or click to select." at bounding box center [584, 246] width 470 height 81
click at [581, 242] on div "Drag and drop image or PDF files here or click to select." at bounding box center [584, 246] width 470 height 81
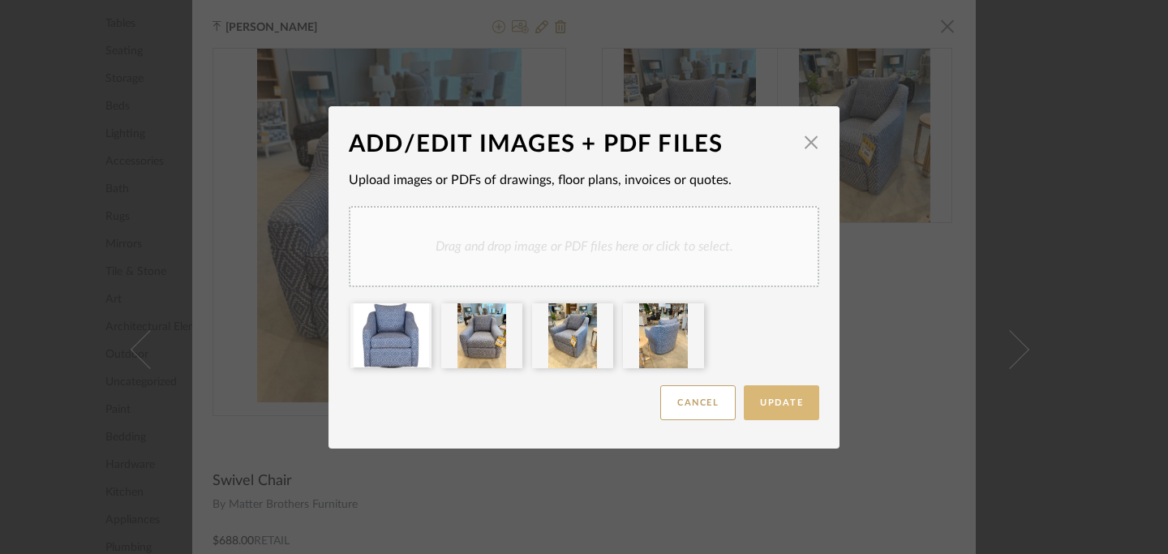
click at [789, 400] on span "Update" at bounding box center [781, 402] width 43 height 9
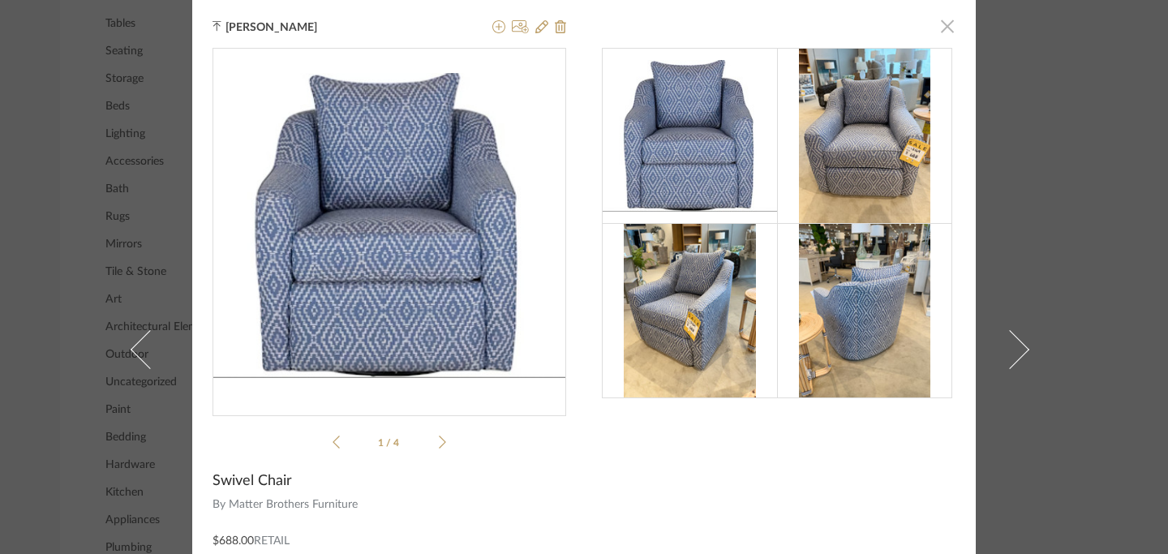
click at [944, 30] on span "button" at bounding box center [947, 26] width 32 height 32
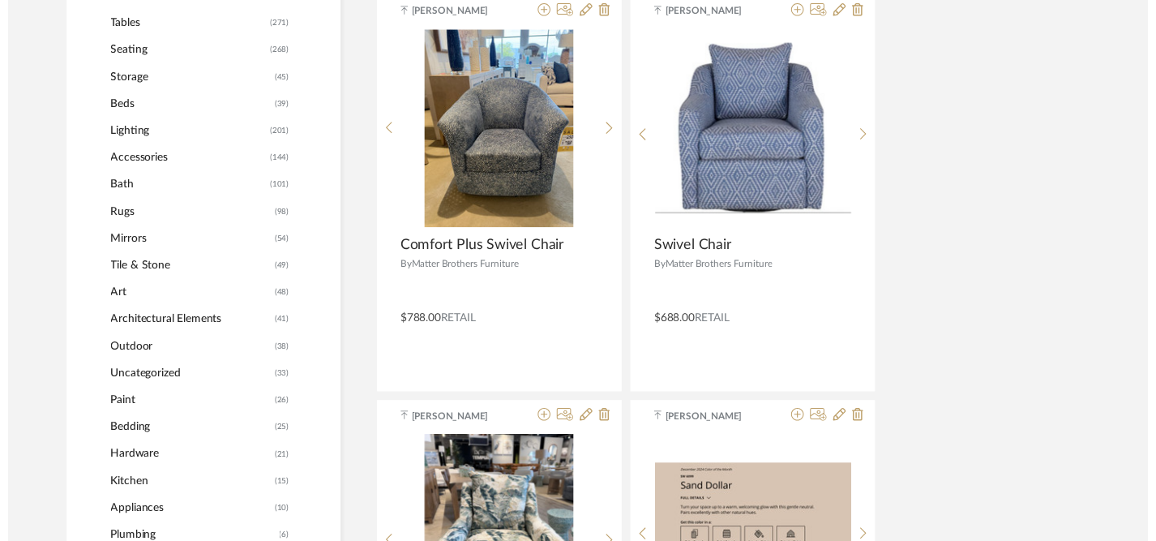
scroll to position [729, 0]
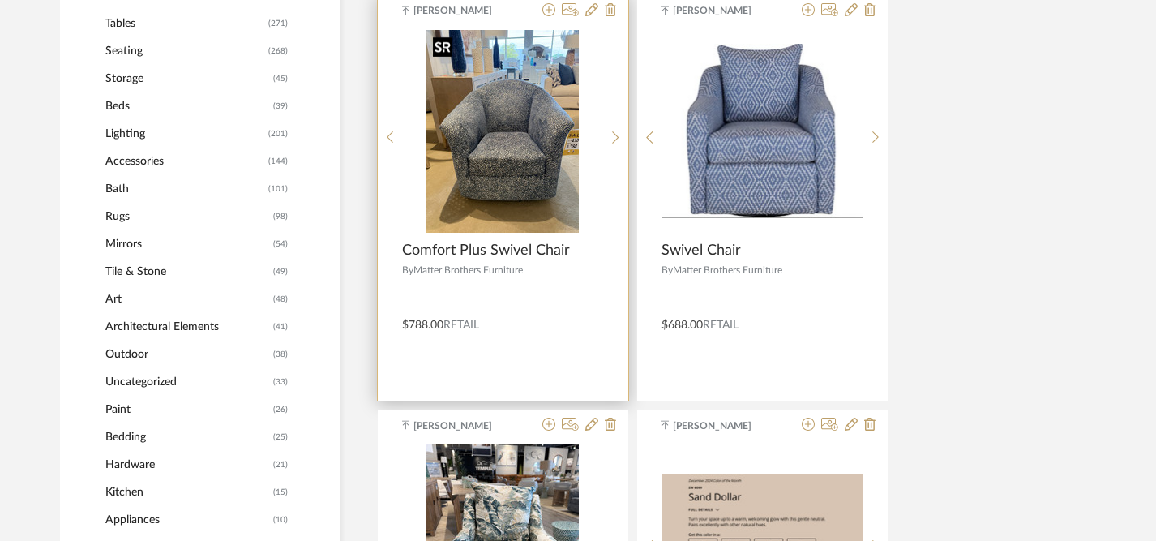
click at [516, 162] on img "0" at bounding box center [503, 131] width 152 height 203
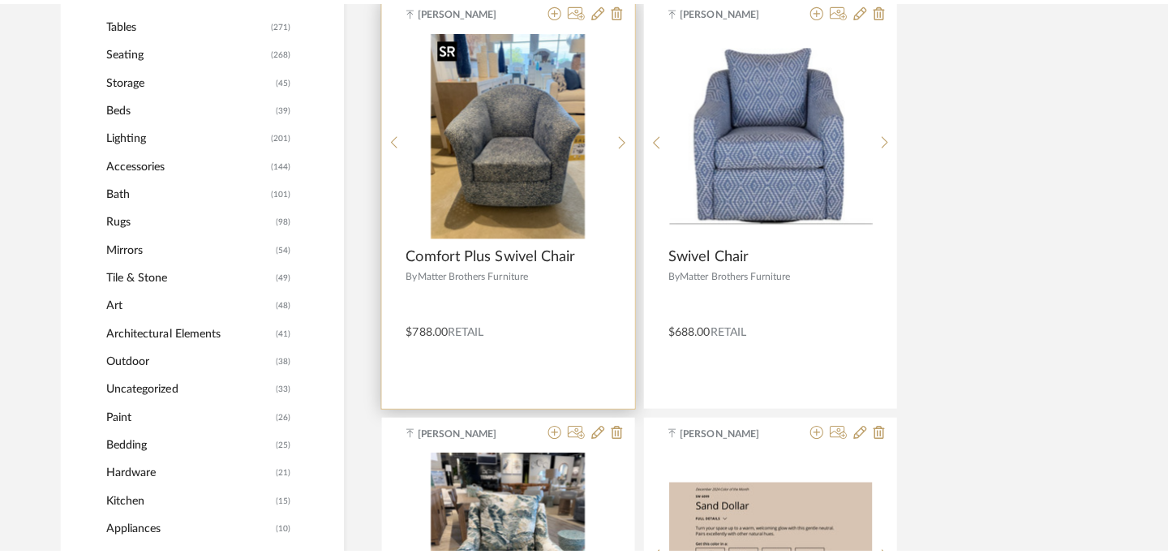
scroll to position [0, 0]
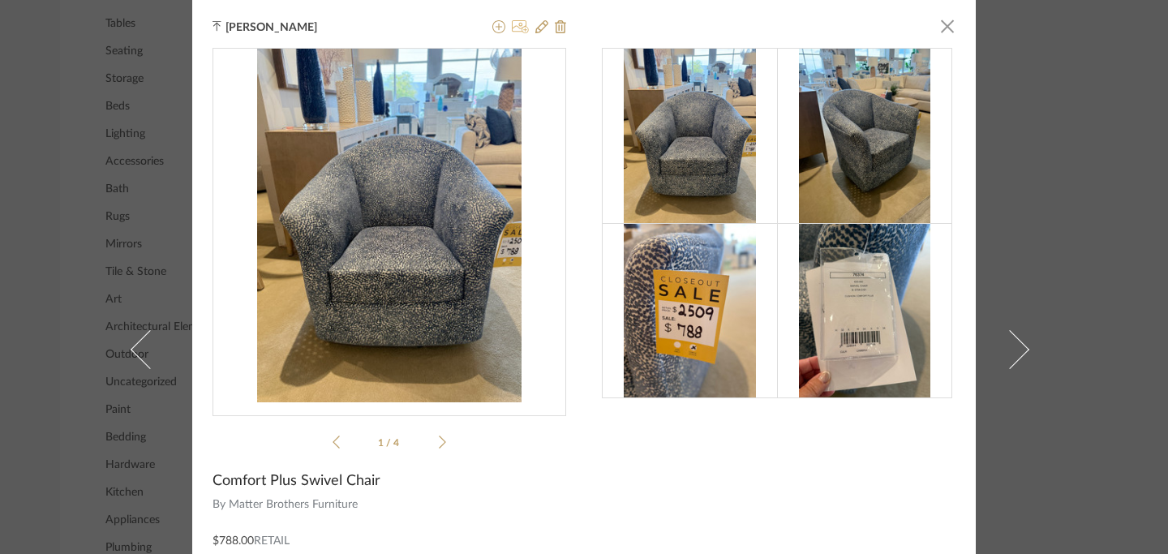
click at [514, 25] on icon at bounding box center [520, 26] width 17 height 13
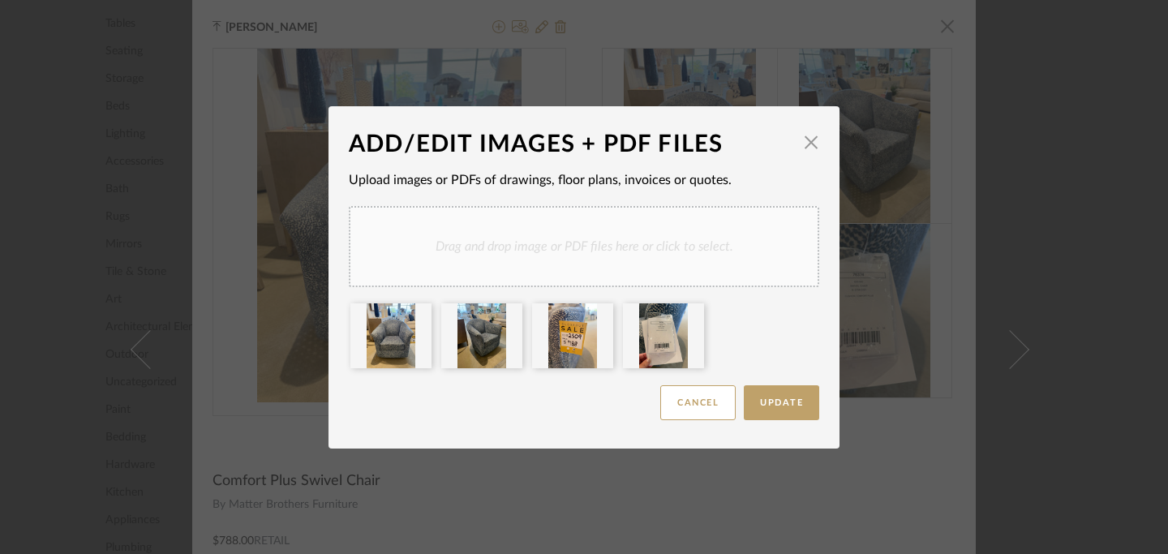
click at [576, 244] on div "Drag and drop image or PDF files here or click to select." at bounding box center [584, 246] width 470 height 81
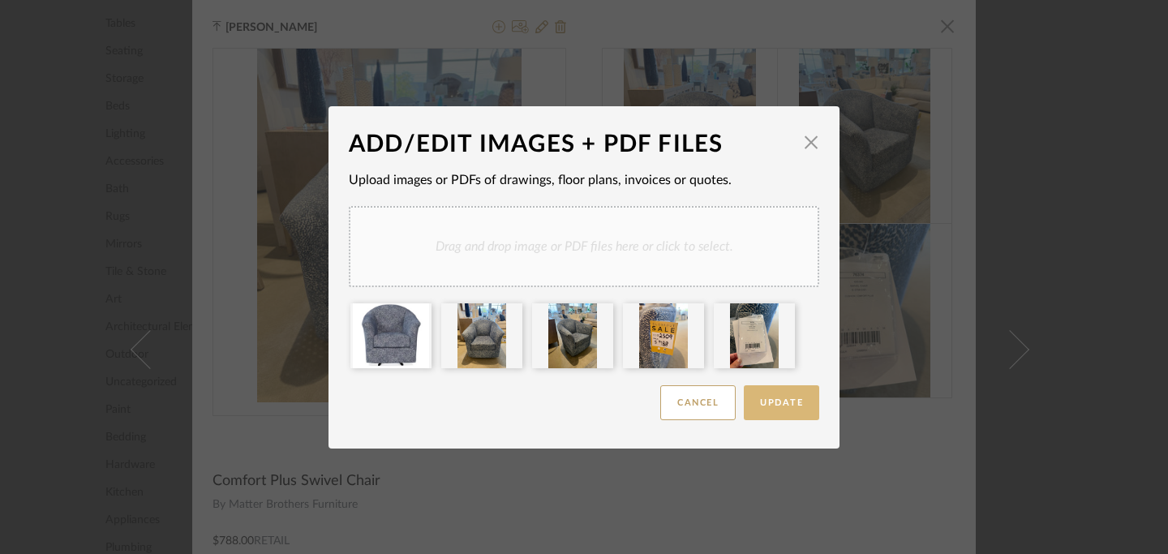
click at [785, 405] on span "Update" at bounding box center [781, 402] width 43 height 9
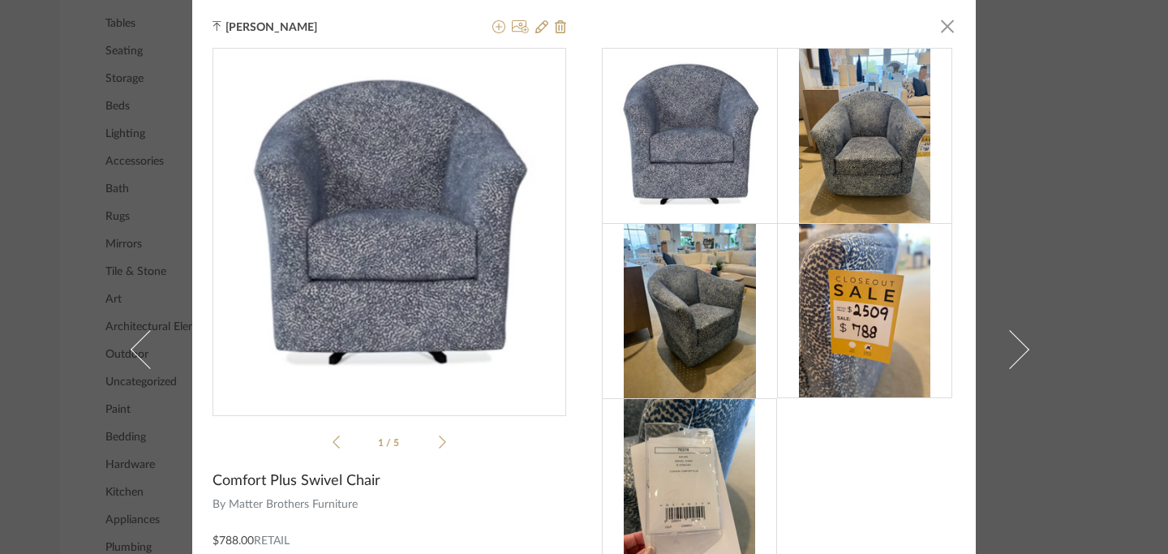
click at [300, 485] on span "Comfort Plus Swivel Chair" at bounding box center [296, 481] width 168 height 18
click at [294, 483] on span "Comfort Plus Swivel Chair" at bounding box center [296, 481] width 168 height 18
click at [536, 28] on icon at bounding box center [541, 26] width 13 height 13
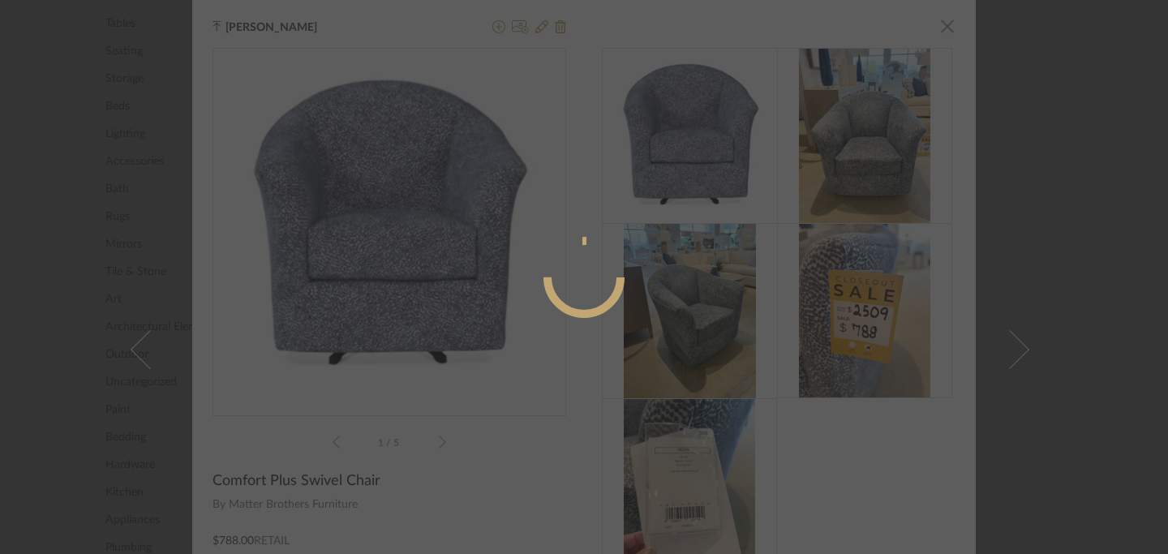
radio input "true"
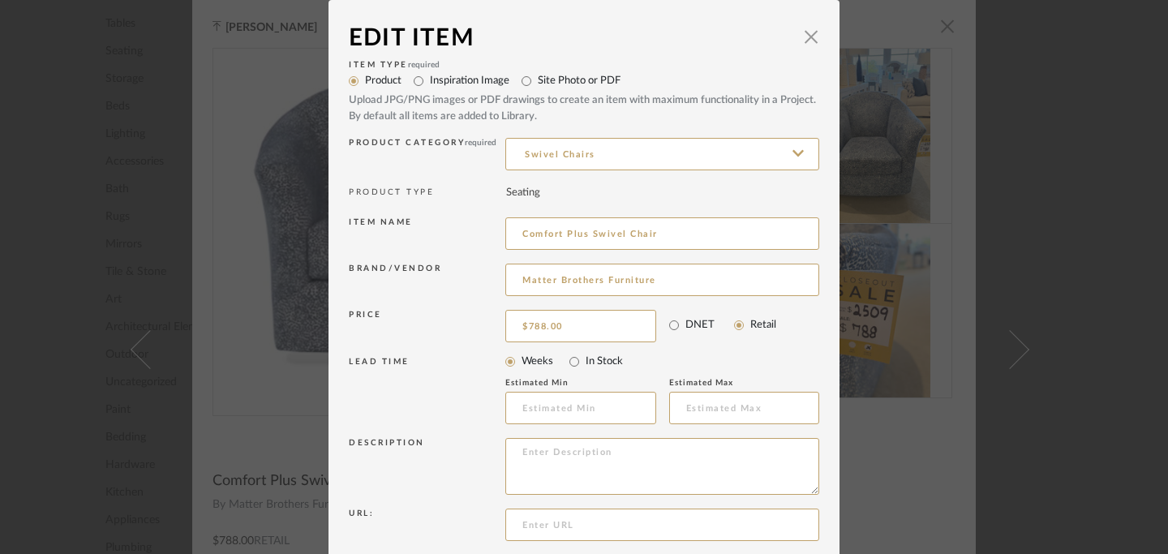
drag, startPoint x: 586, startPoint y: 234, endPoint x: 471, endPoint y: 227, distance: 114.6
click at [471, 227] on div "Item name Comfort Plus Swivel Chair" at bounding box center [584, 236] width 470 height 46
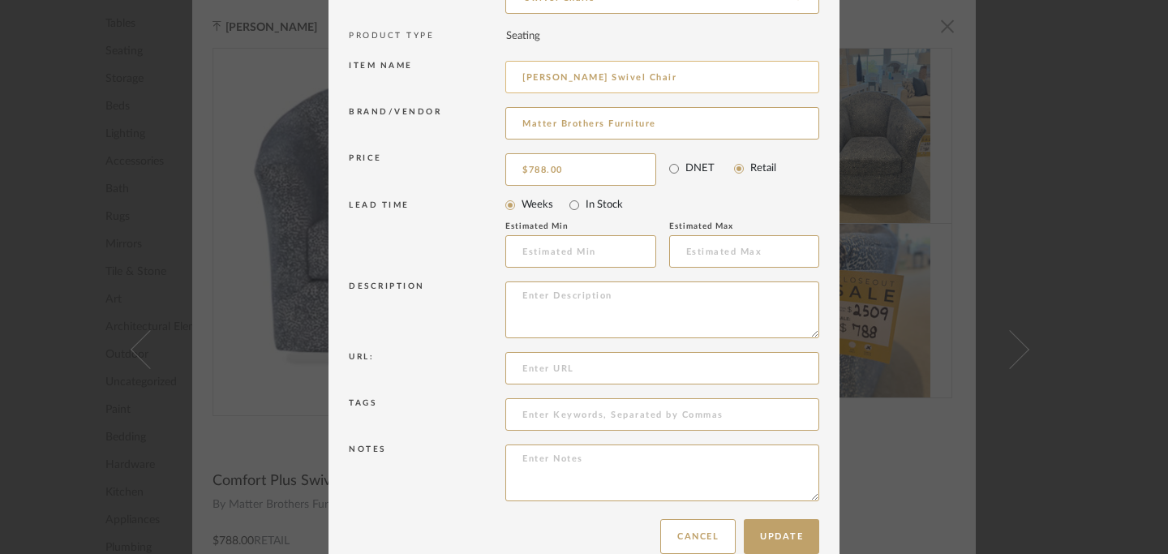
scroll to position [185, 0]
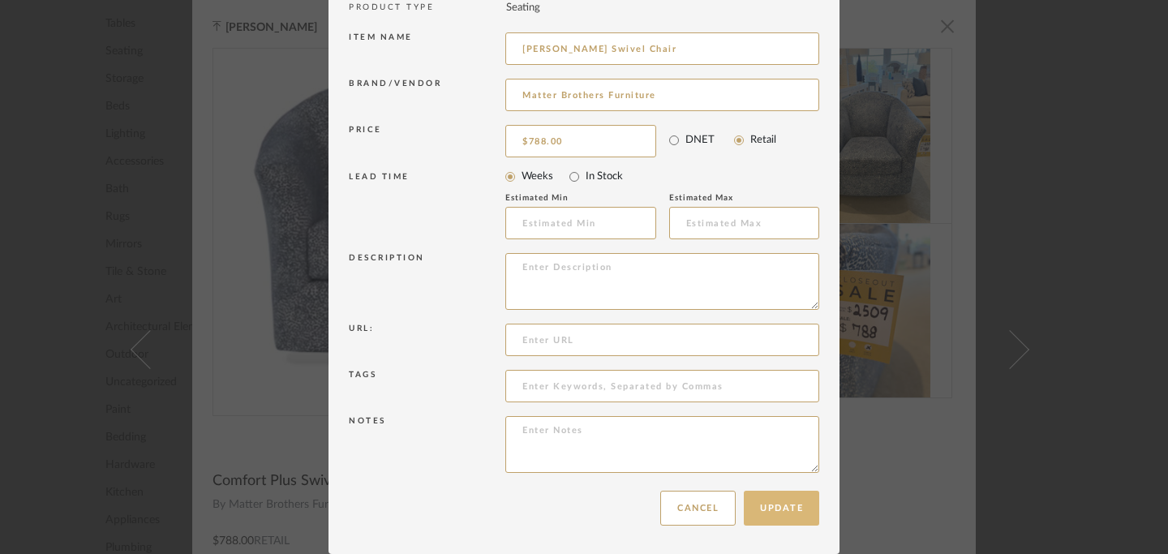
type input "[PERSON_NAME] Swivel Chair"
click at [783, 511] on button "Update" at bounding box center [781, 508] width 75 height 35
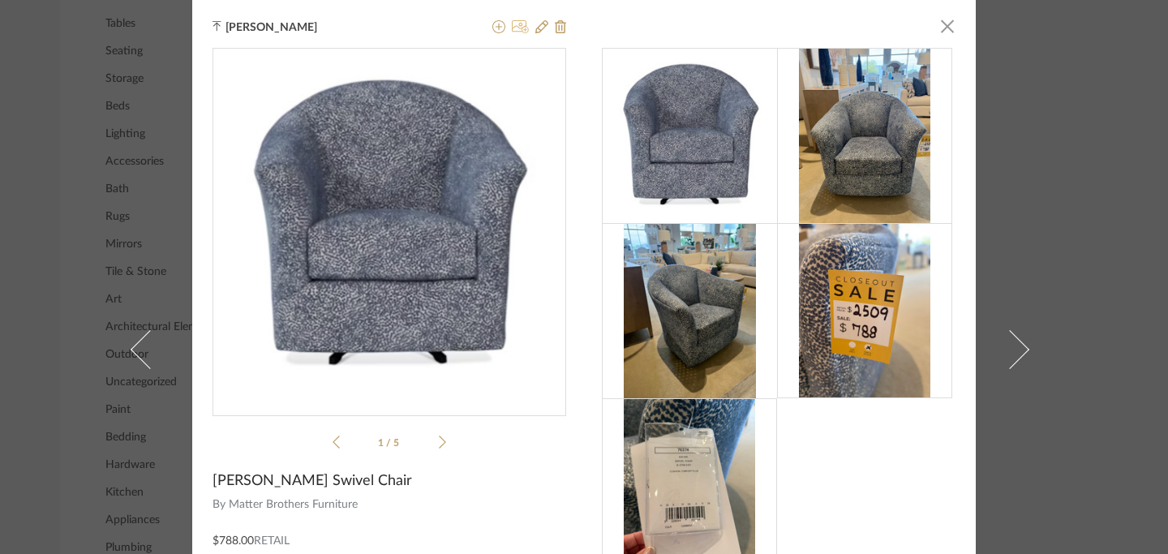
click at [517, 32] on icon at bounding box center [520, 26] width 17 height 13
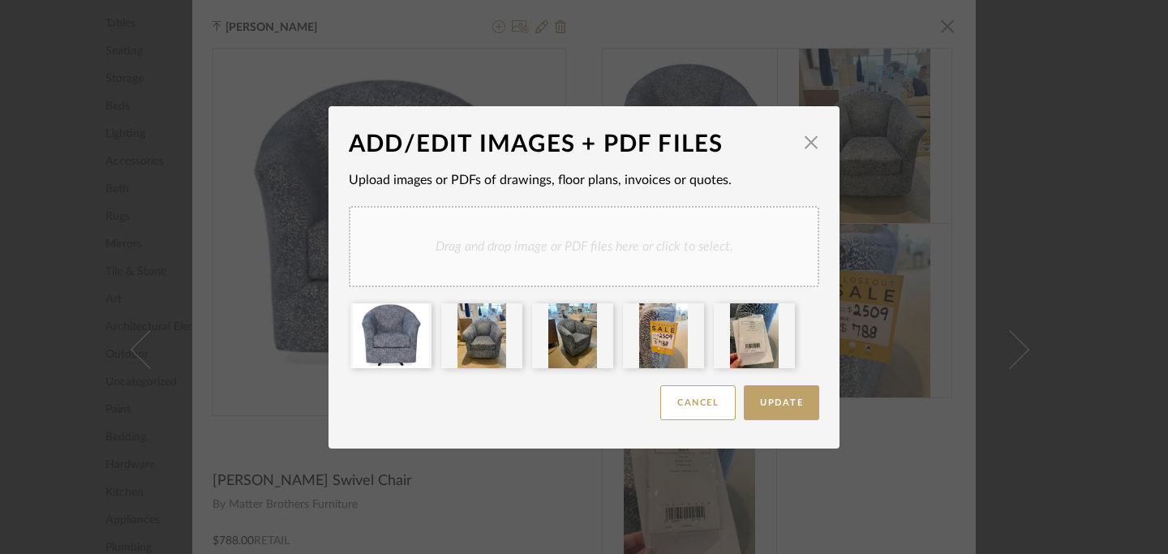
click at [654, 241] on div "Drag and drop image or PDF files here or click to select." at bounding box center [584, 246] width 470 height 81
click at [538, 244] on div "Drag and drop image or PDF files here or click to select." at bounding box center [584, 246] width 470 height 81
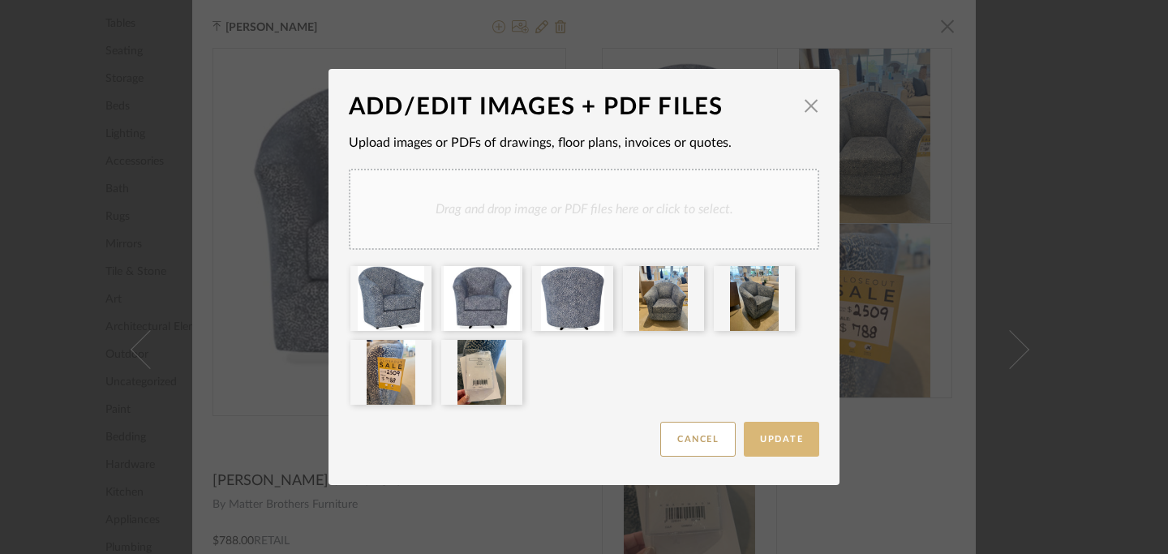
click at [783, 435] on span "Update" at bounding box center [781, 439] width 43 height 9
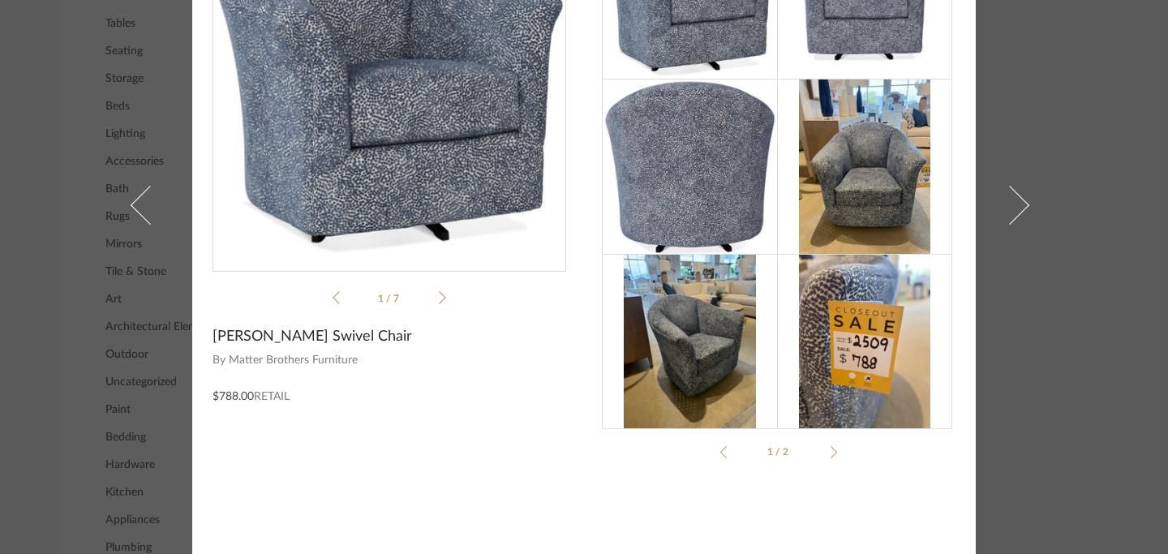
scroll to position [0, 0]
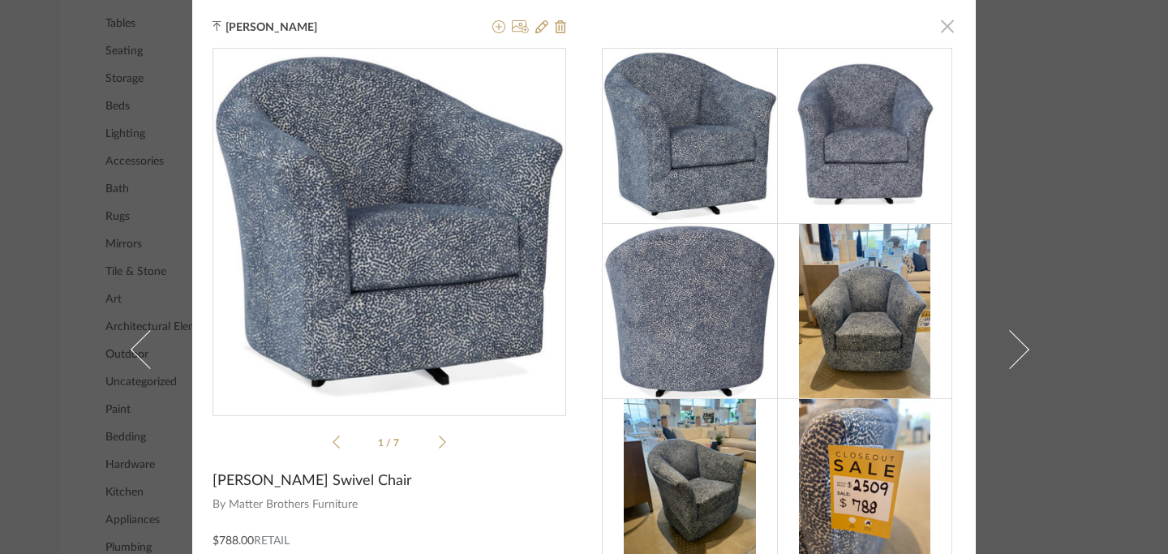
click at [942, 32] on span "button" at bounding box center [947, 26] width 32 height 32
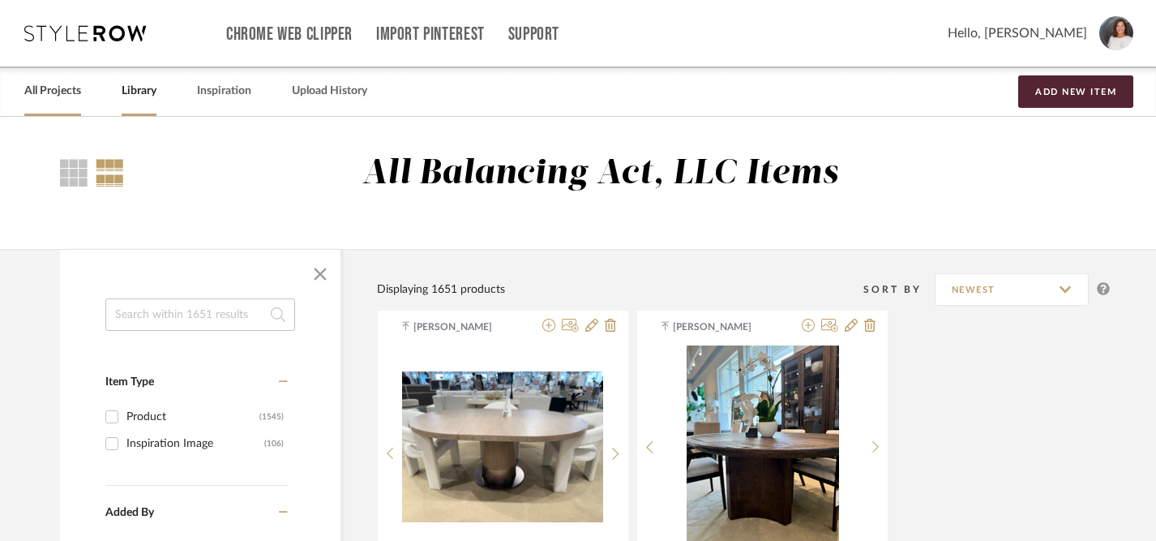
click at [62, 92] on link "All Projects" at bounding box center [52, 91] width 57 height 22
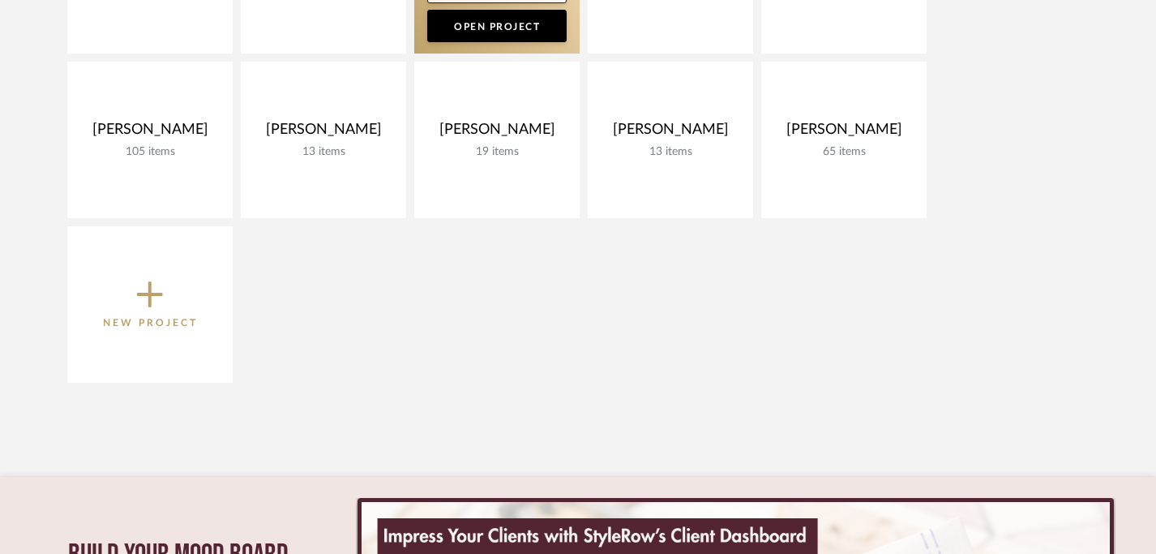
scroll to position [412, 0]
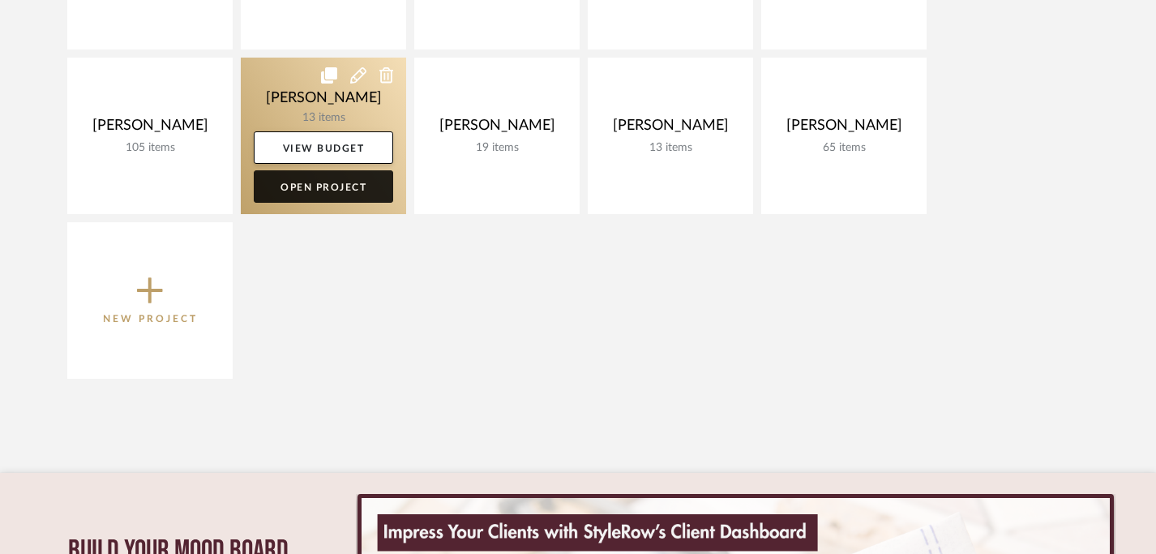
click at [345, 191] on link "Open Project" at bounding box center [323, 186] width 139 height 32
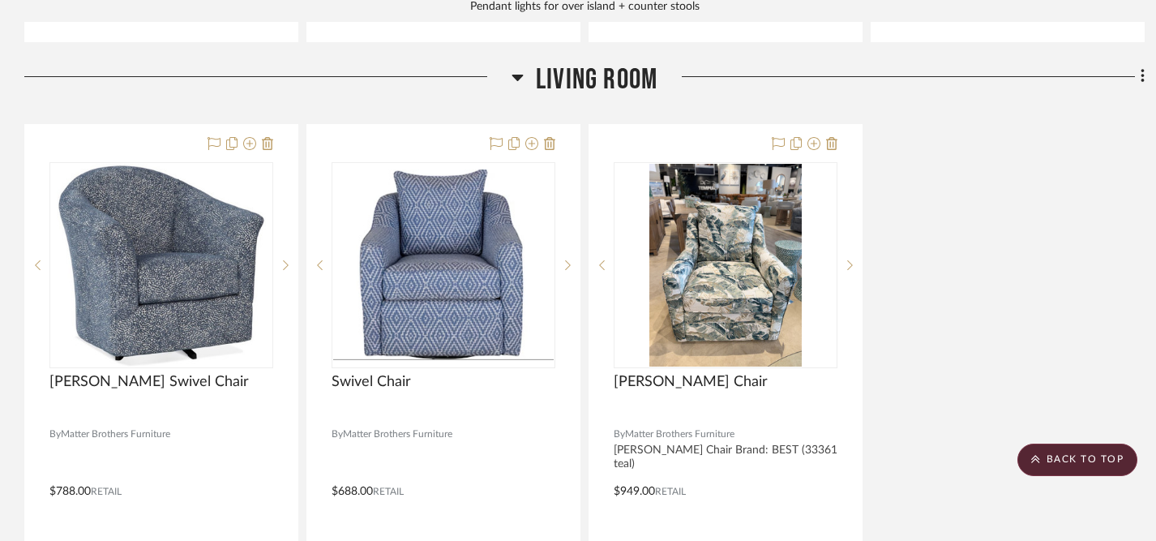
scroll to position [2028, 0]
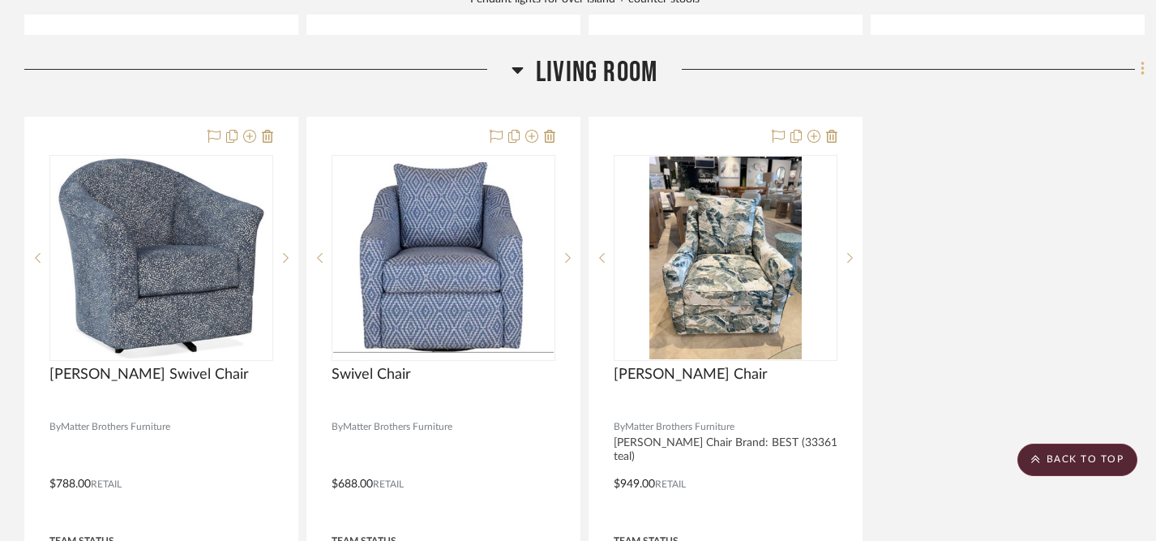
click at [1144, 69] on icon at bounding box center [1143, 69] width 5 height 18
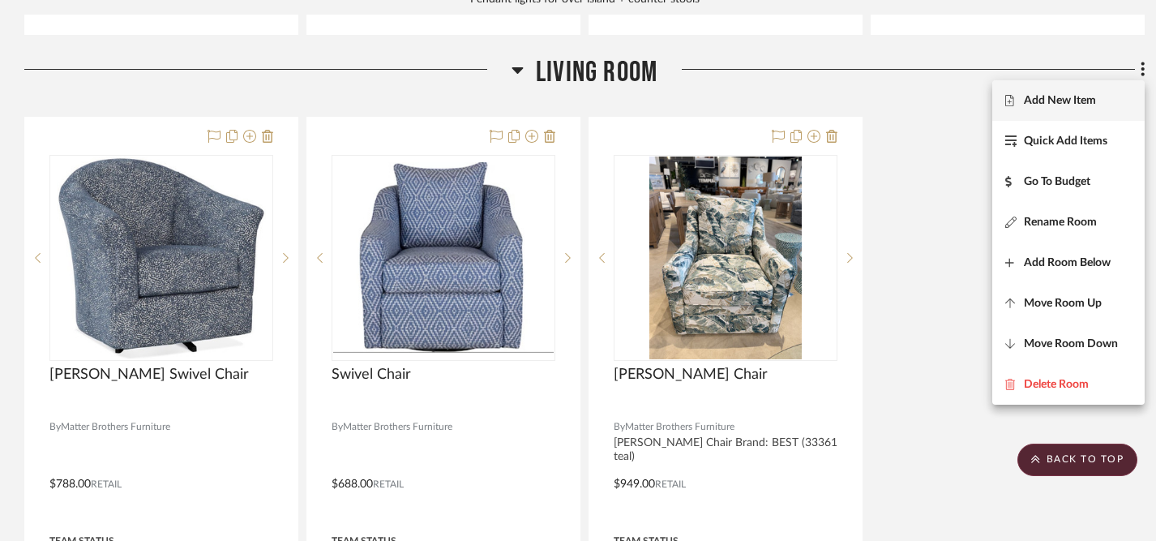
click at [1078, 104] on span "Add New Item" at bounding box center [1060, 100] width 72 height 14
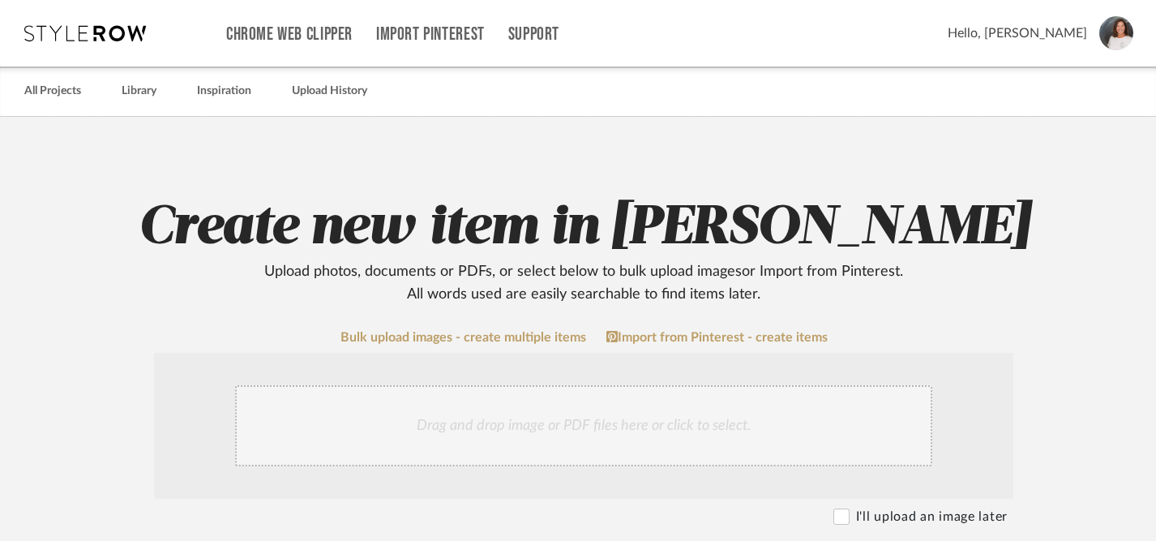
click at [599, 421] on div "Drag and drop image or PDF files here or click to select." at bounding box center [583, 425] width 697 height 81
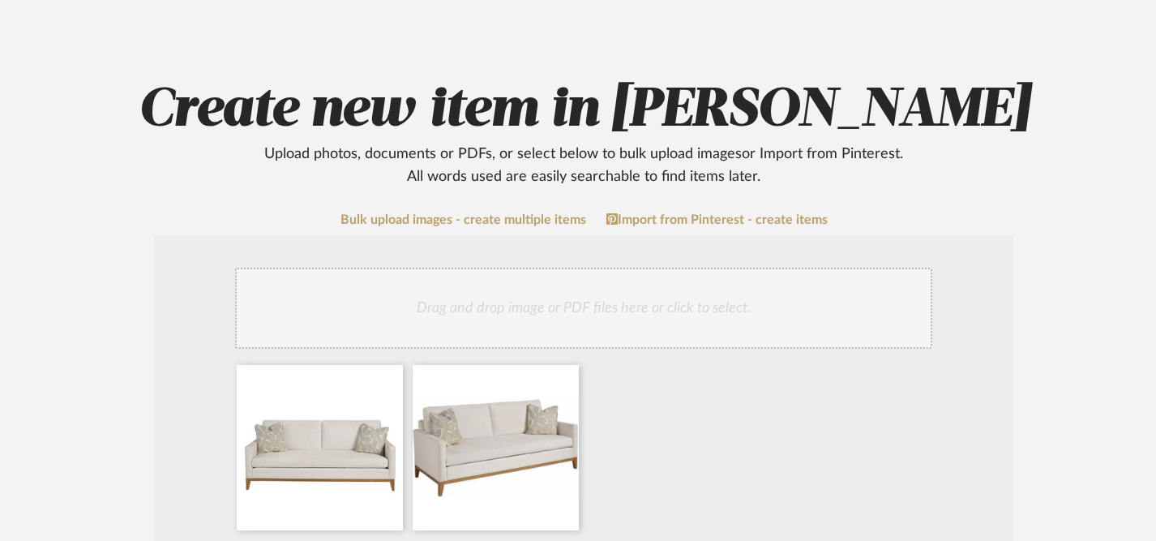
scroll to position [163, 0]
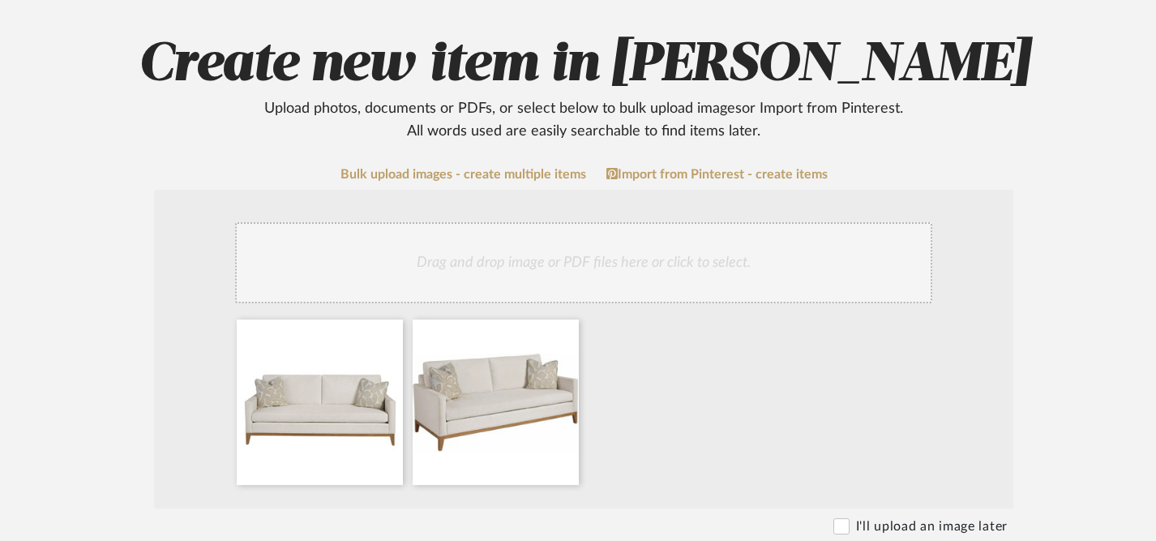
click at [684, 271] on div "Drag and drop image or PDF files here or click to select." at bounding box center [583, 262] width 697 height 81
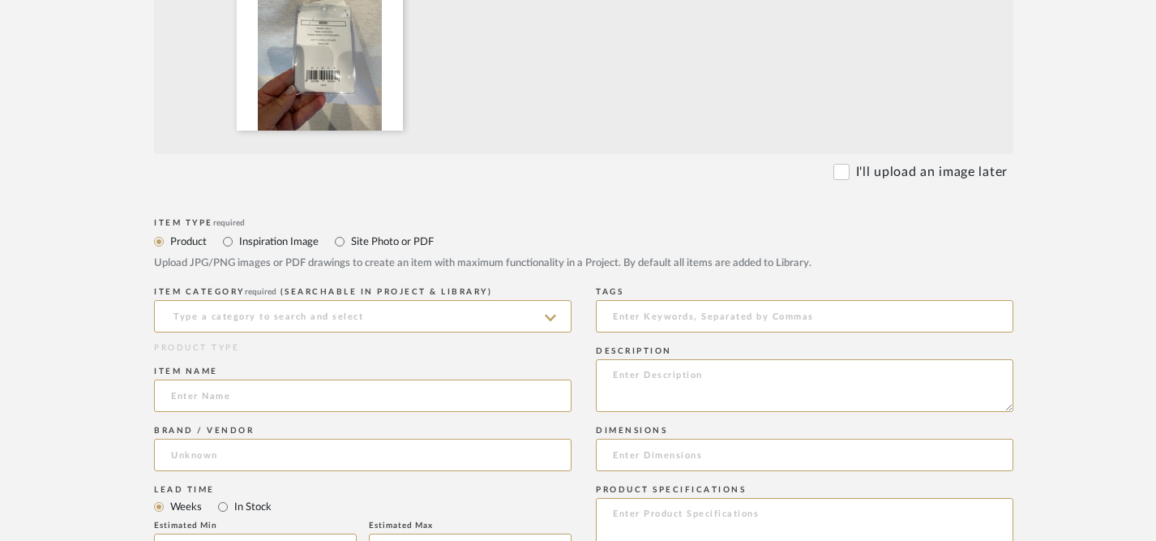
scroll to position [709, 0]
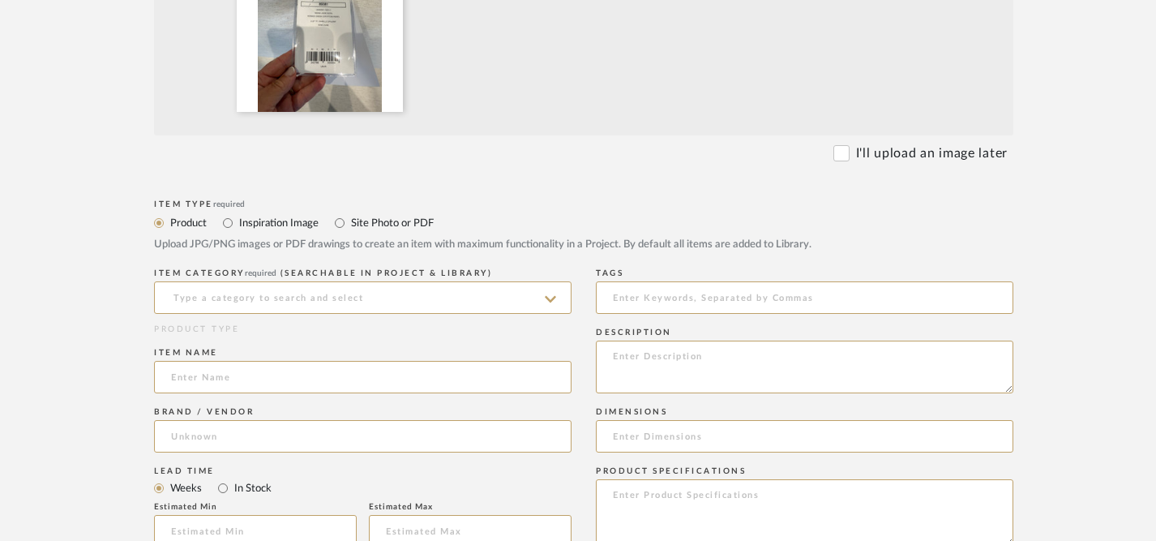
click at [551, 299] on icon at bounding box center [550, 299] width 11 height 6
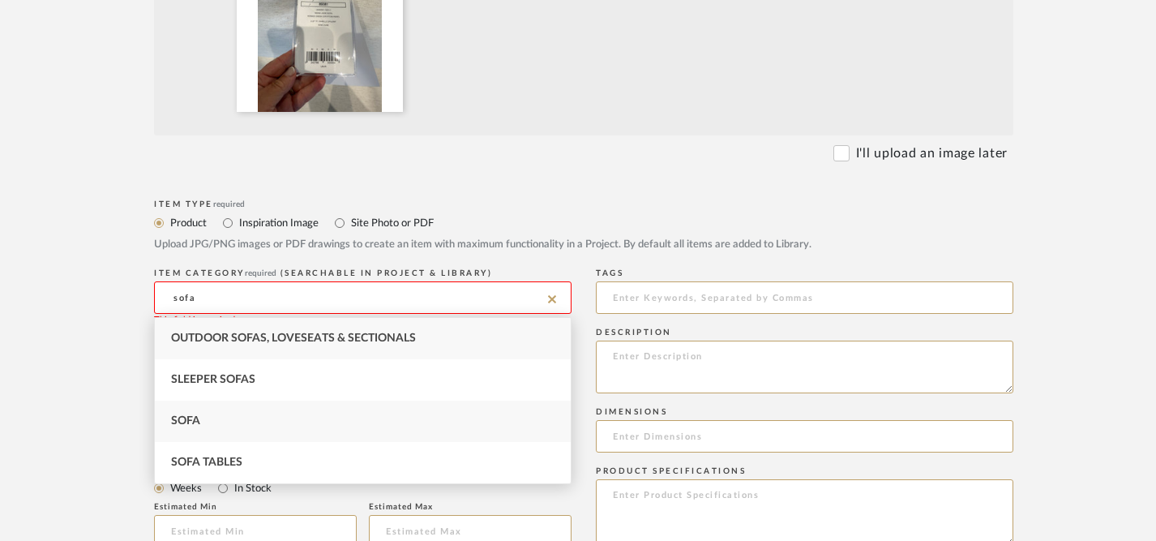
click at [400, 430] on div "Sofa" at bounding box center [363, 421] width 416 height 41
type input "Sofa"
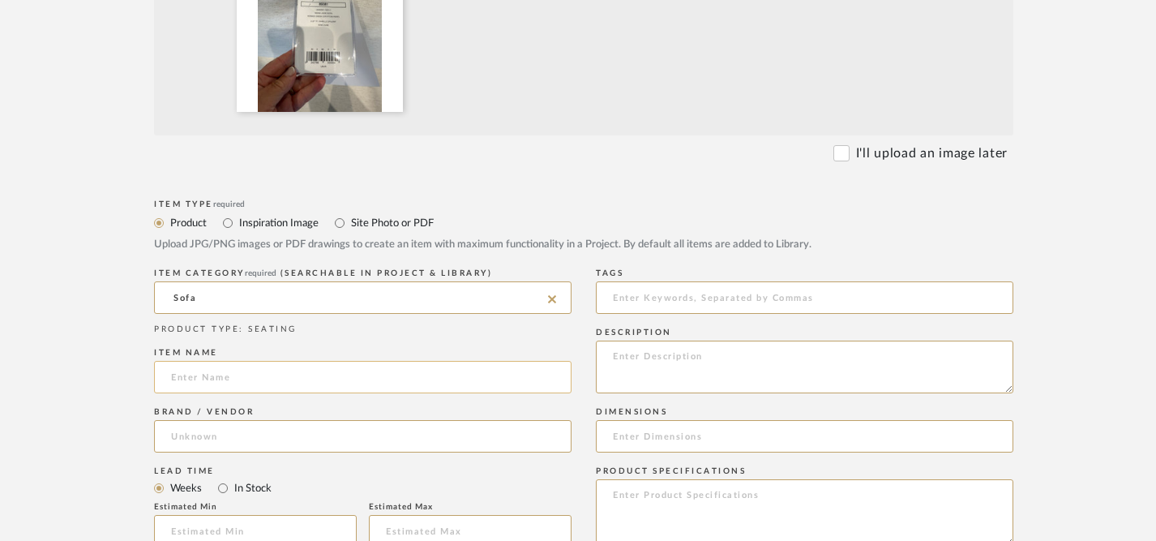
click at [536, 377] on input at bounding box center [363, 377] width 418 height 32
type input "Universal Wknd [PERSON_NAME]"
click at [502, 444] on input at bounding box center [363, 436] width 418 height 32
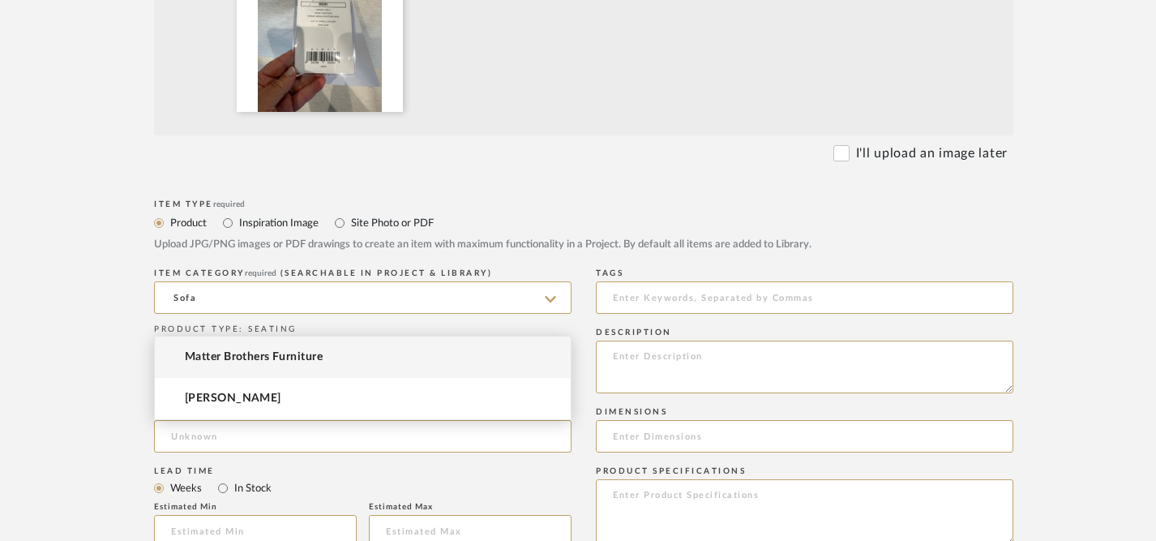
click at [500, 367] on mat-option "Matter Brothers Furniture" at bounding box center [363, 357] width 416 height 41
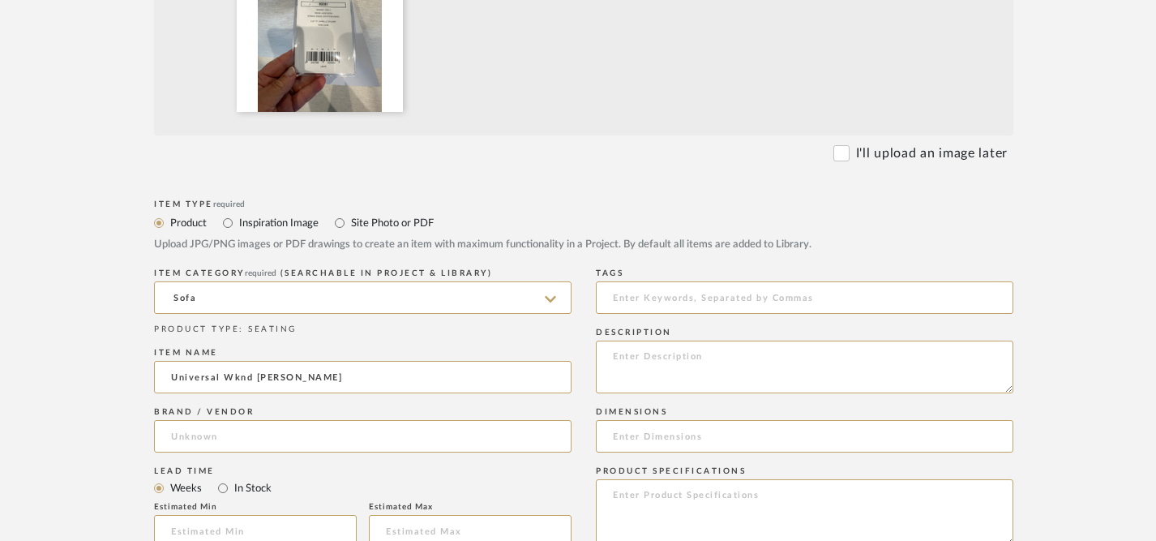
type input "Matter Brothers Furniture"
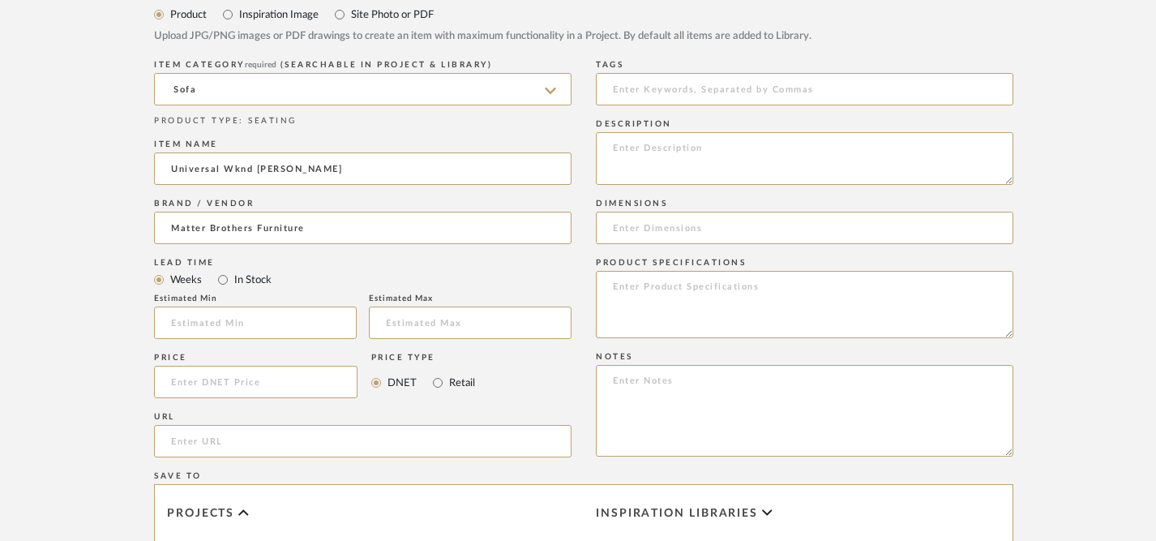
scroll to position [922, 0]
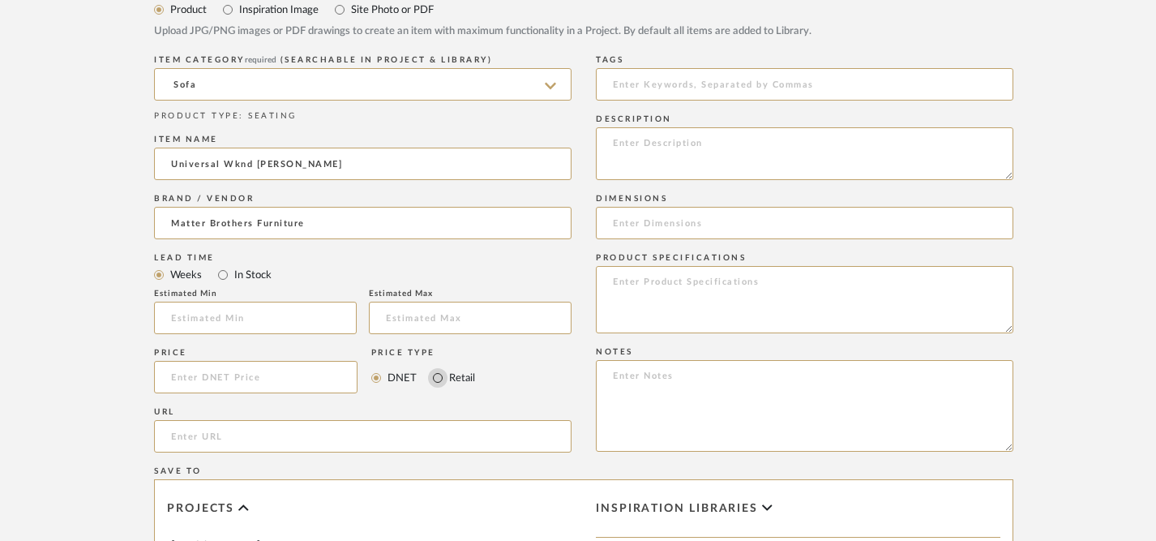
click at [437, 381] on input "Retail" at bounding box center [437, 377] width 19 height 19
radio input "true"
click at [328, 377] on input at bounding box center [256, 377] width 204 height 32
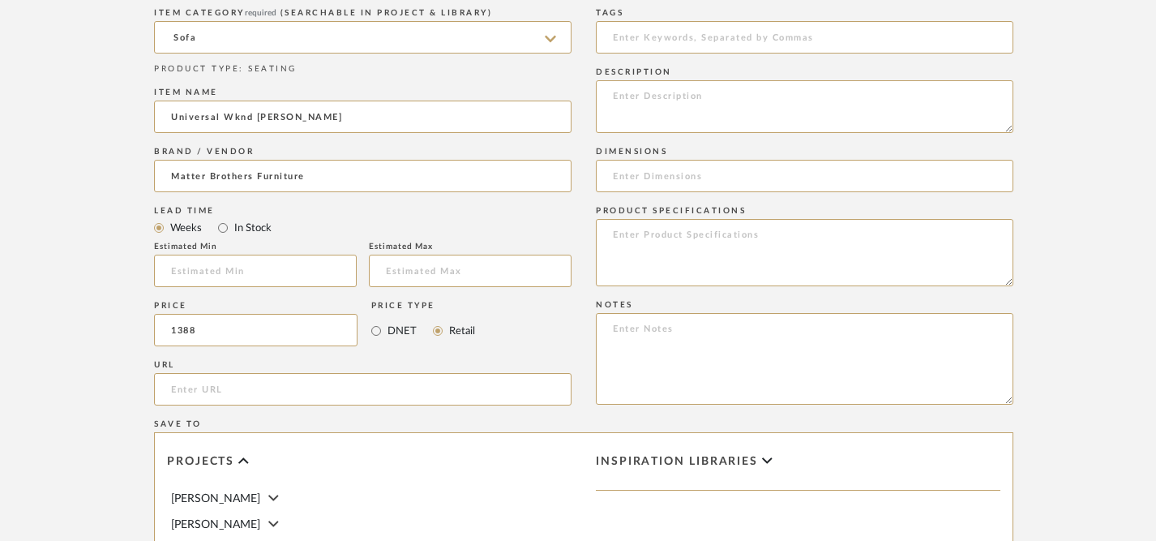
scroll to position [941, 0]
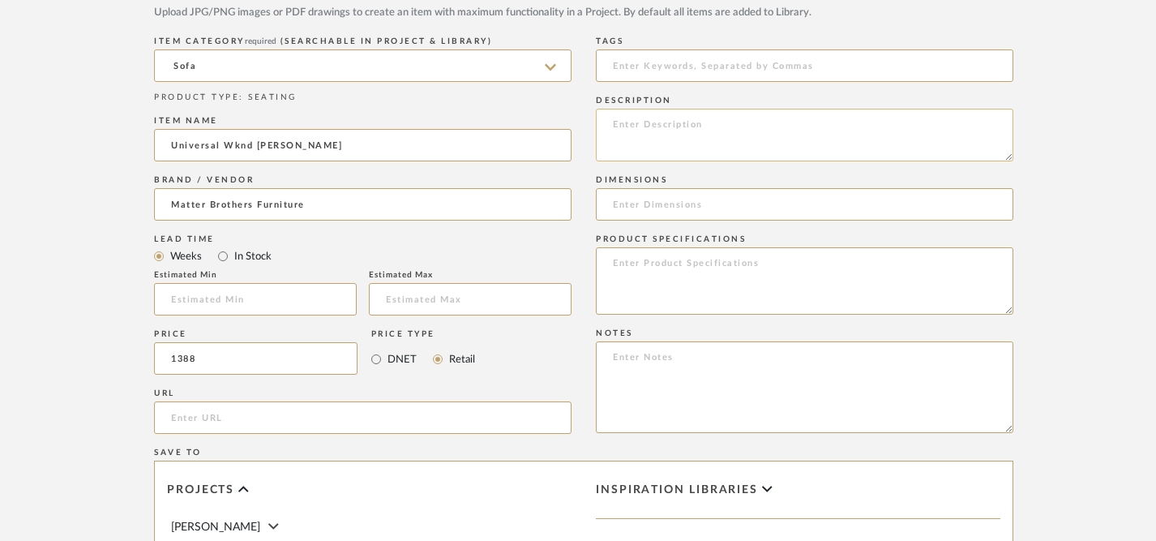
type input "$1,388.00"
click at [728, 129] on textarea at bounding box center [805, 135] width 418 height 53
type textarea "U"
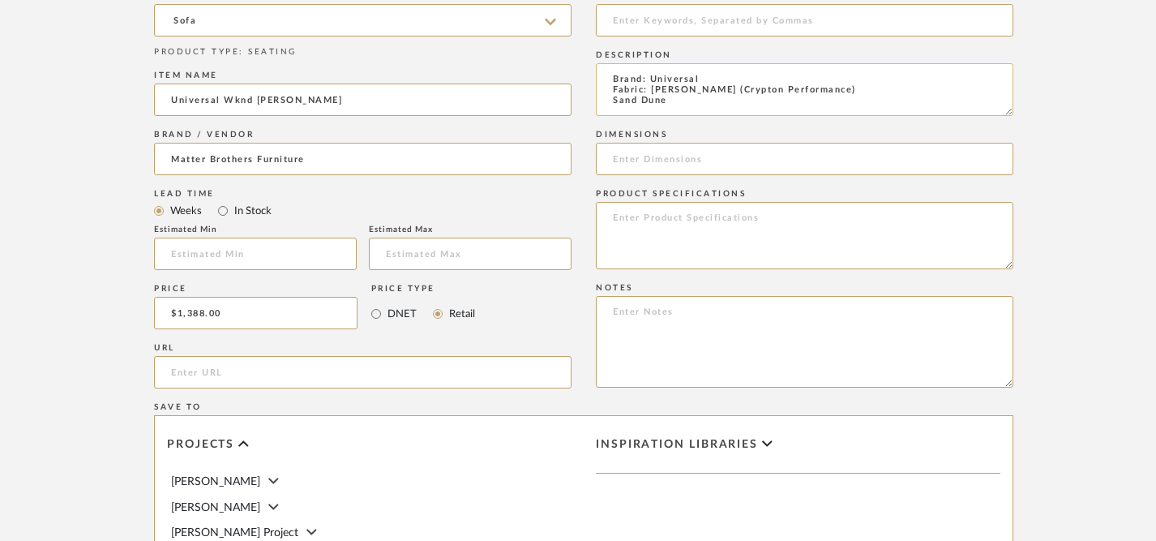
scroll to position [991, 0]
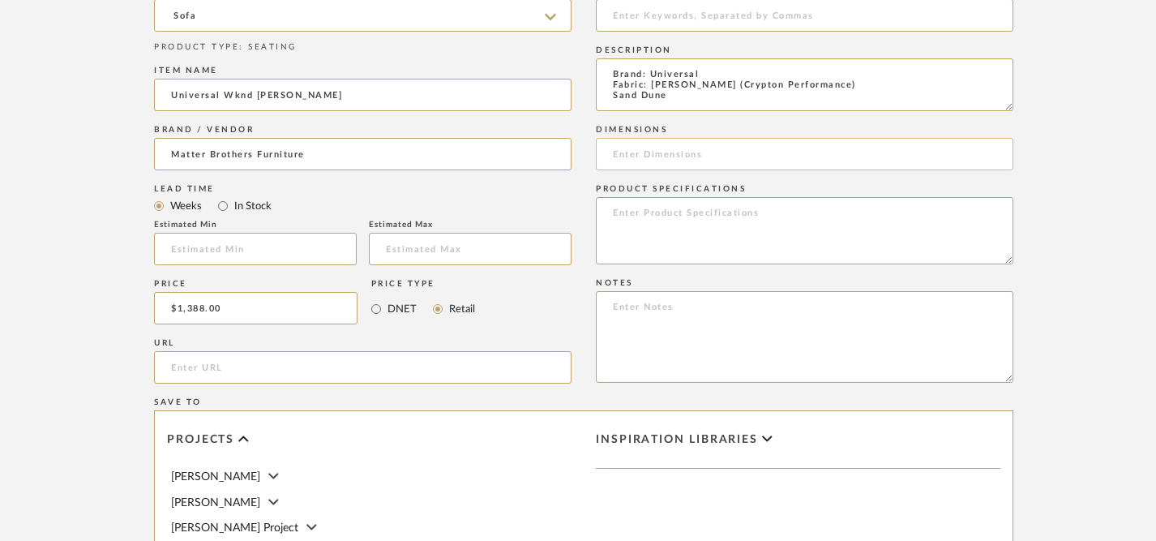
type textarea "Brand: Universal Fabric: [PERSON_NAME] (Crypton Performance) Sand Dune"
click at [684, 162] on input at bounding box center [805, 154] width 418 height 32
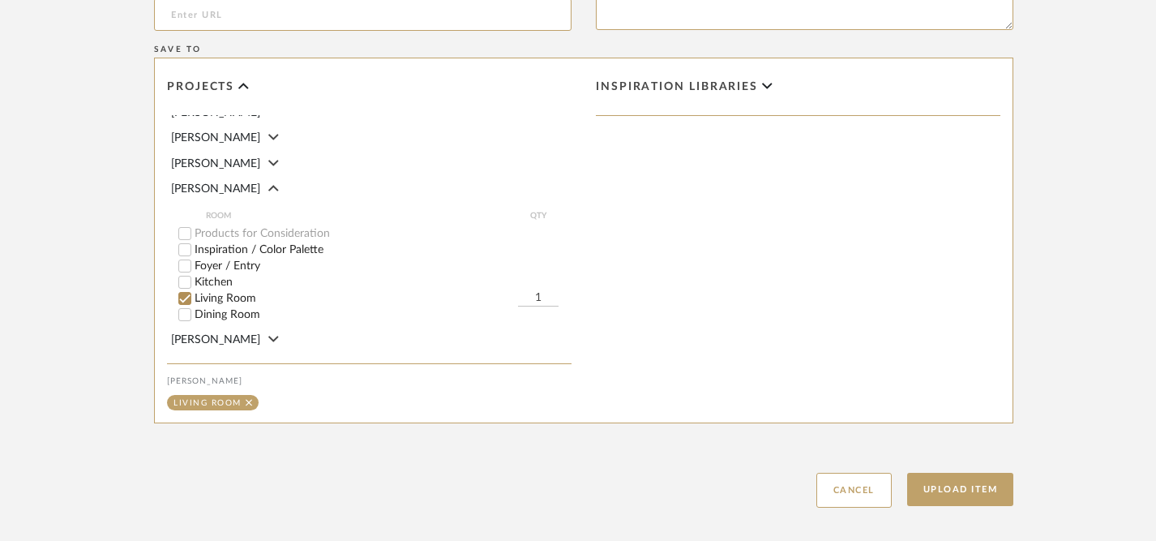
scroll to position [128, 0]
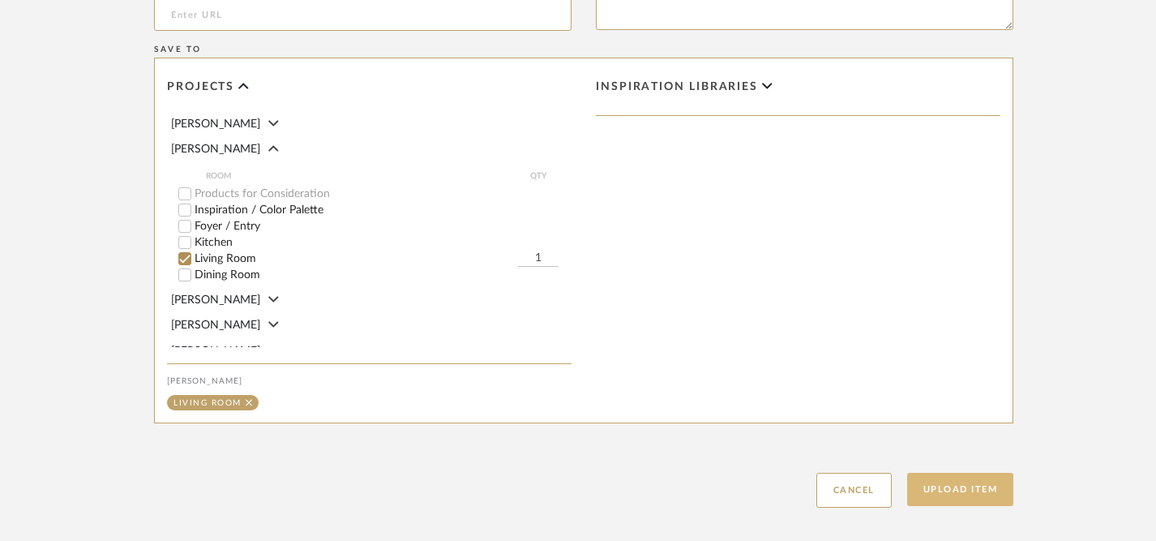
type input "34 x 86 x 38"
click at [970, 491] on button "Upload Item" at bounding box center [960, 489] width 107 height 33
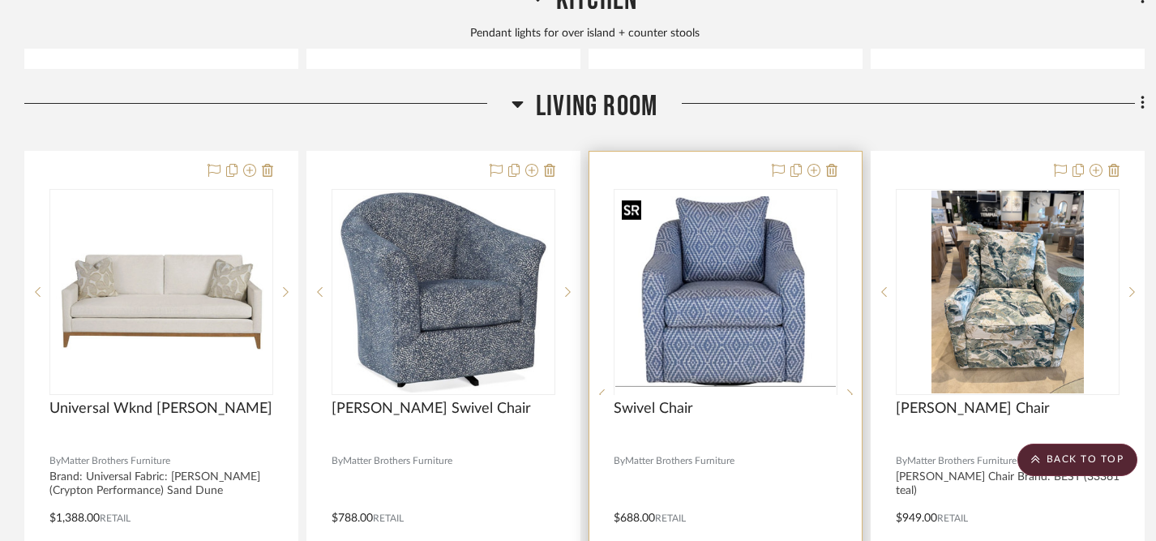
scroll to position [1955, 0]
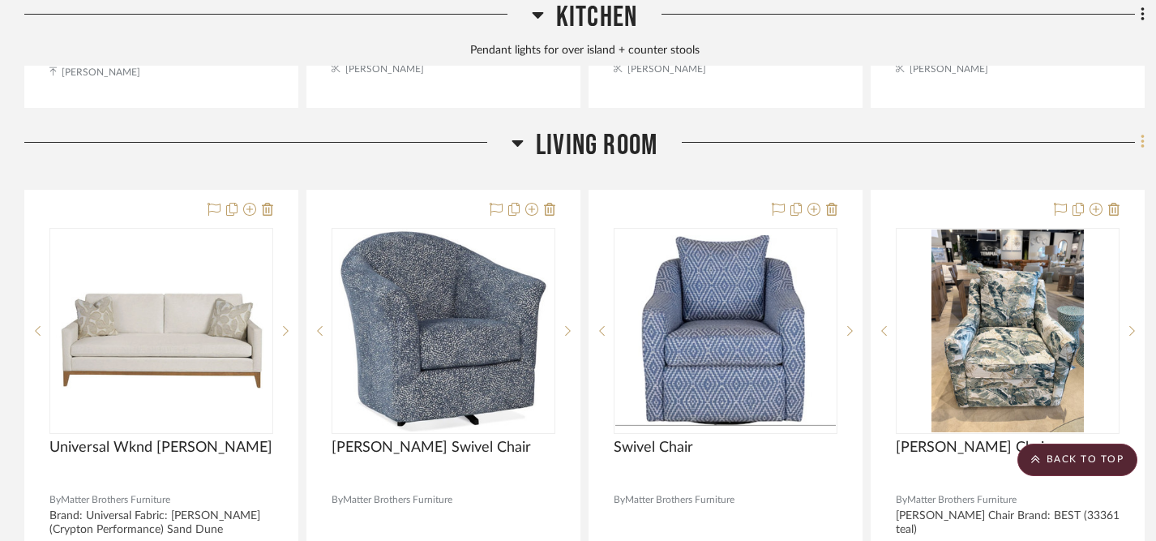
click at [1139, 139] on fa-icon at bounding box center [1140, 144] width 11 height 27
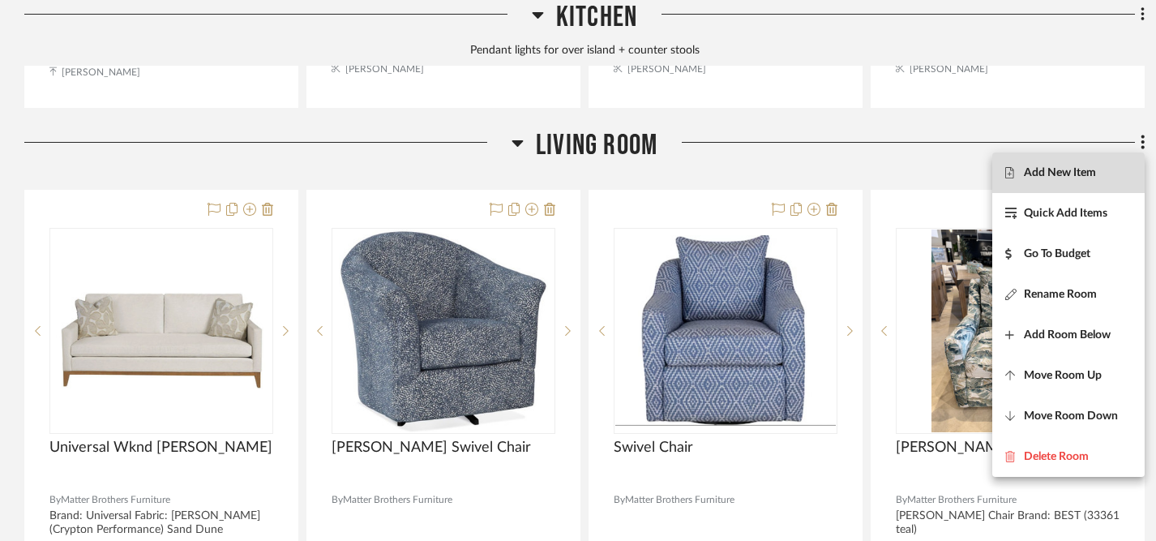
click at [1051, 175] on span "Add New Item" at bounding box center [1060, 173] width 72 height 14
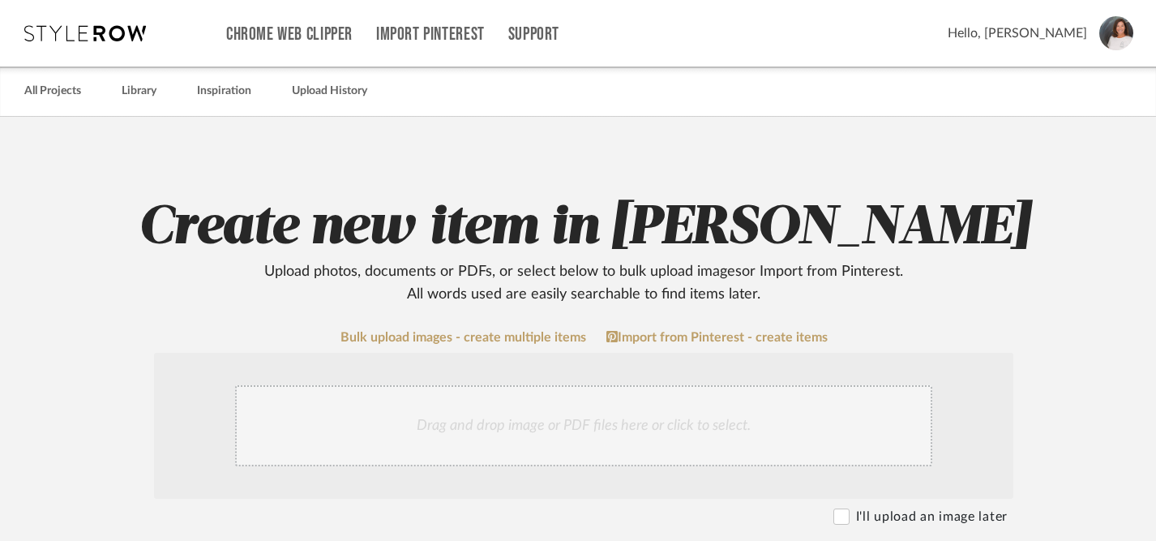
click at [611, 425] on div "Drag and drop image or PDF files here or click to select." at bounding box center [583, 425] width 697 height 81
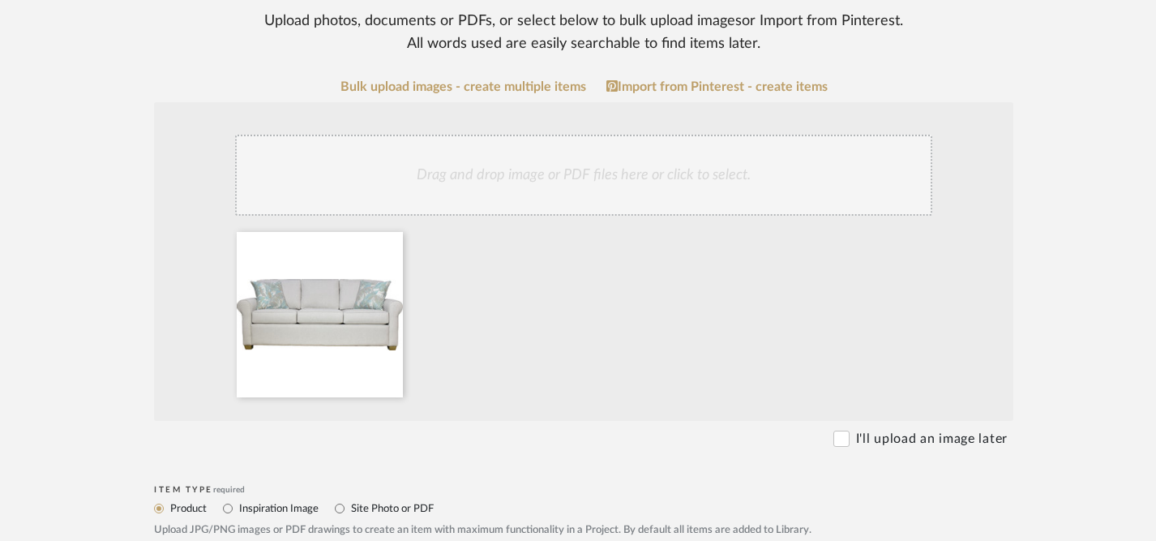
scroll to position [260, 0]
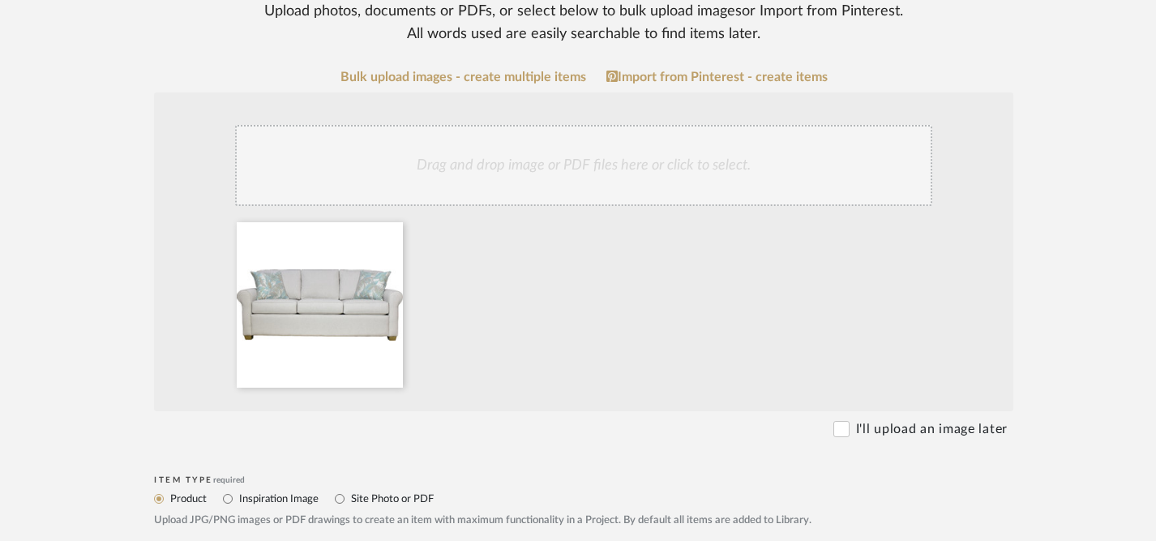
click at [528, 168] on div "Drag and drop image or PDF files here or click to select." at bounding box center [583, 165] width 697 height 81
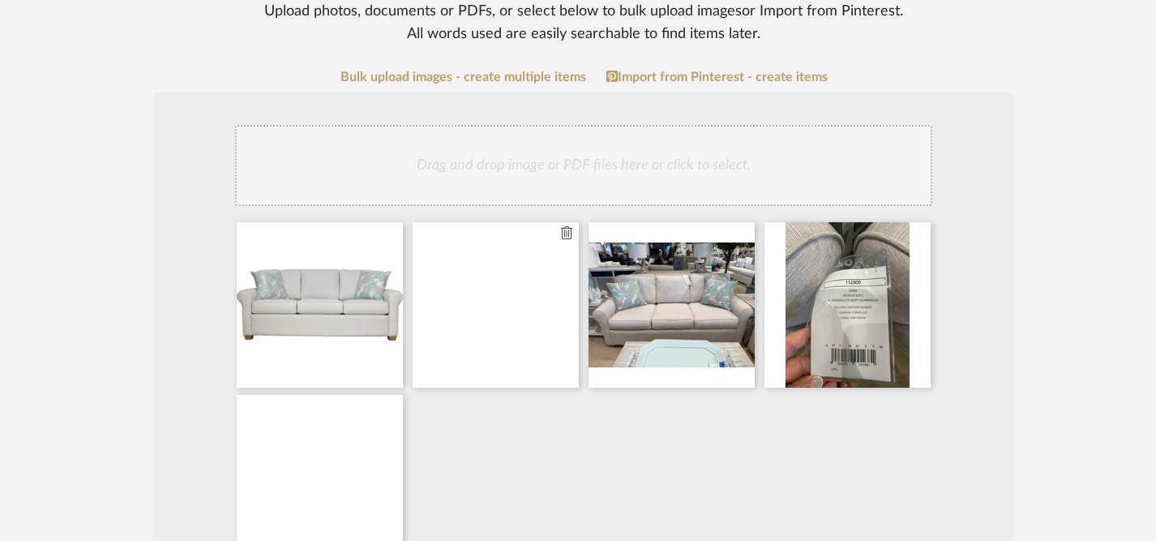
click at [565, 234] on icon at bounding box center [566, 232] width 11 height 13
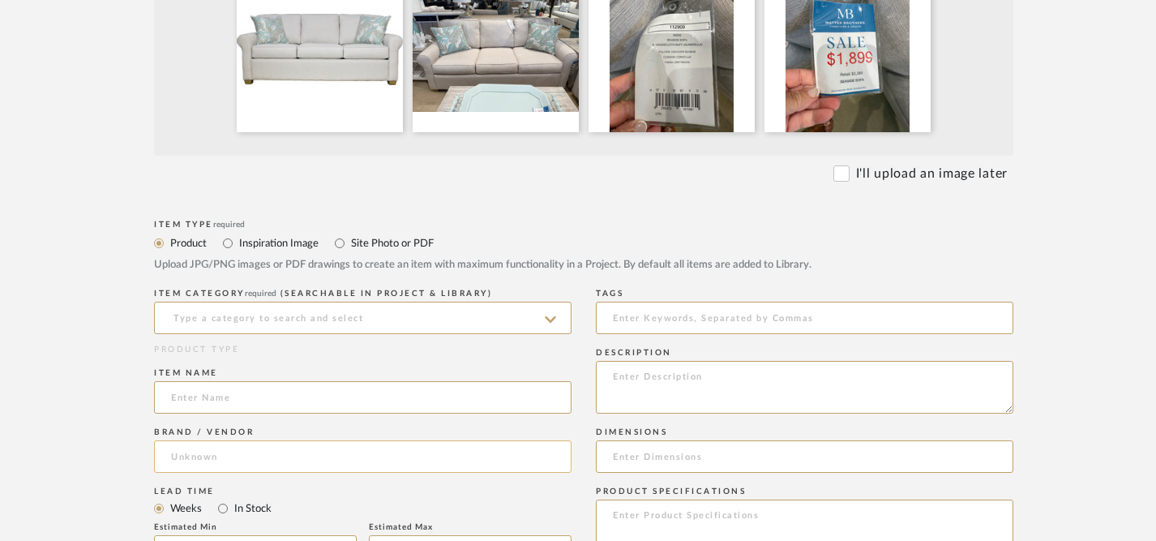
scroll to position [519, 0]
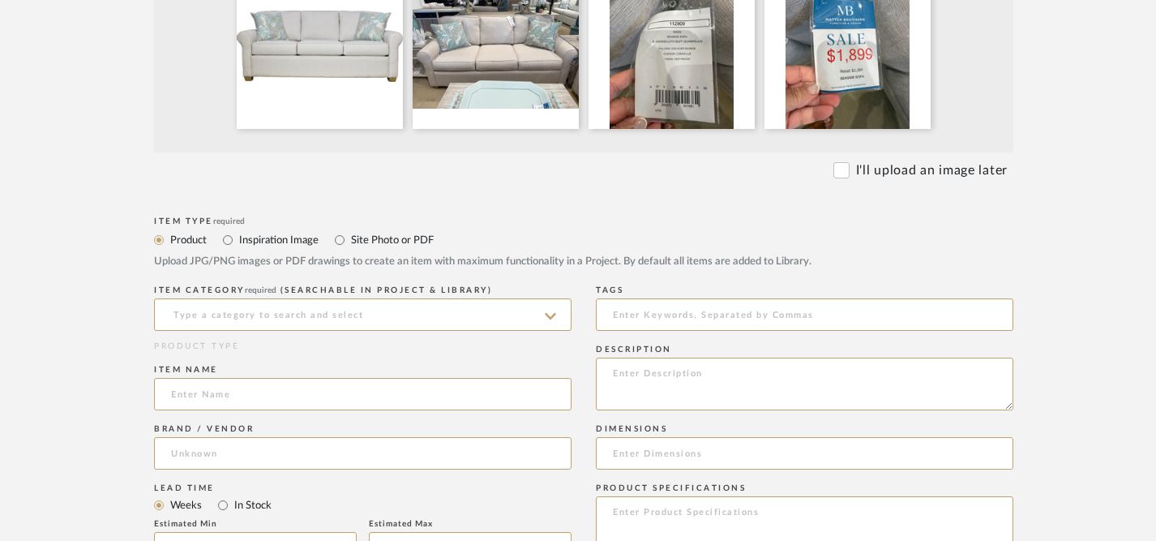
click at [552, 320] on icon at bounding box center [550, 316] width 11 height 13
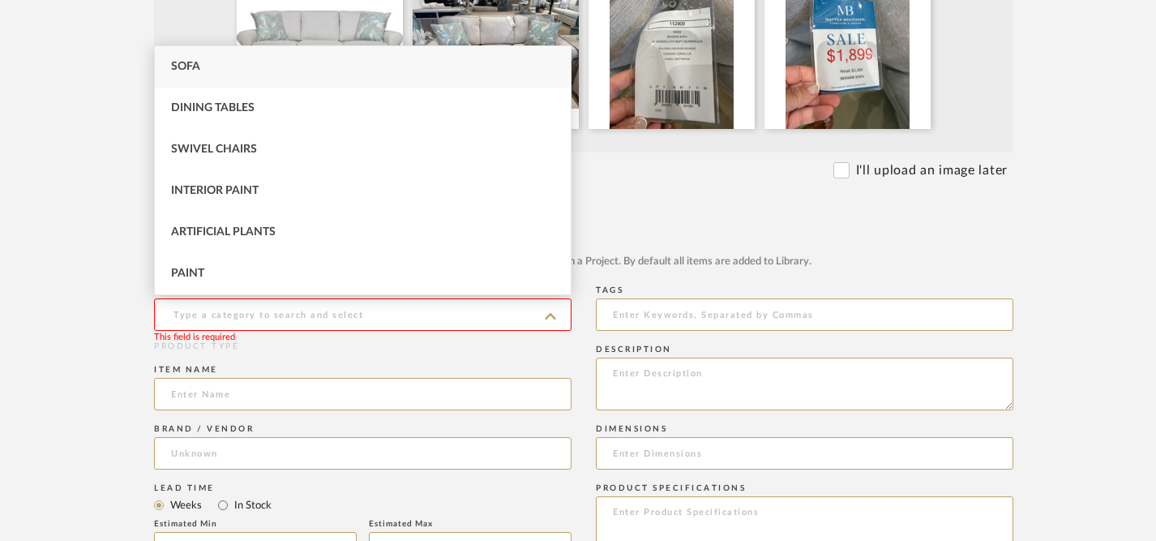
click at [456, 76] on div "Sofa" at bounding box center [363, 66] width 416 height 41
type input "Sofa"
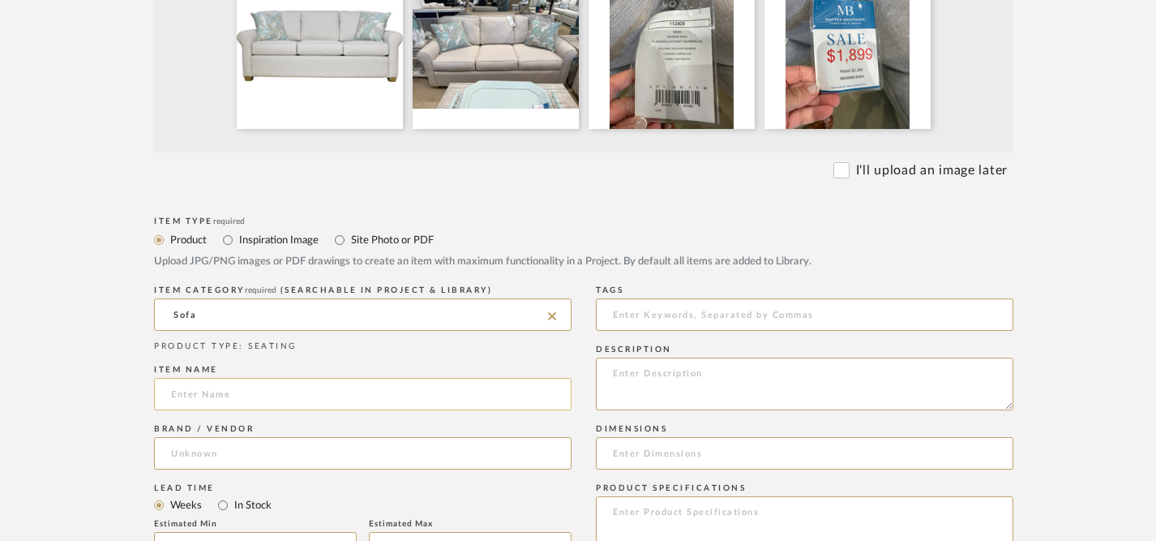
click at [478, 403] on input at bounding box center [363, 394] width 418 height 32
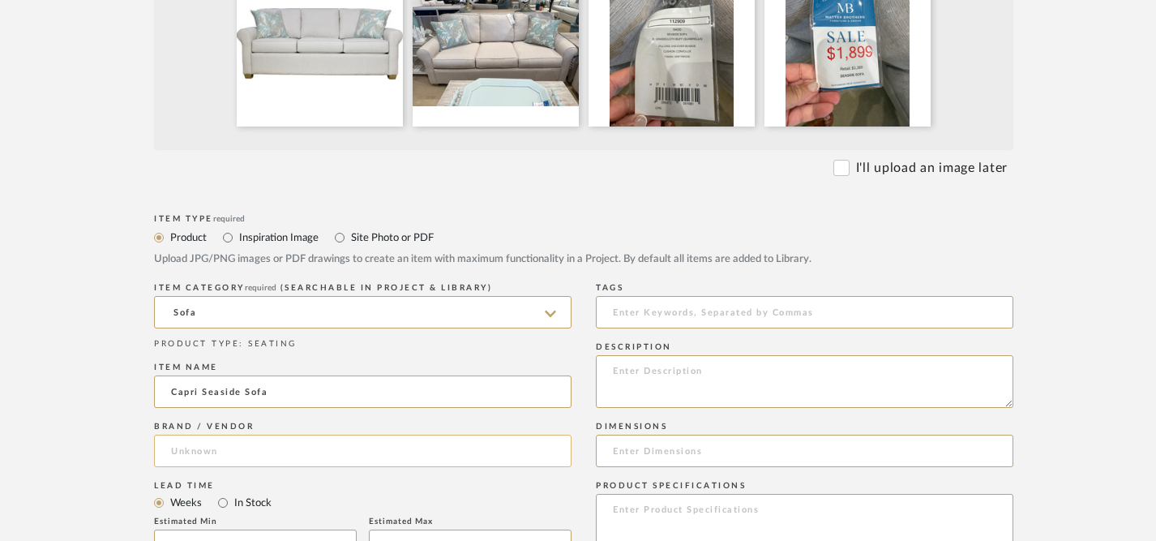
type input "Capri Seaside Sofa"
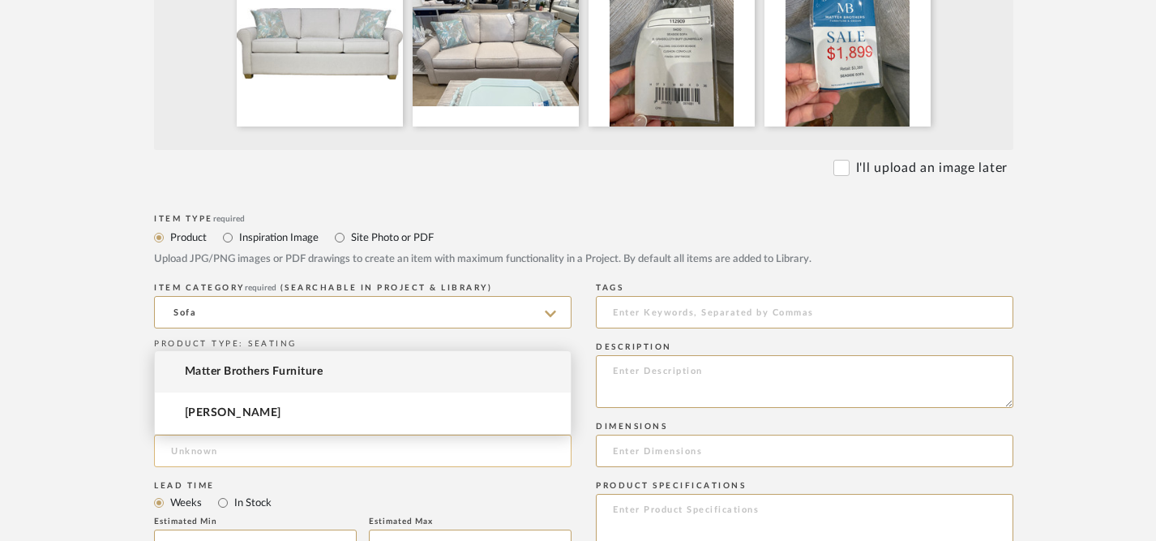
click at [445, 455] on input at bounding box center [363, 451] width 418 height 32
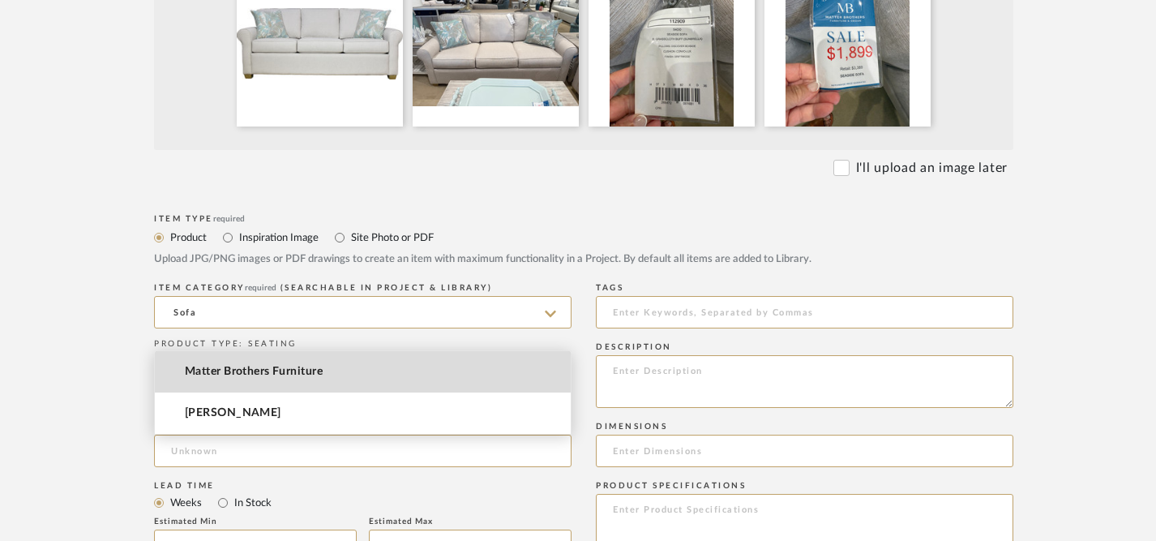
click at [455, 384] on mat-option "Matter Brothers Furniture" at bounding box center [363, 371] width 416 height 41
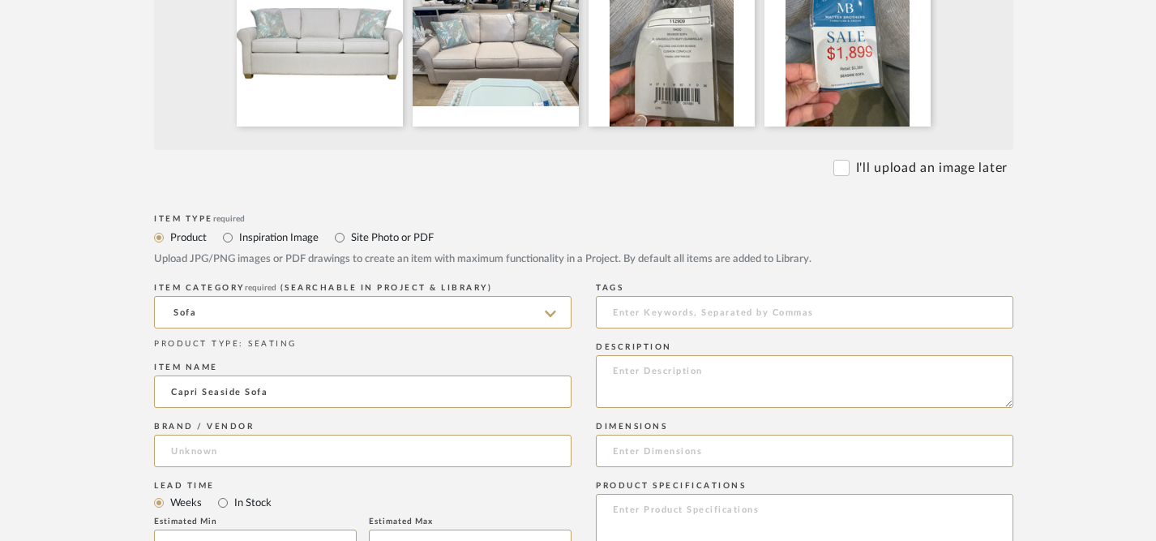
type input "Matter Brothers Furniture"
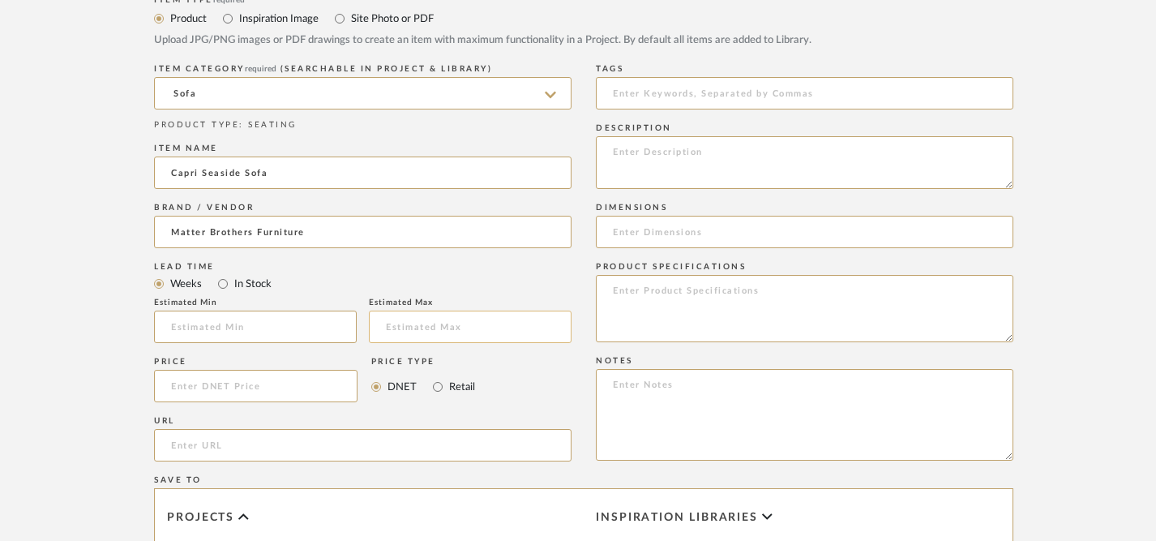
scroll to position [741, 0]
click at [433, 390] on input "Retail" at bounding box center [437, 385] width 19 height 19
radio input "true"
click at [272, 384] on input at bounding box center [256, 385] width 204 height 32
type input "$1,899.00"
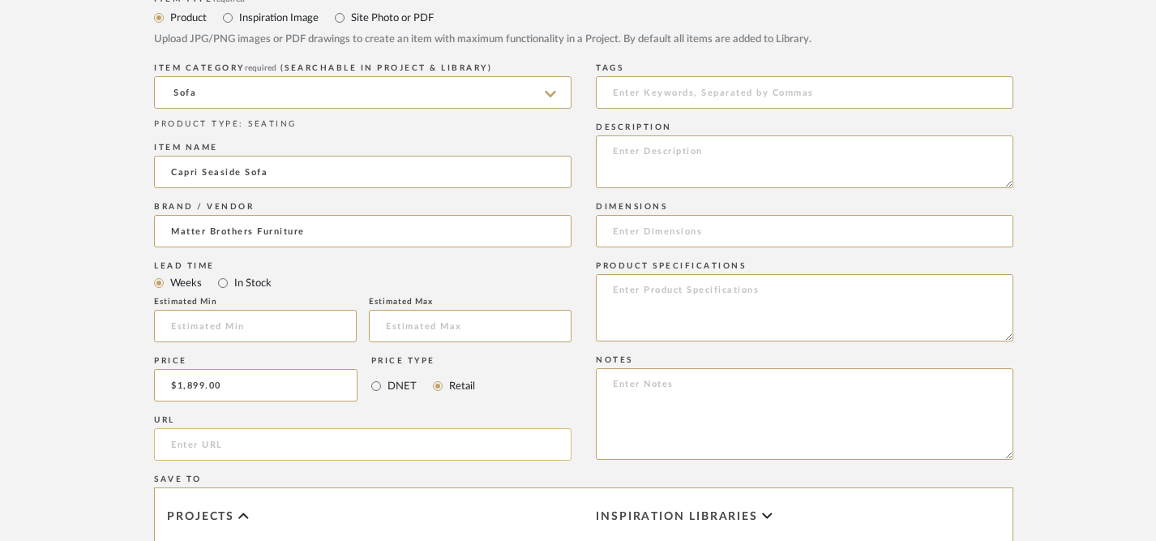
click at [298, 446] on input "url" at bounding box center [363, 444] width 418 height 32
click at [863, 172] on textarea at bounding box center [805, 161] width 418 height 53
type textarea "Seaside Sofa Fabric: Grasscloth Buff in Sunbrella Performance Fabric Finish: Dr…"
click at [843, 233] on input at bounding box center [805, 231] width 418 height 32
type input "37"H x 82"W x 36"D"
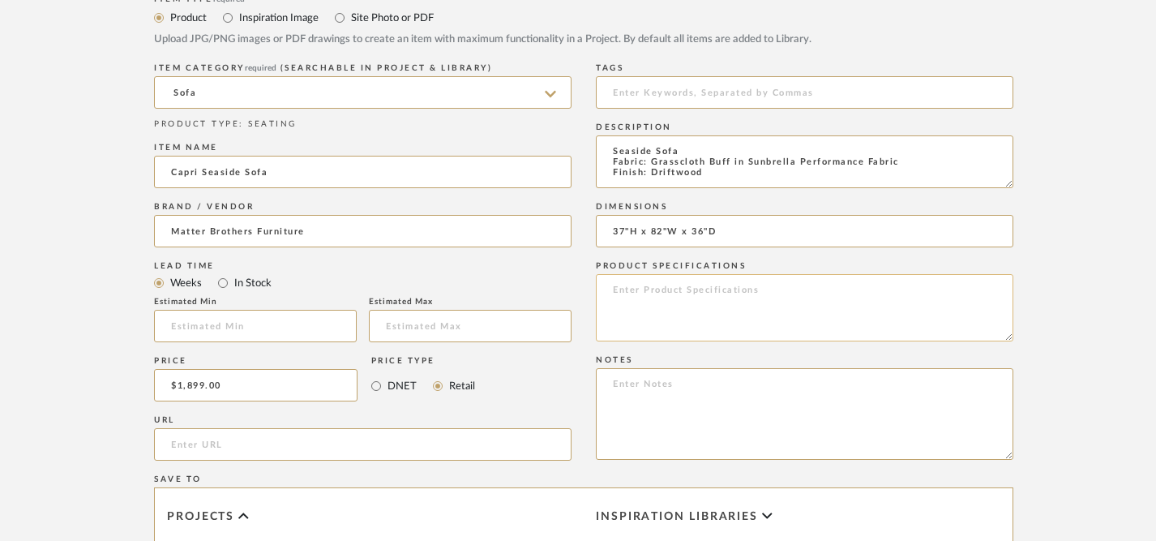
click at [863, 322] on textarea at bounding box center [805, 307] width 418 height 67
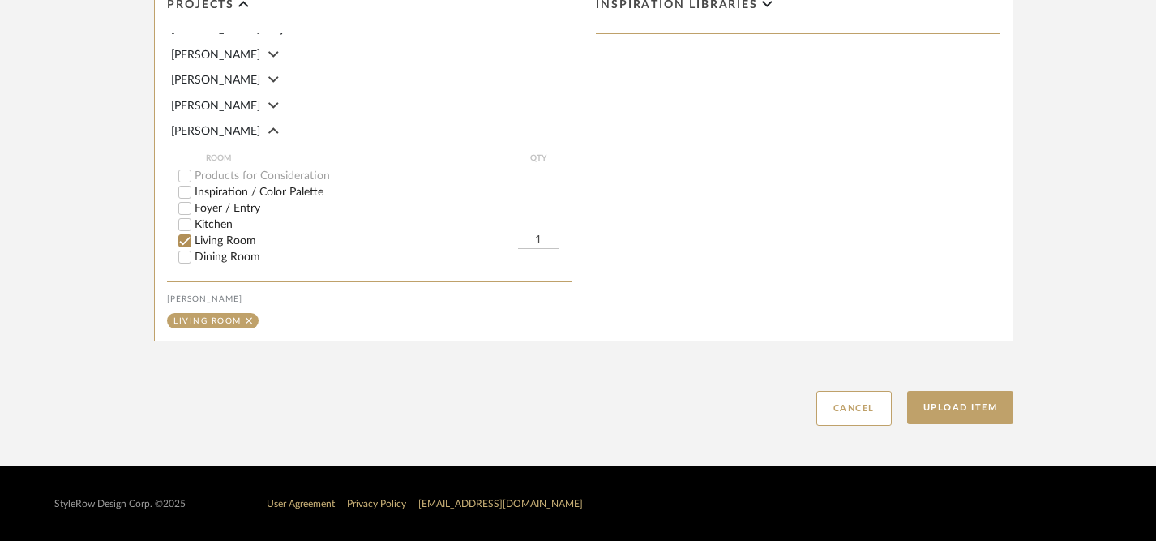
scroll to position [67, 0]
click at [969, 410] on button "Upload Item" at bounding box center [960, 407] width 107 height 33
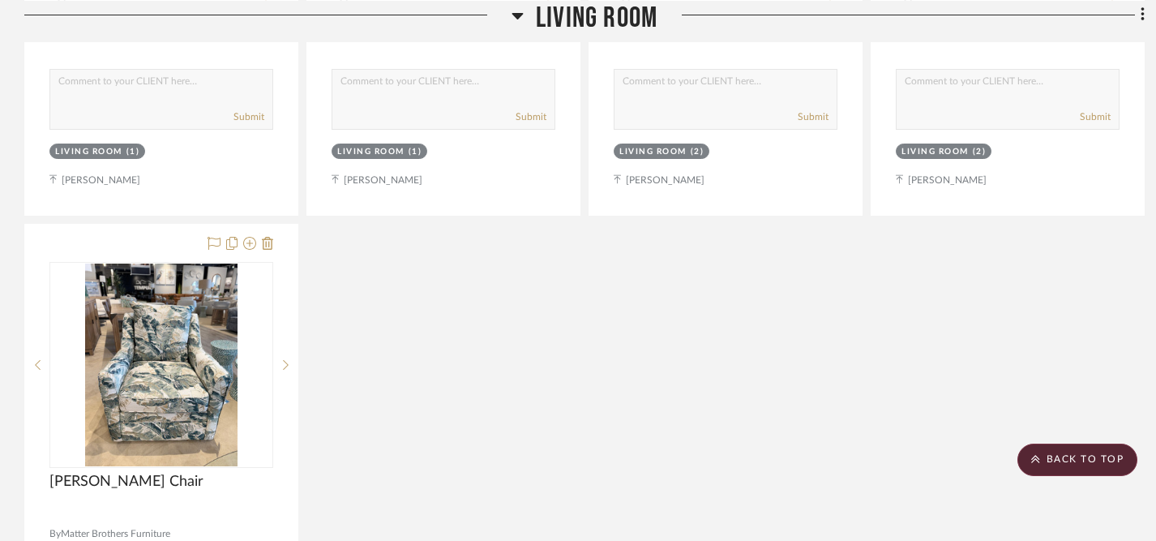
scroll to position [2641, 0]
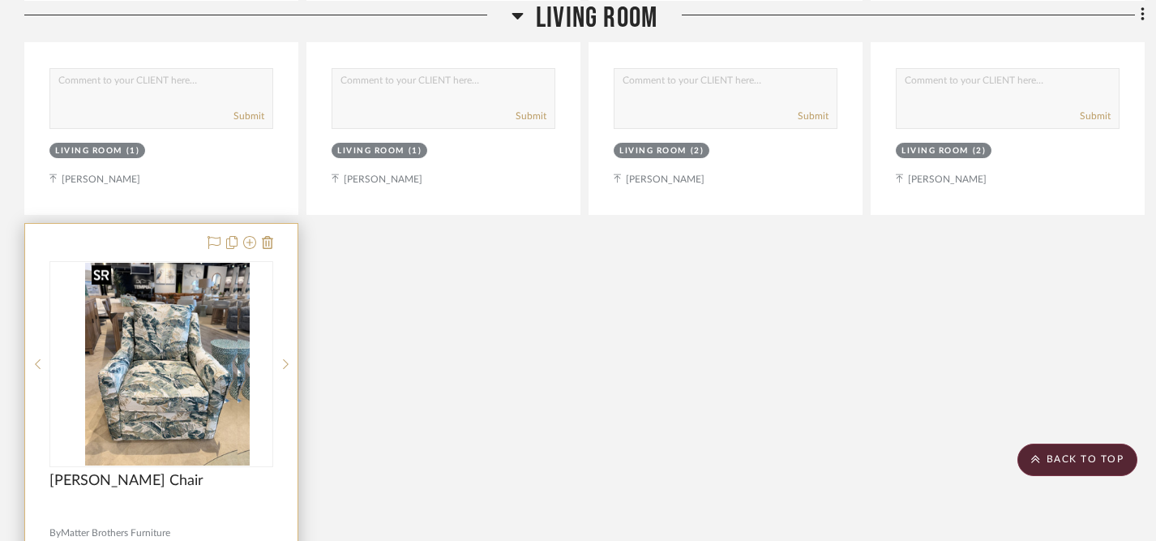
click at [137, 397] on img "0" at bounding box center [174, 364] width 152 height 203
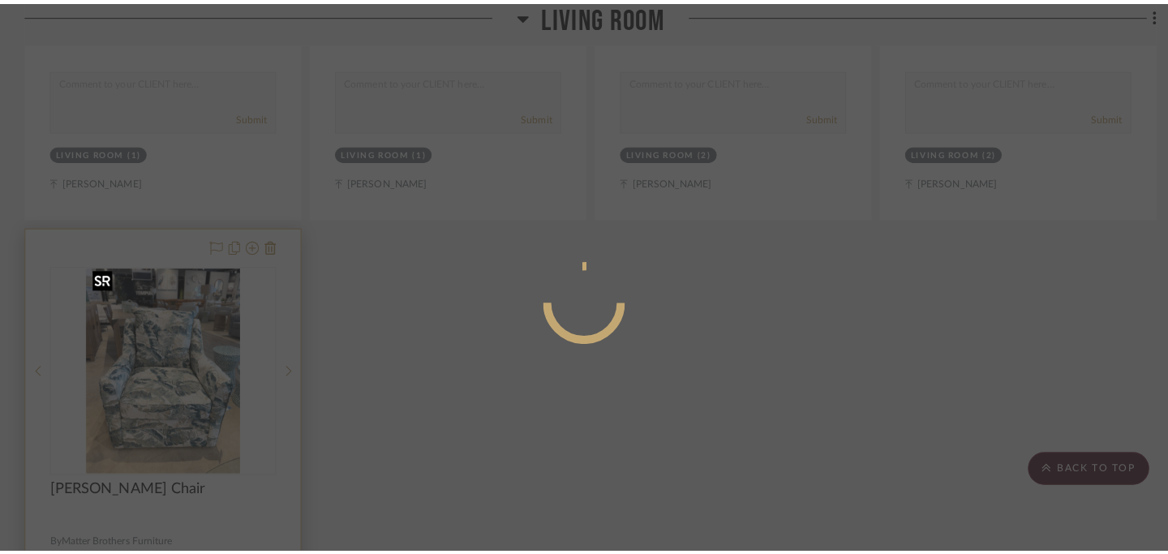
scroll to position [0, 0]
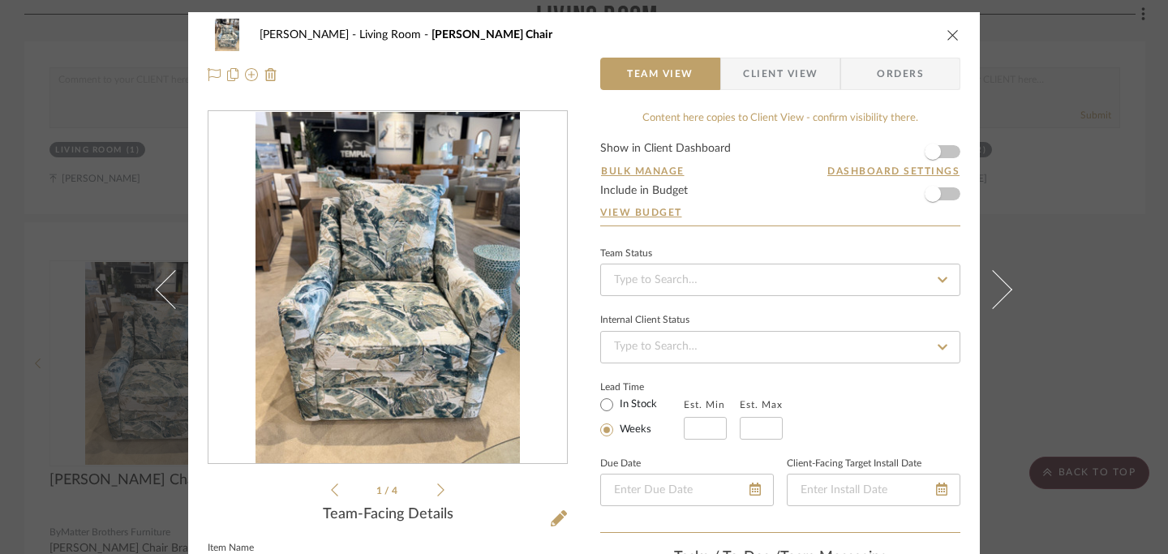
click at [946, 36] on icon "close" at bounding box center [952, 34] width 13 height 13
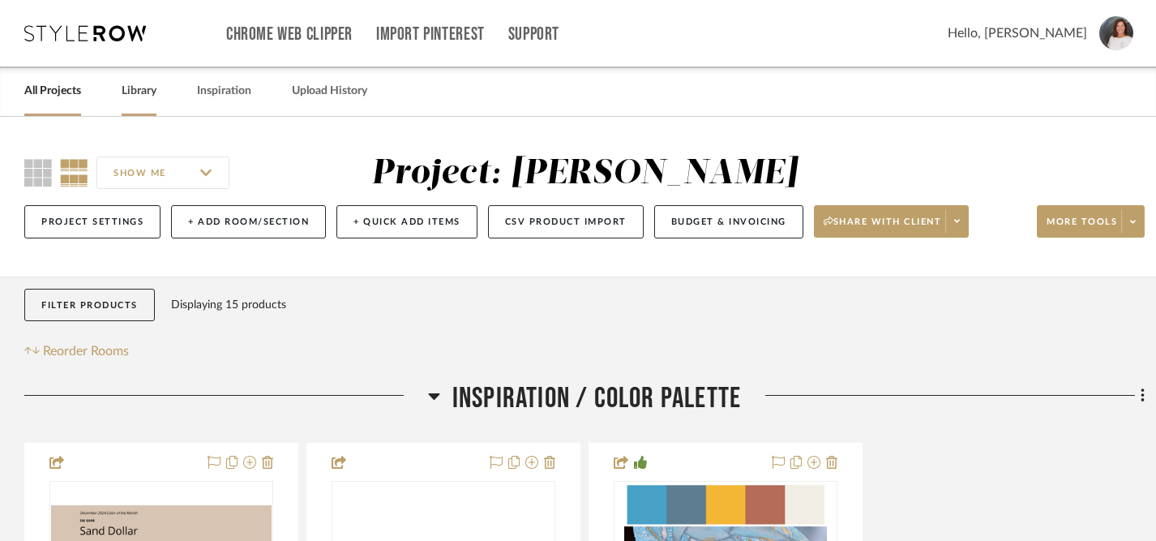
click at [146, 97] on link "Library" at bounding box center [139, 91] width 35 height 22
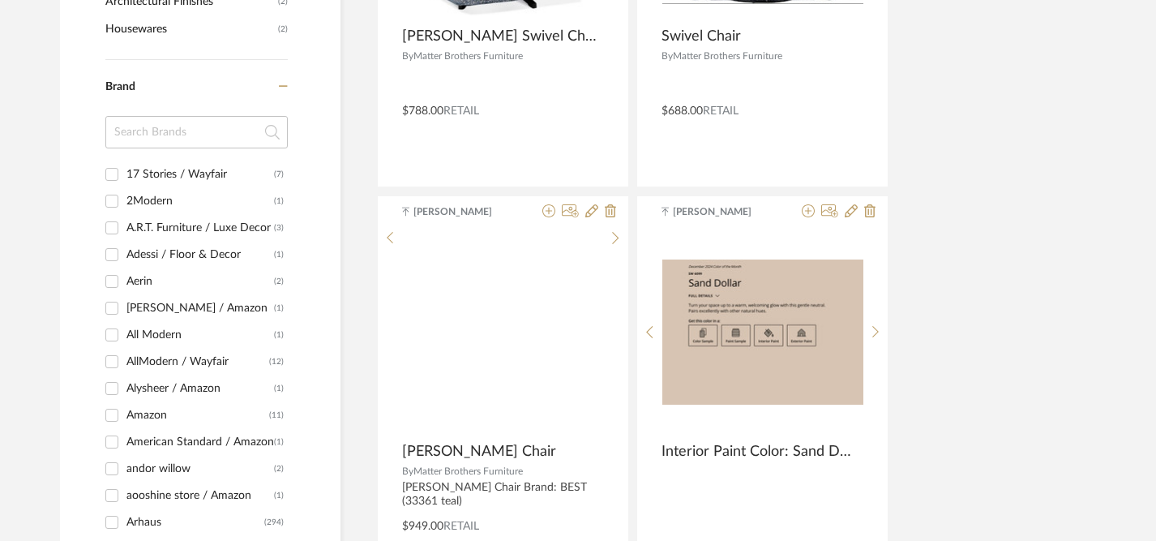
scroll to position [1321, 0]
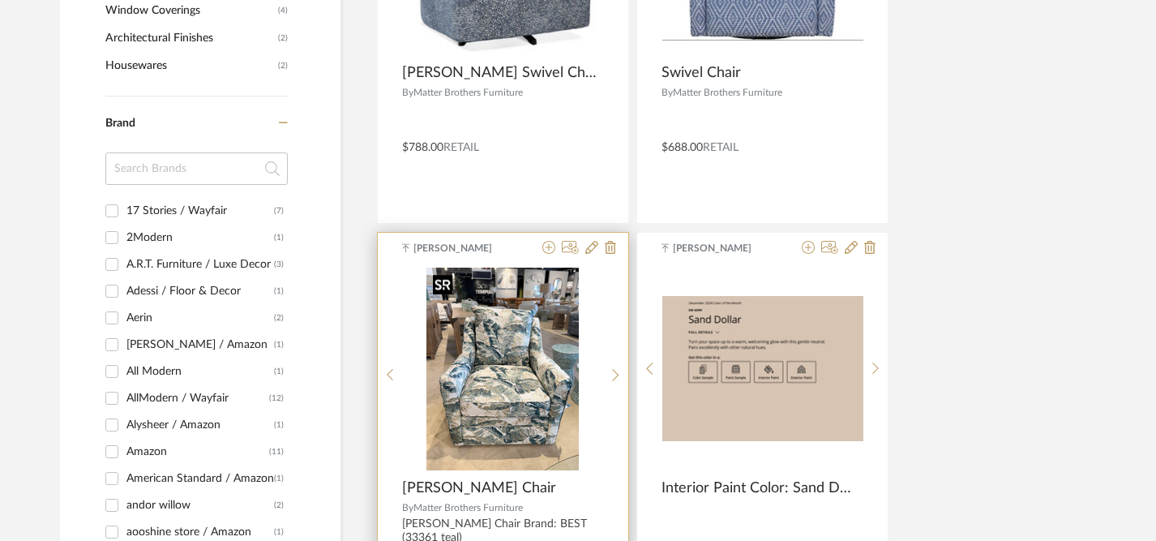
click at [0, 0] on img at bounding box center [0, 0] width 0 height 0
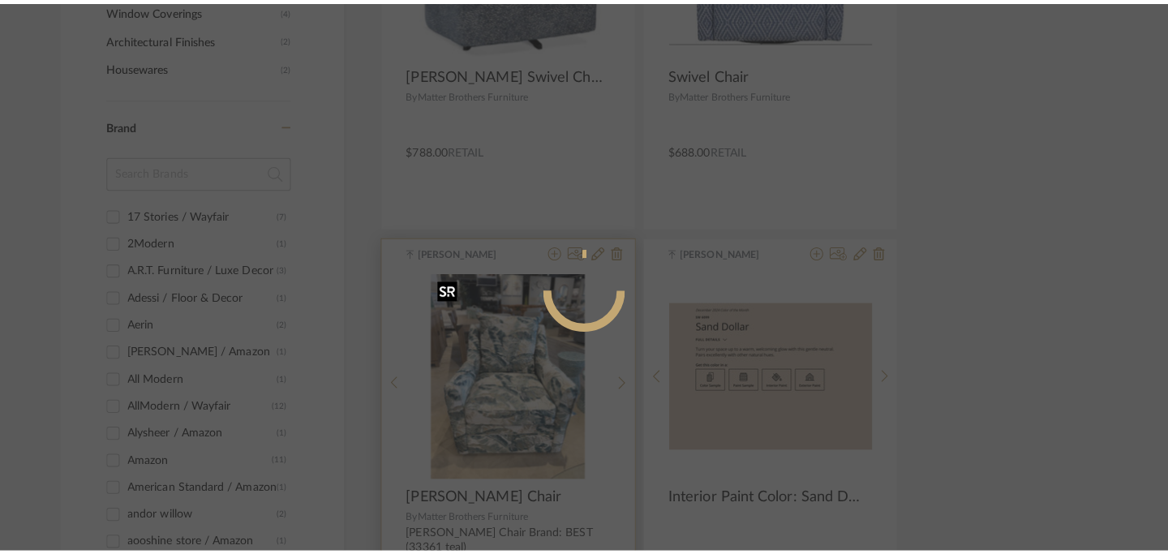
scroll to position [0, 0]
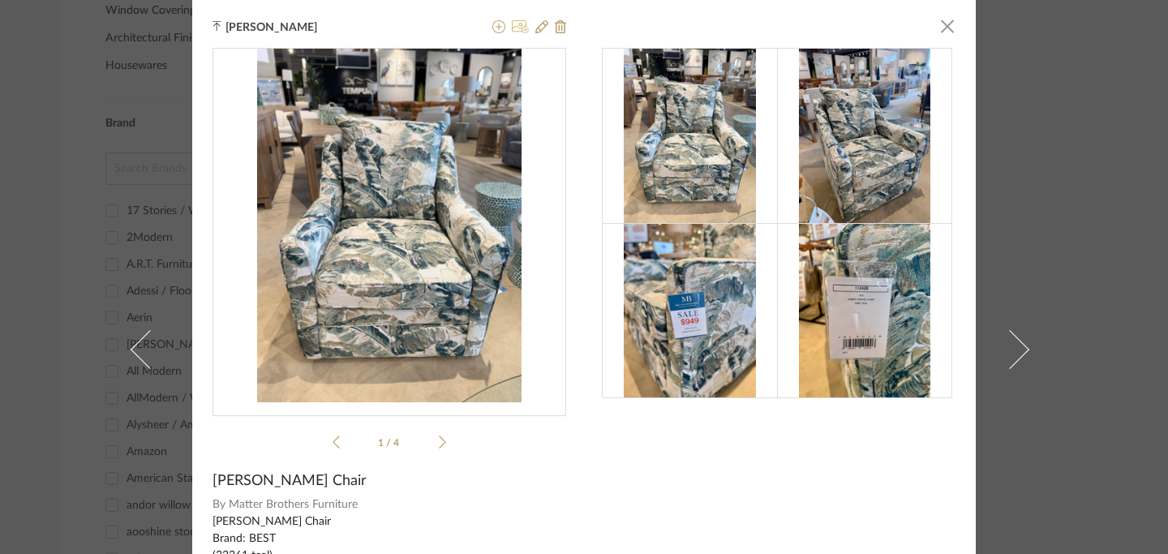
click at [514, 28] on icon at bounding box center [520, 26] width 17 height 13
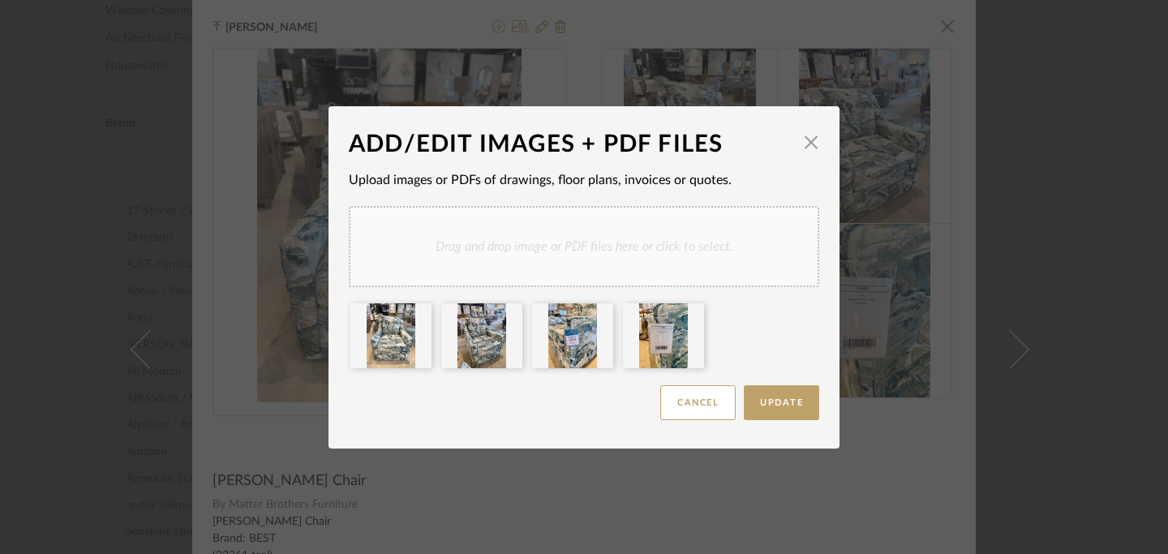
click at [586, 245] on div "Drag and drop image or PDF files here or click to select." at bounding box center [584, 246] width 470 height 81
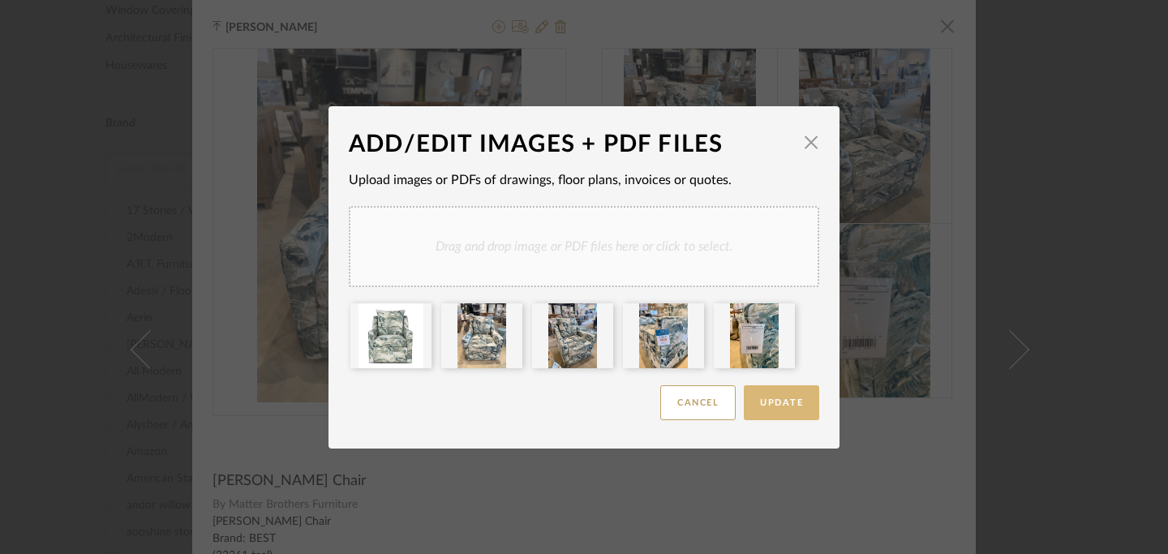
click at [779, 403] on span "Update" at bounding box center [781, 402] width 43 height 9
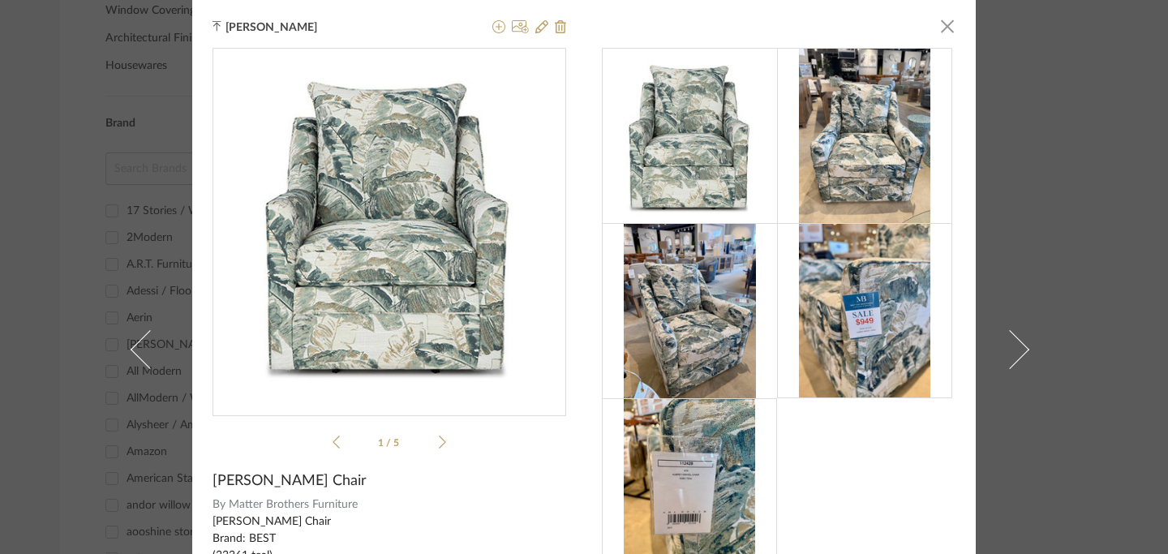
click at [439, 445] on icon at bounding box center [442, 442] width 7 height 15
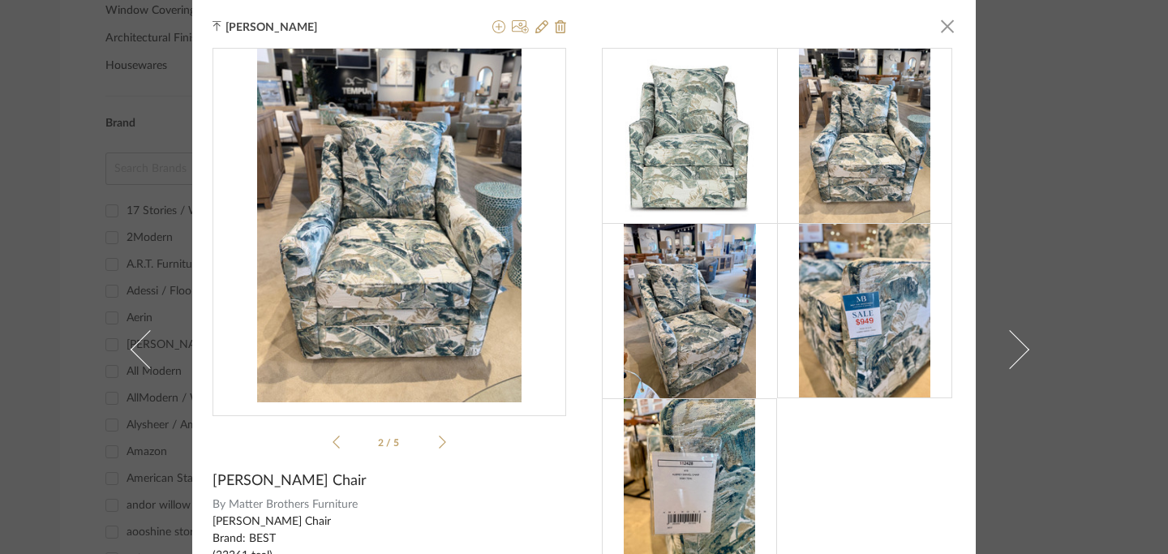
click at [439, 445] on icon at bounding box center [442, 442] width 7 height 15
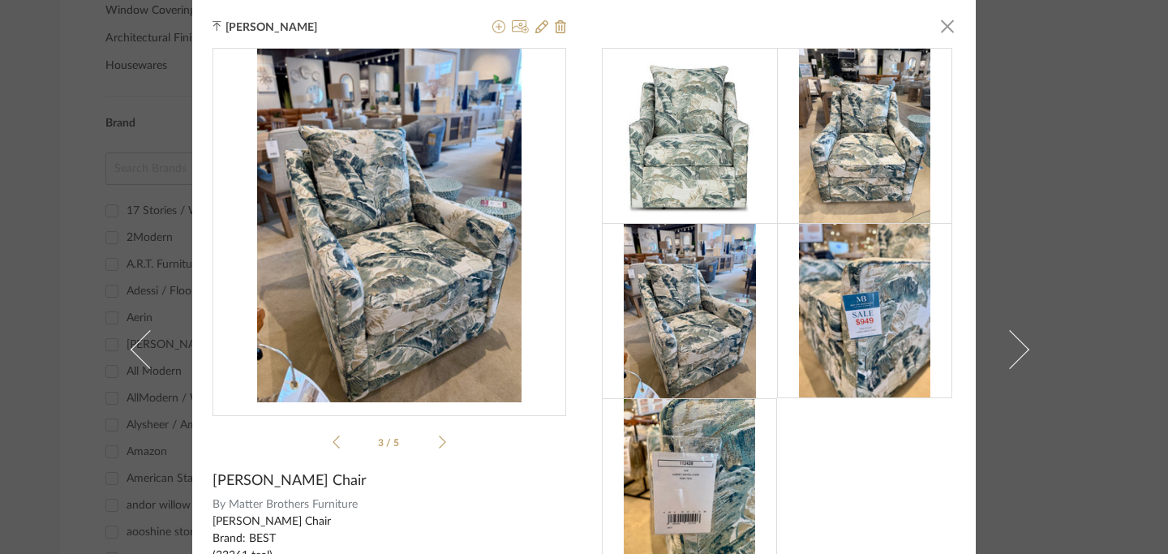
click at [439, 445] on icon at bounding box center [442, 442] width 7 height 15
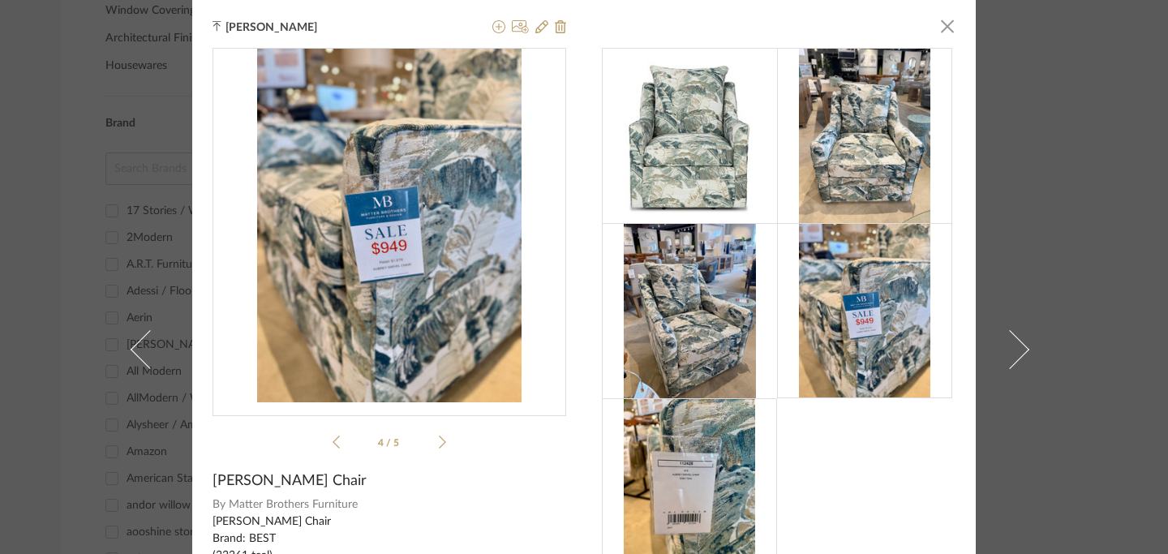
click at [439, 445] on icon at bounding box center [442, 442] width 7 height 15
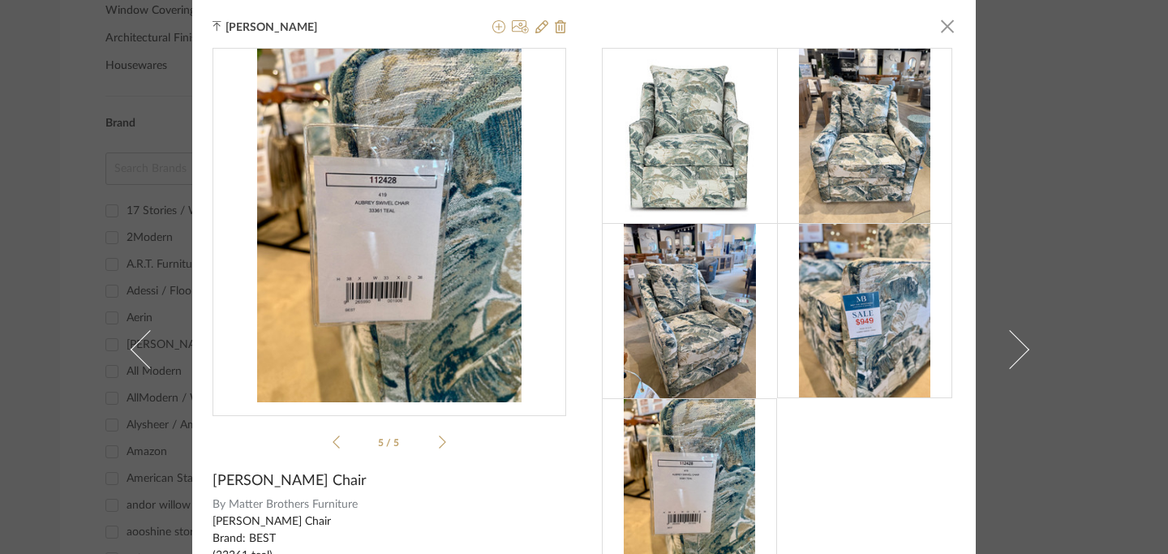
click at [439, 445] on icon at bounding box center [442, 442] width 7 height 15
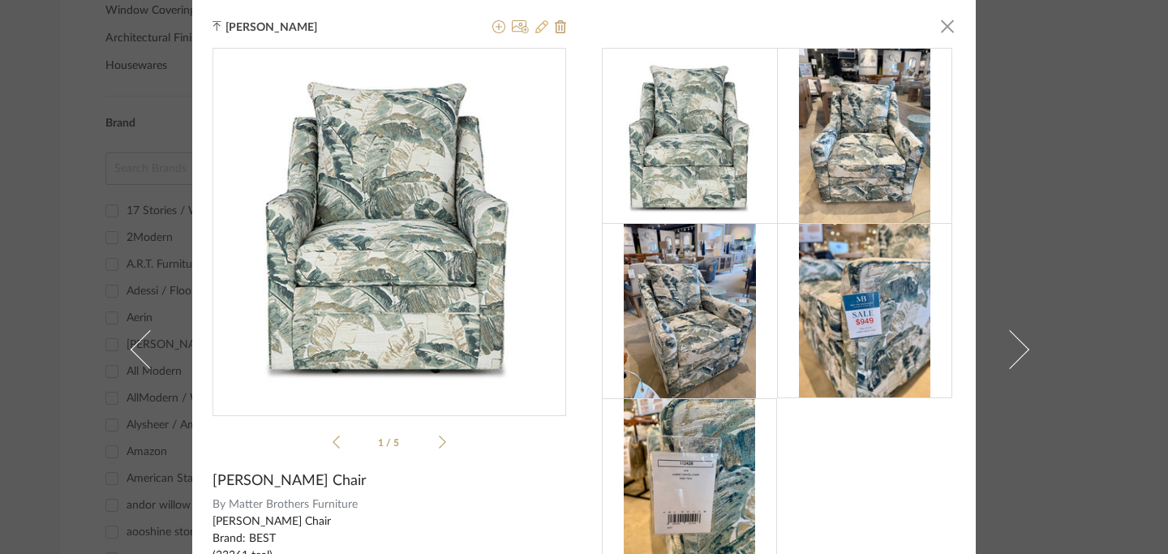
click at [538, 27] on icon at bounding box center [541, 26] width 13 height 13
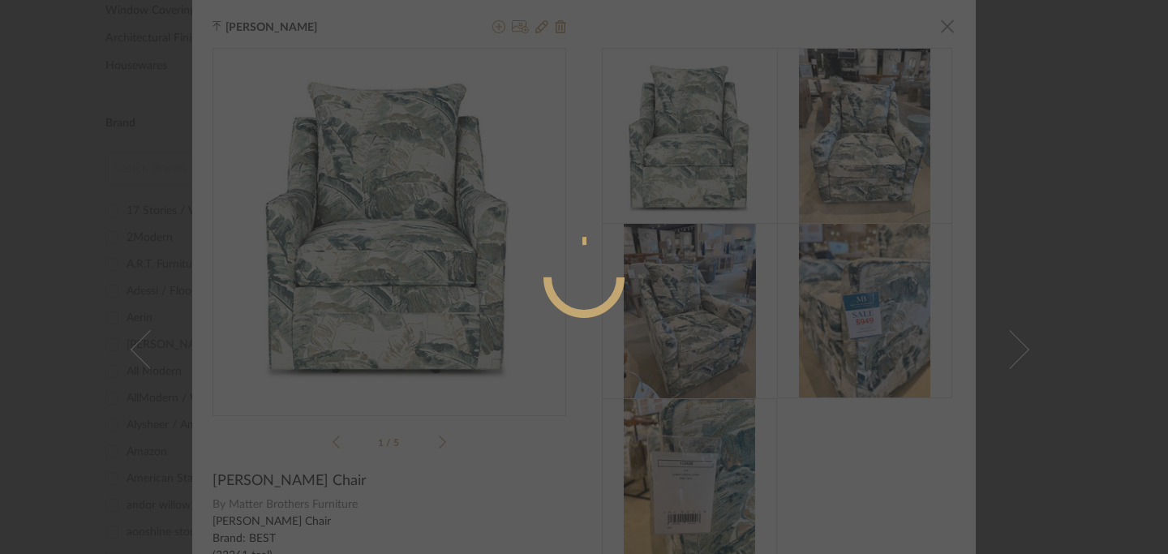
radio input "true"
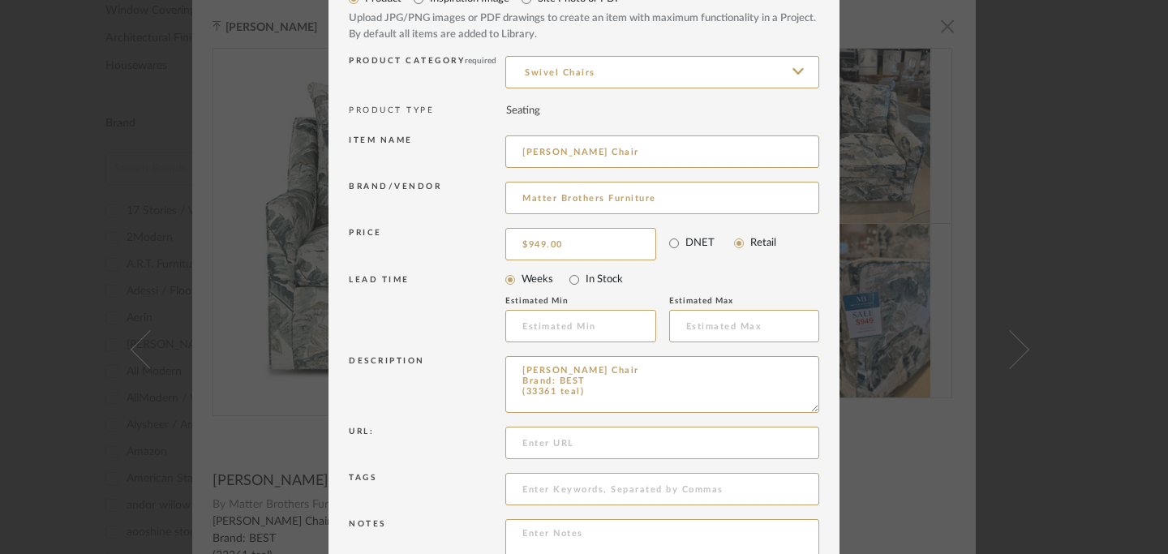
scroll to position [83, 0]
click at [582, 384] on textarea "[PERSON_NAME] Chair Brand: BEST (33361 teal)" at bounding box center [662, 383] width 314 height 57
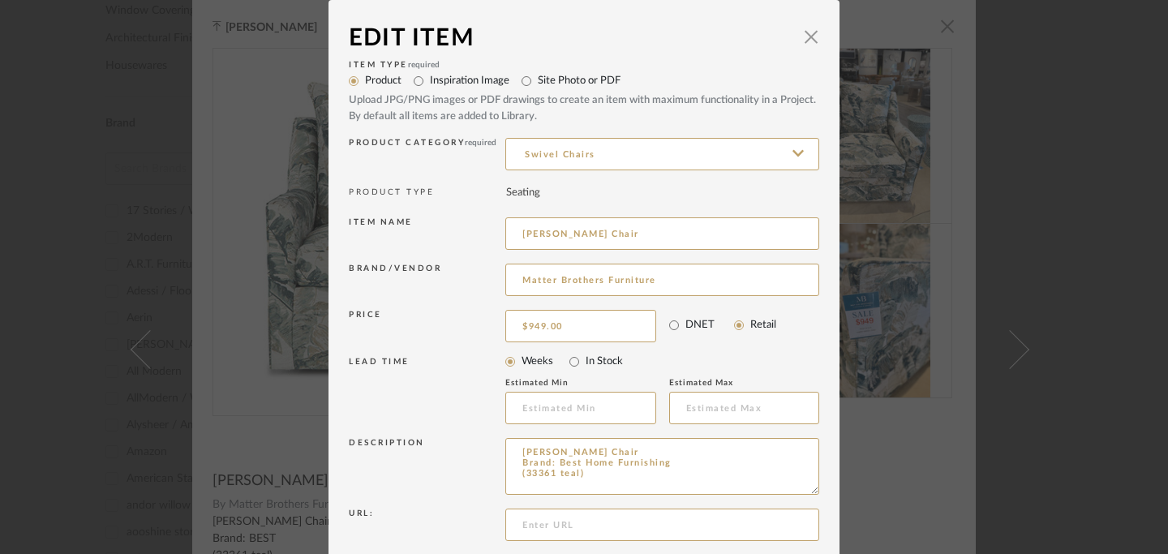
scroll to position [185, 0]
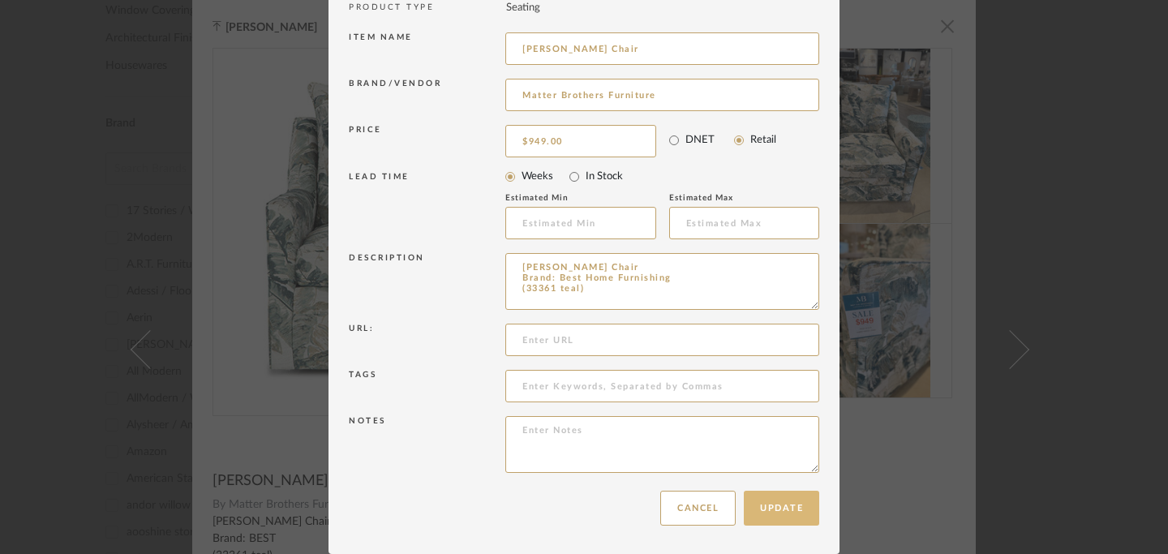
type textarea "[PERSON_NAME] Chair Brand: Best Home Furnishing (33361 teal)"
click at [775, 504] on button "Update" at bounding box center [781, 508] width 75 height 35
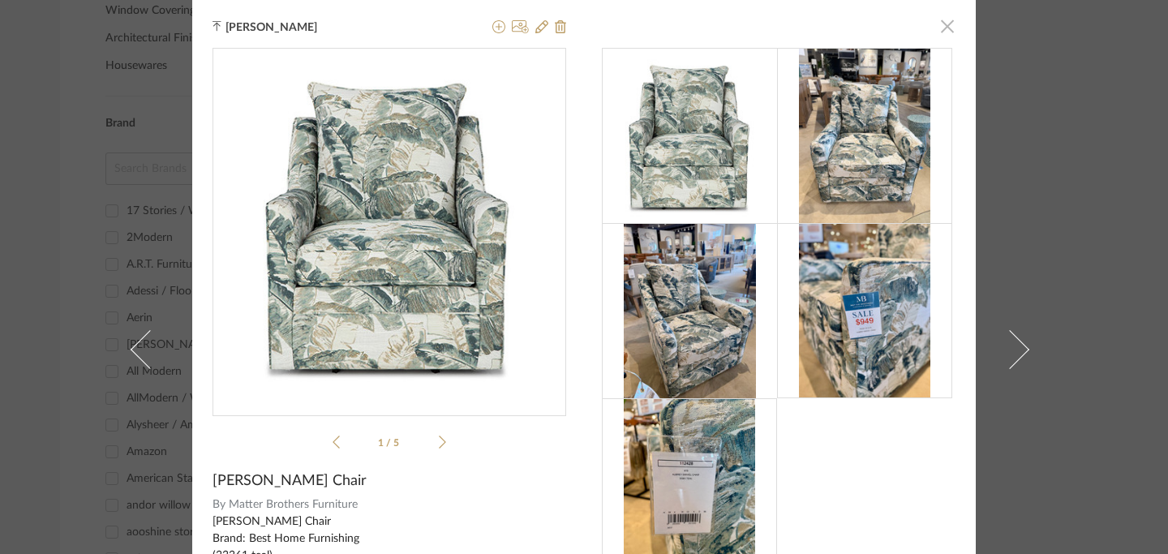
click at [943, 25] on span "button" at bounding box center [947, 26] width 32 height 32
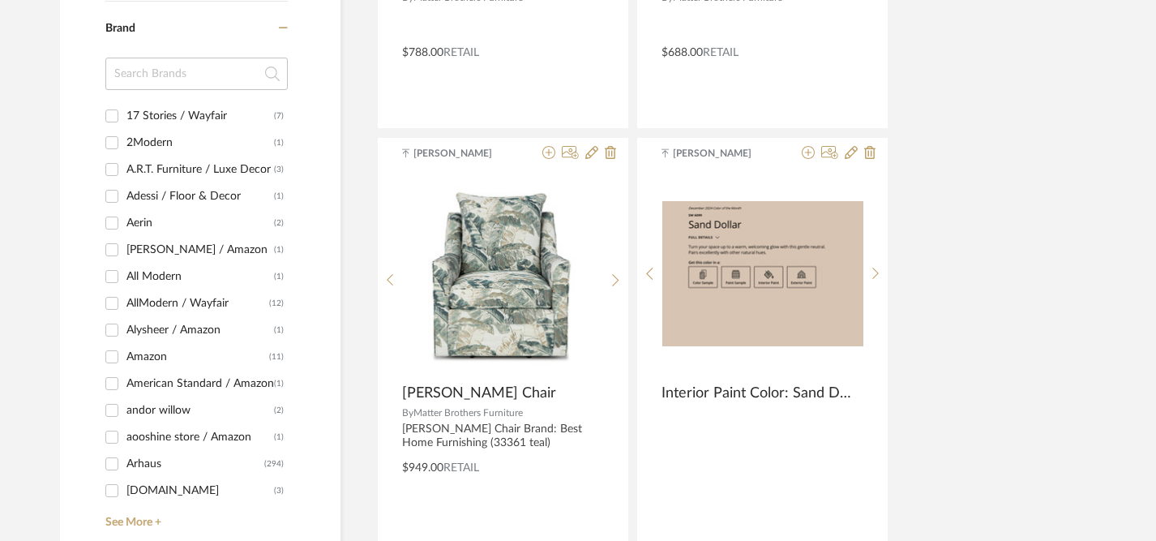
scroll to position [1414, 0]
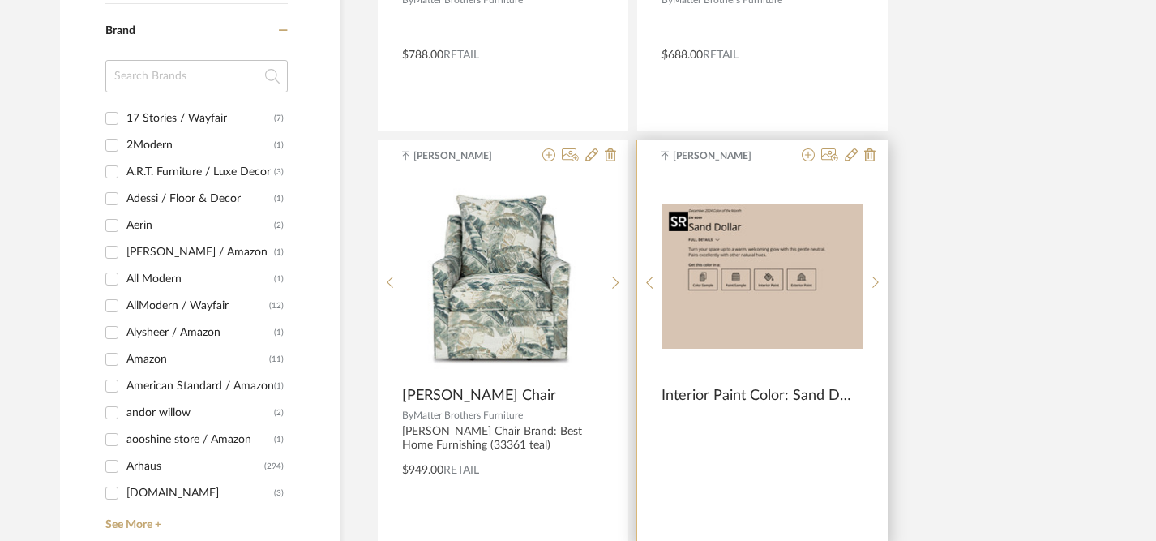
click at [827, 321] on img "0" at bounding box center [763, 276] width 201 height 145
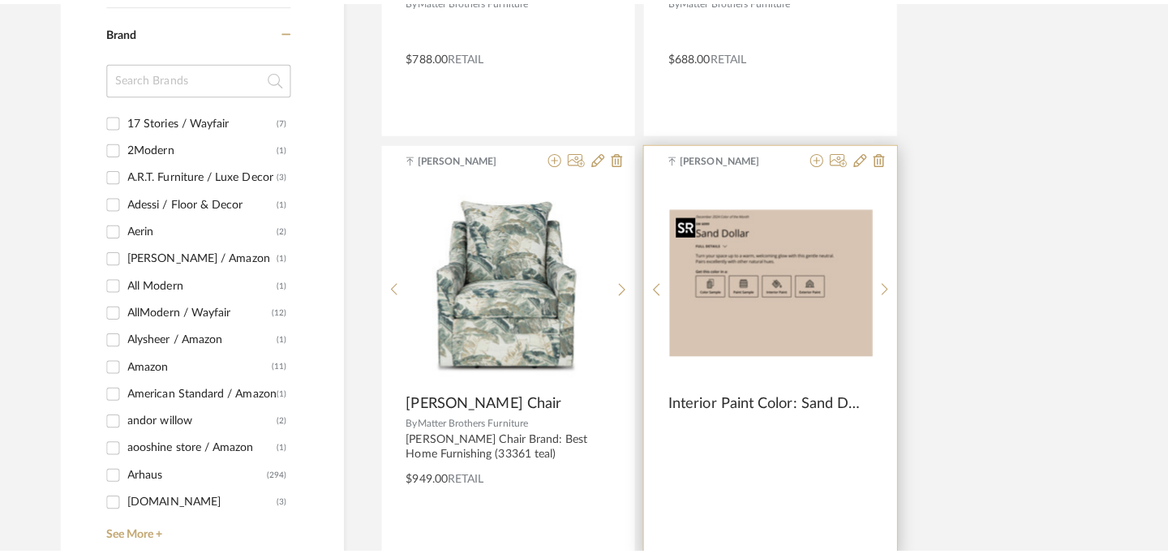
scroll to position [0, 0]
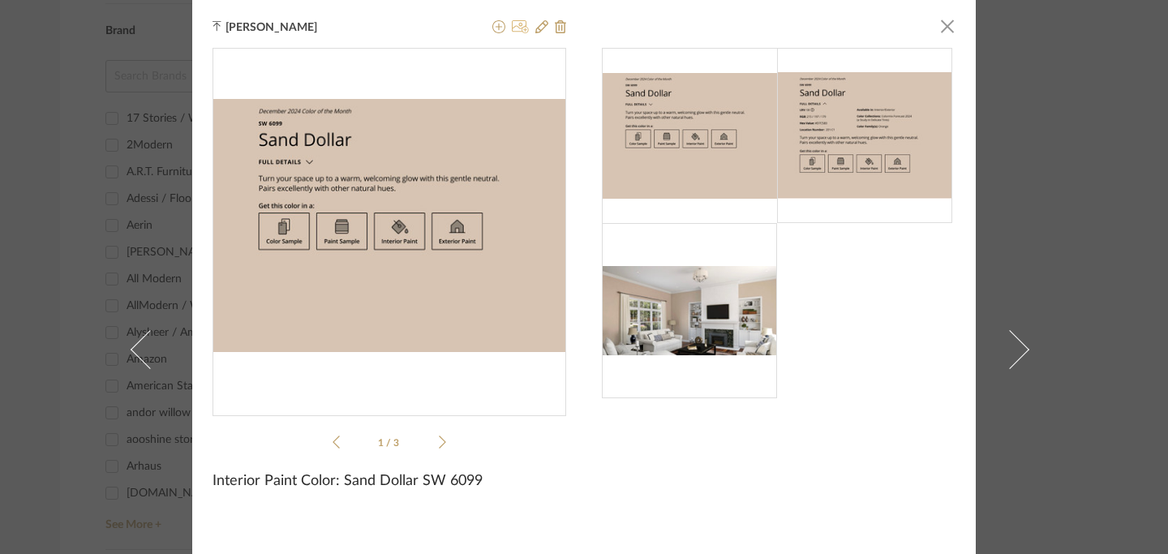
click at [512, 22] on icon at bounding box center [520, 26] width 17 height 13
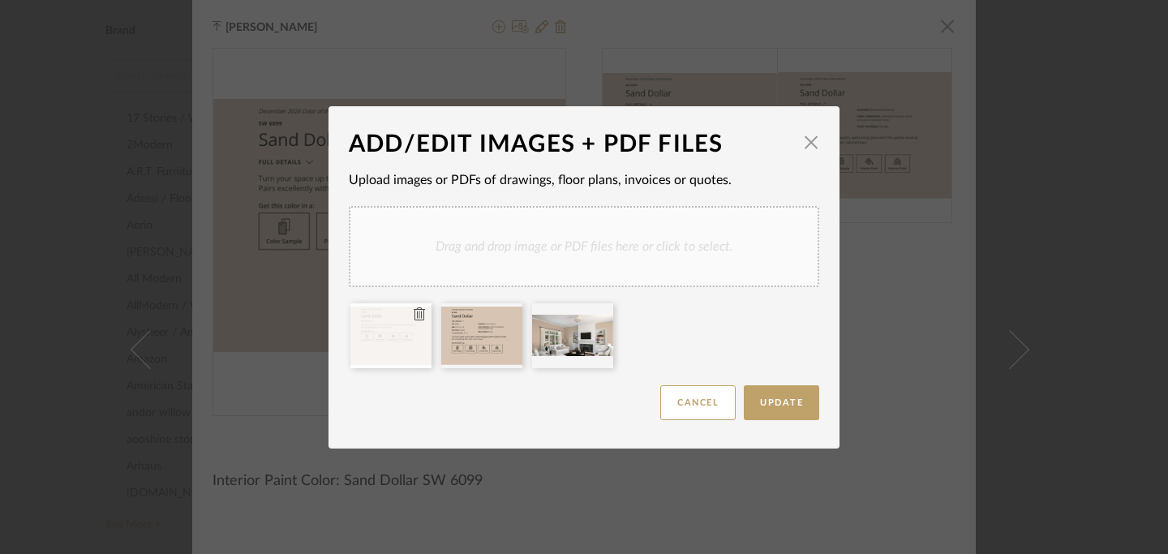
click at [375, 349] on div at bounding box center [390, 335] width 81 height 65
click at [691, 408] on button "Cancel" at bounding box center [697, 402] width 75 height 35
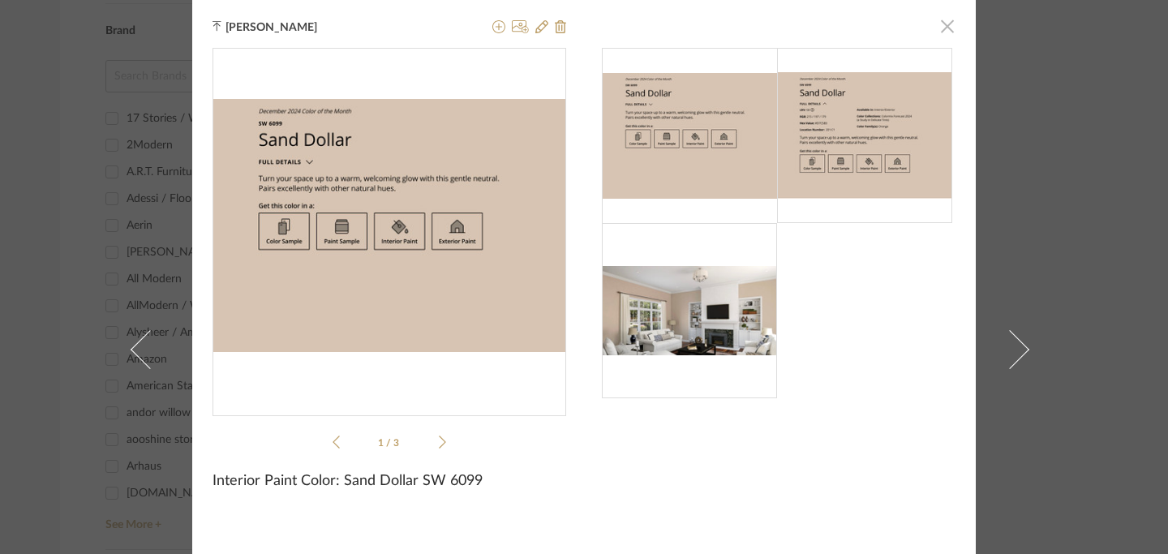
click at [942, 32] on span "button" at bounding box center [947, 26] width 32 height 32
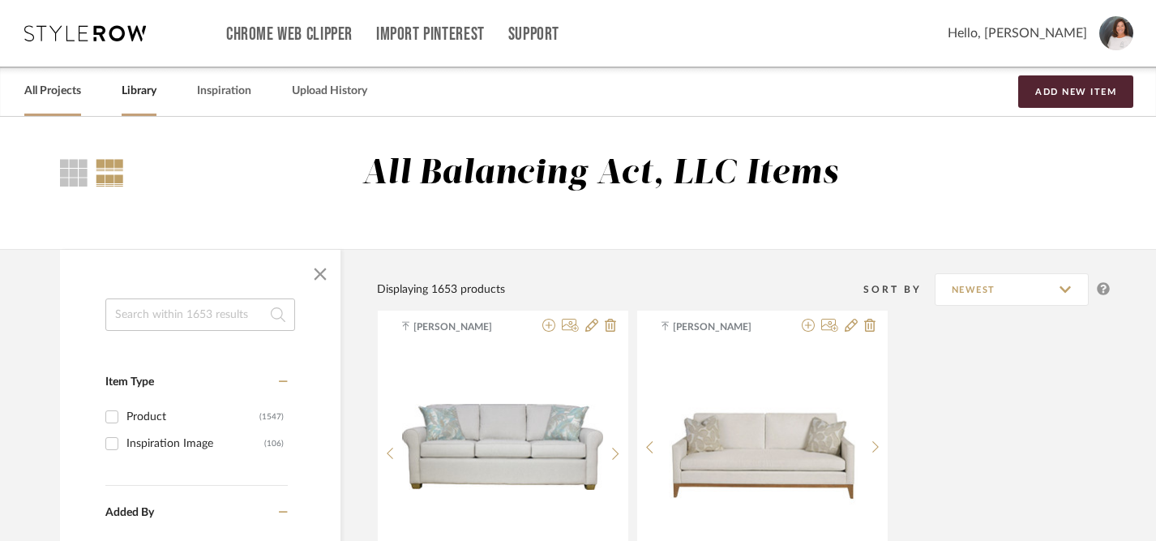
click at [49, 95] on link "All Projects" at bounding box center [52, 91] width 57 height 22
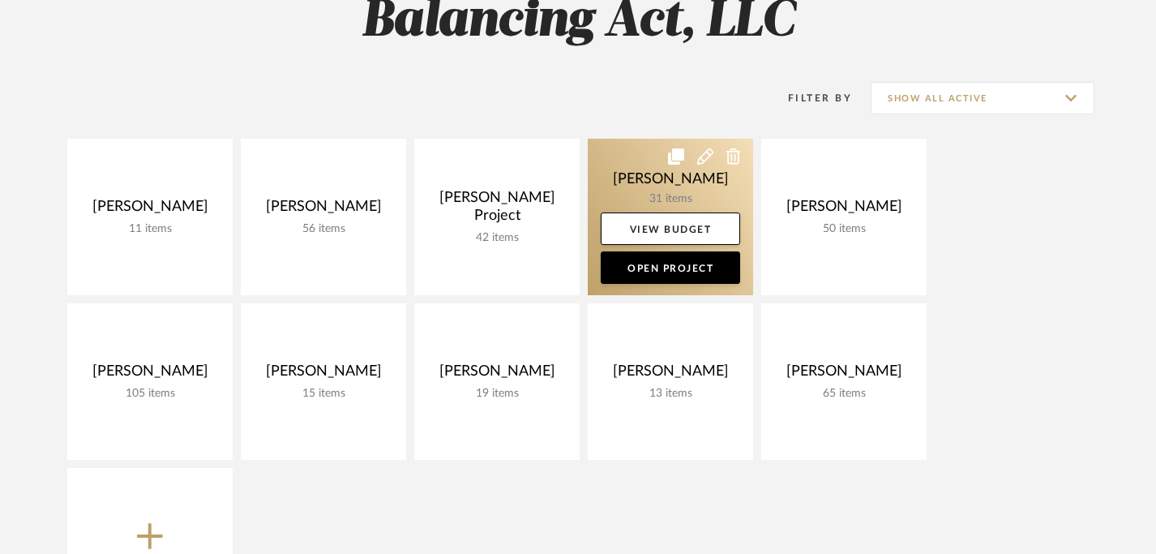
scroll to position [182, 0]
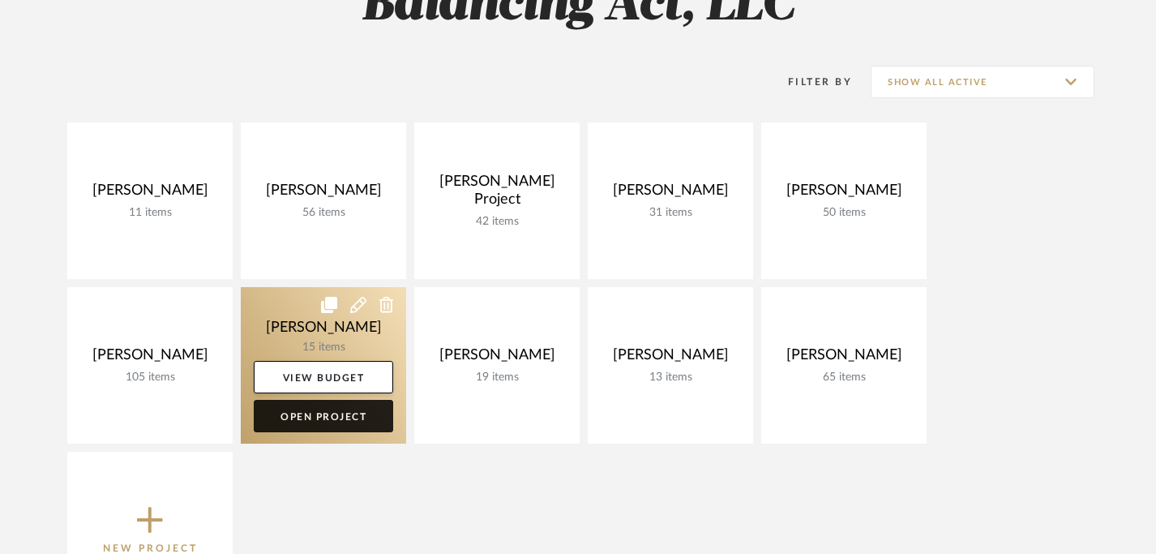
click at [328, 415] on link "Open Project" at bounding box center [323, 416] width 139 height 32
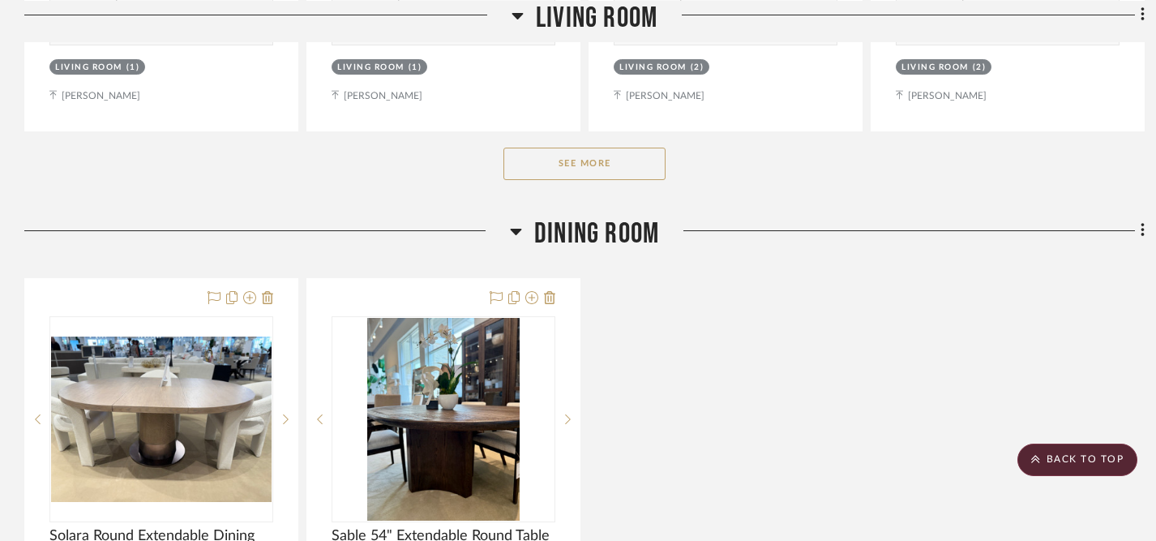
scroll to position [2697, 0]
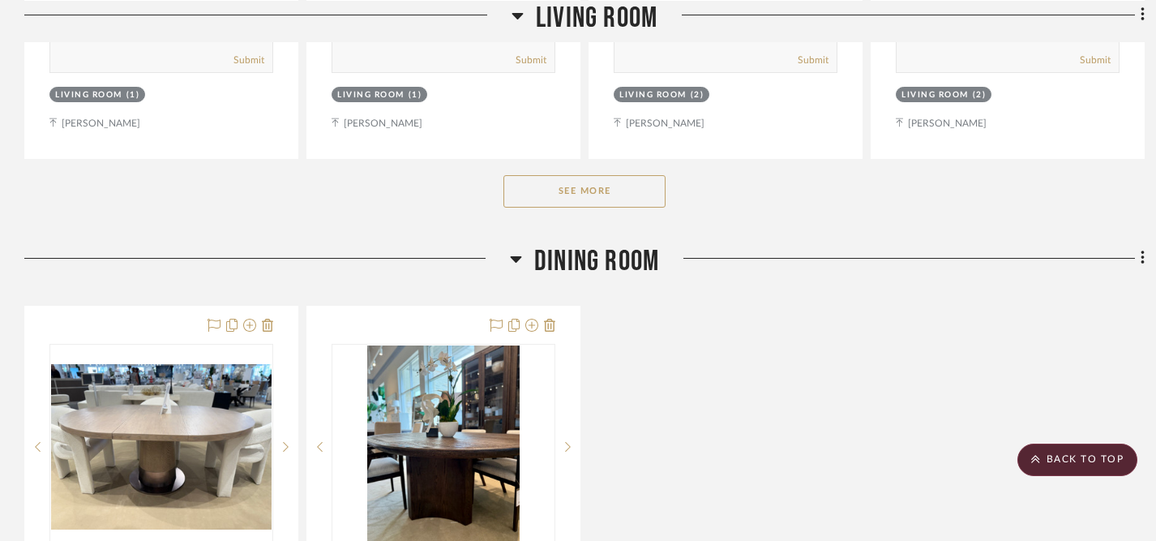
click at [587, 192] on button "See More" at bounding box center [585, 191] width 162 height 32
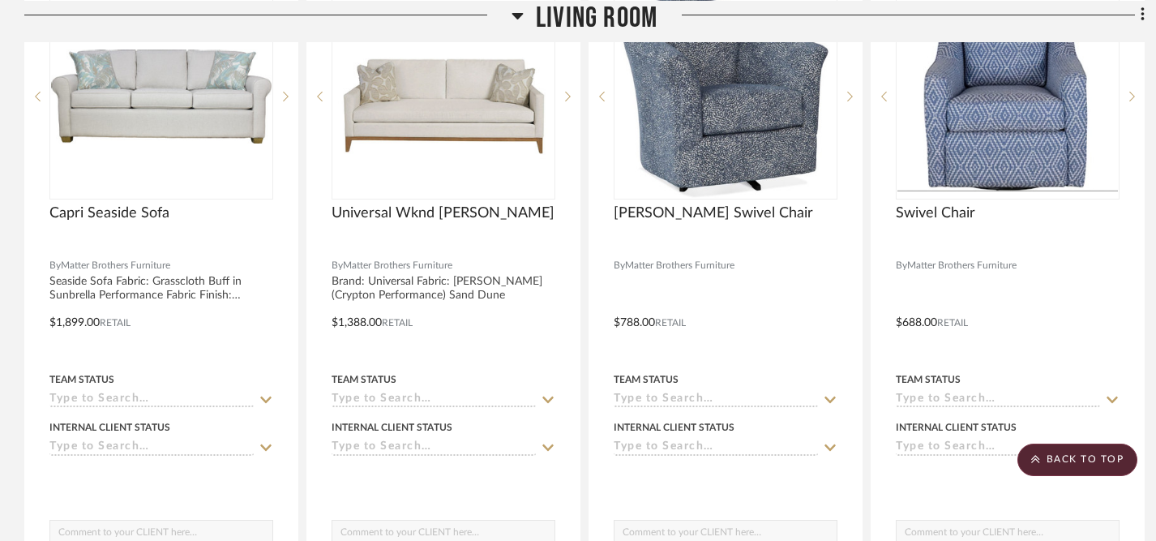
scroll to position [2179, 0]
